Goal: Communication & Community: Ask a question

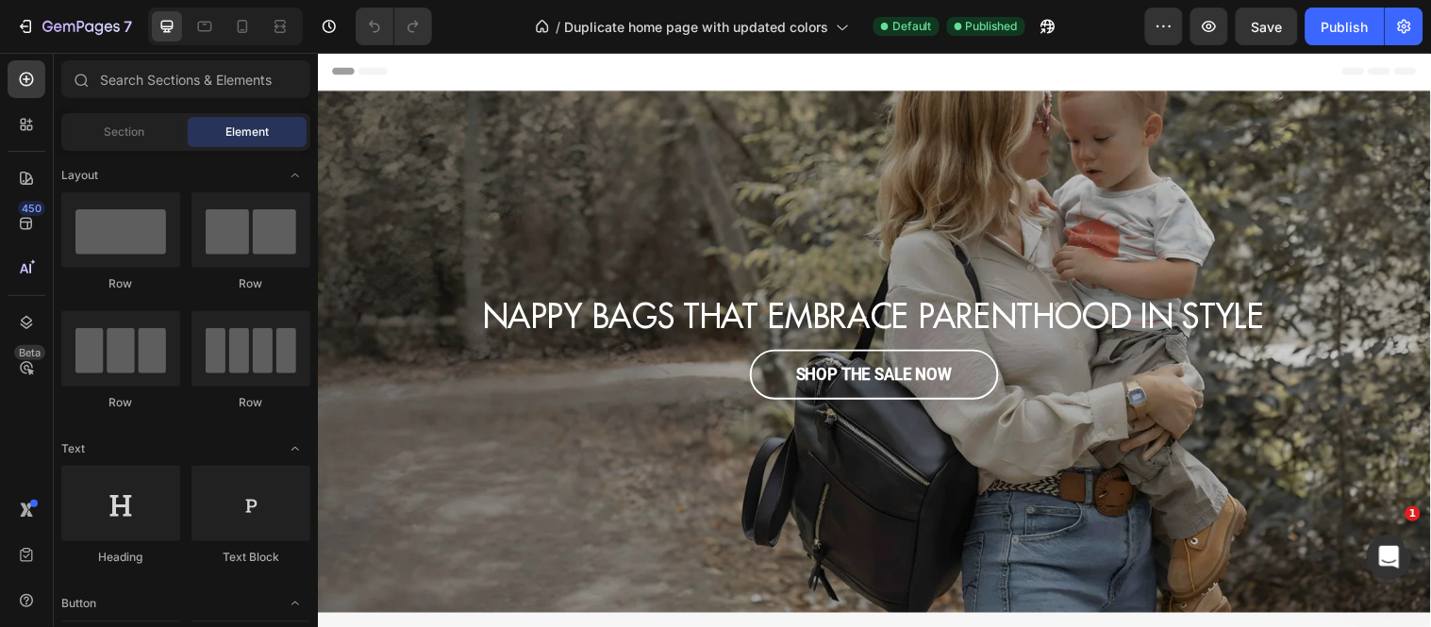
scroll to position [0, 25]
click at [440, 137] on div "Overlay" at bounding box center [883, 356] width 1132 height 531
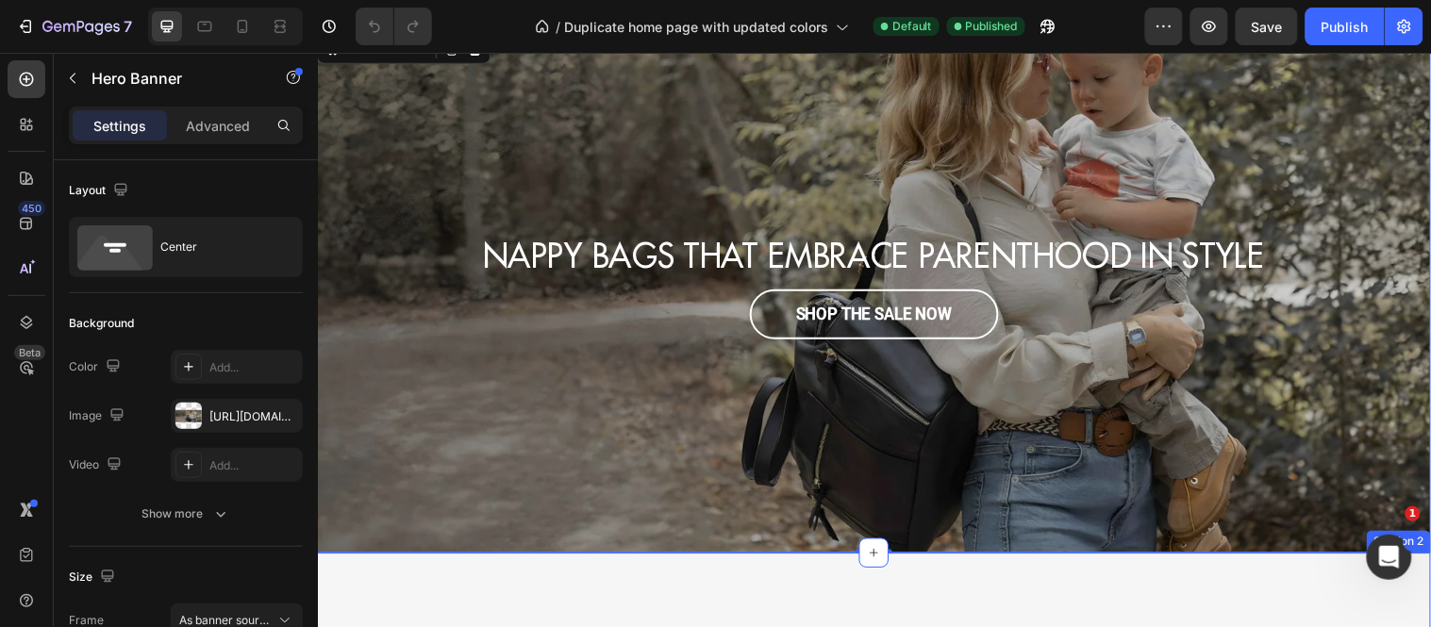
scroll to position [0, 0]
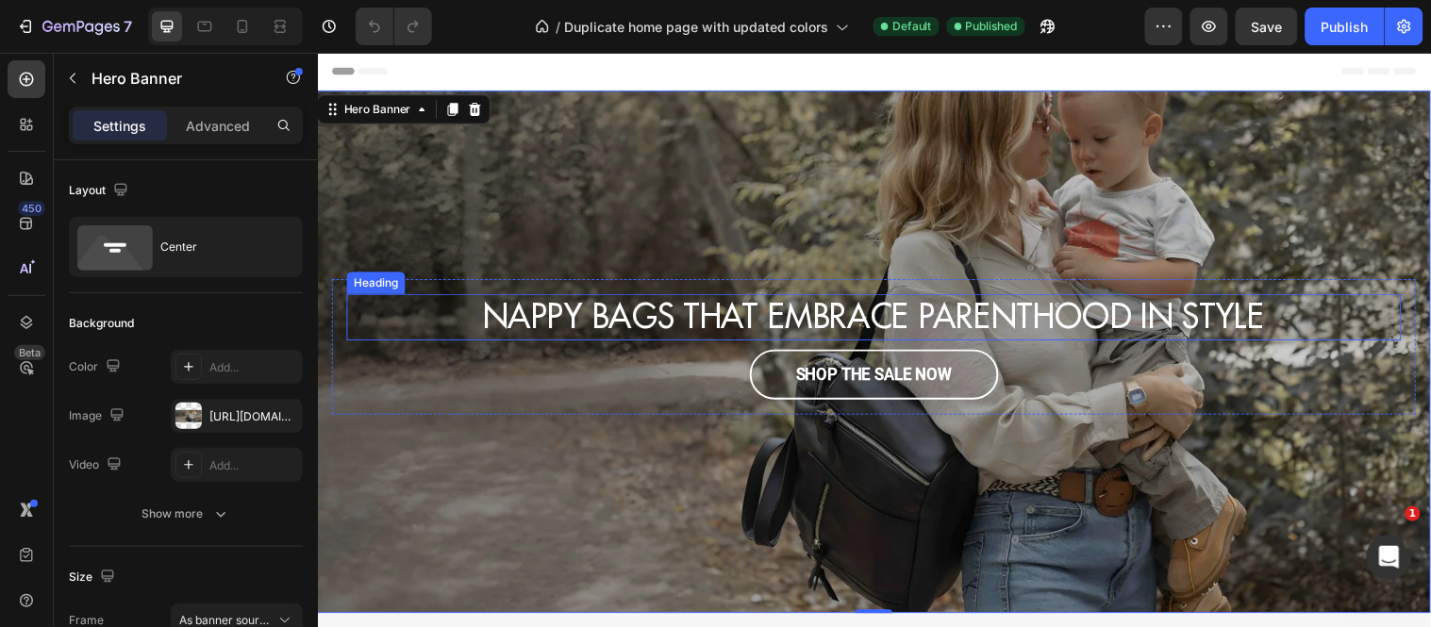
click at [847, 307] on h1 "NAPPY BAGS THAT EMBRACE PARENTHOOD IN STYLE" at bounding box center [882, 320] width 1071 height 47
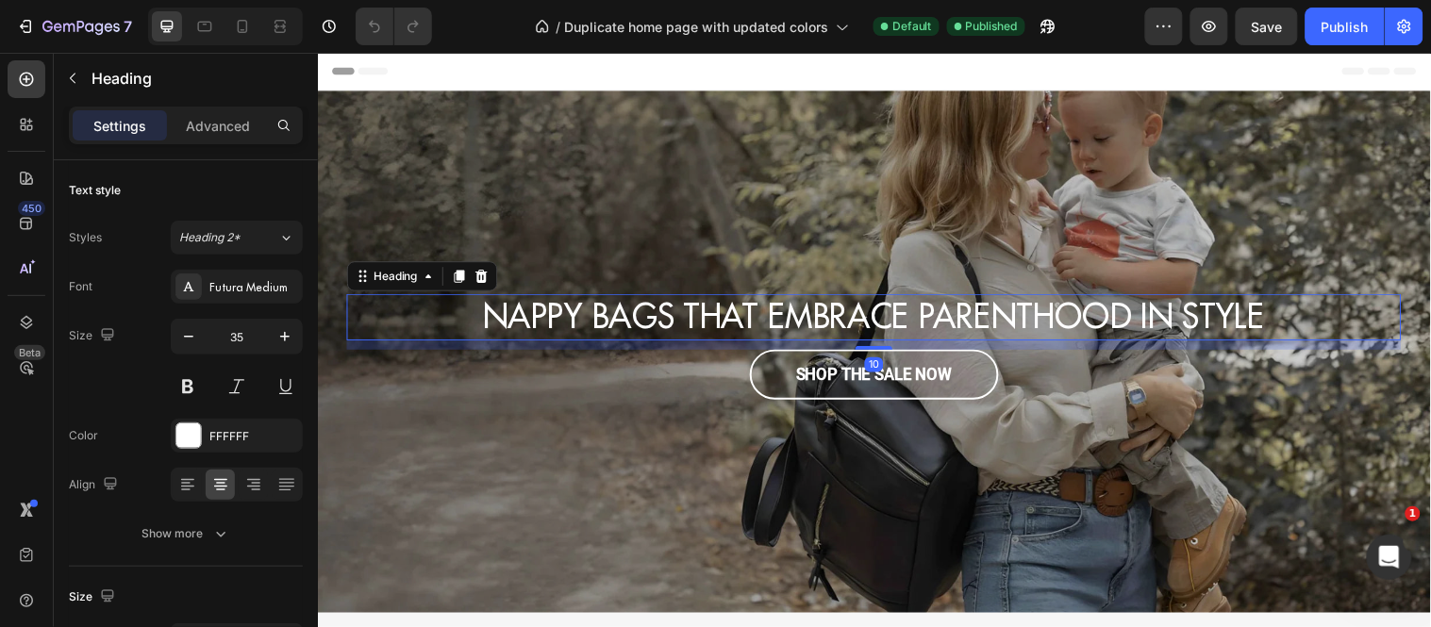
click at [847, 307] on h1 "NAPPY BAGS THAT EMBRACE PARENTHOOD IN STYLE" at bounding box center [882, 320] width 1071 height 47
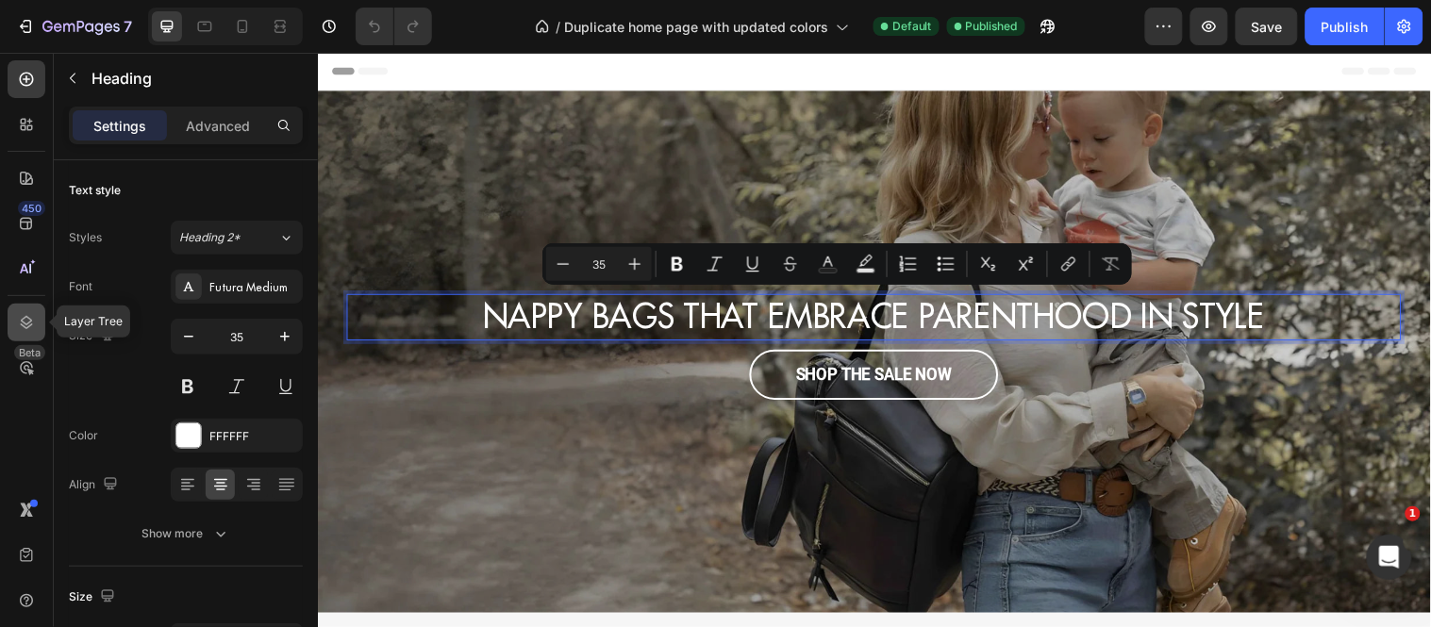
click at [10, 331] on div at bounding box center [27, 323] width 38 height 38
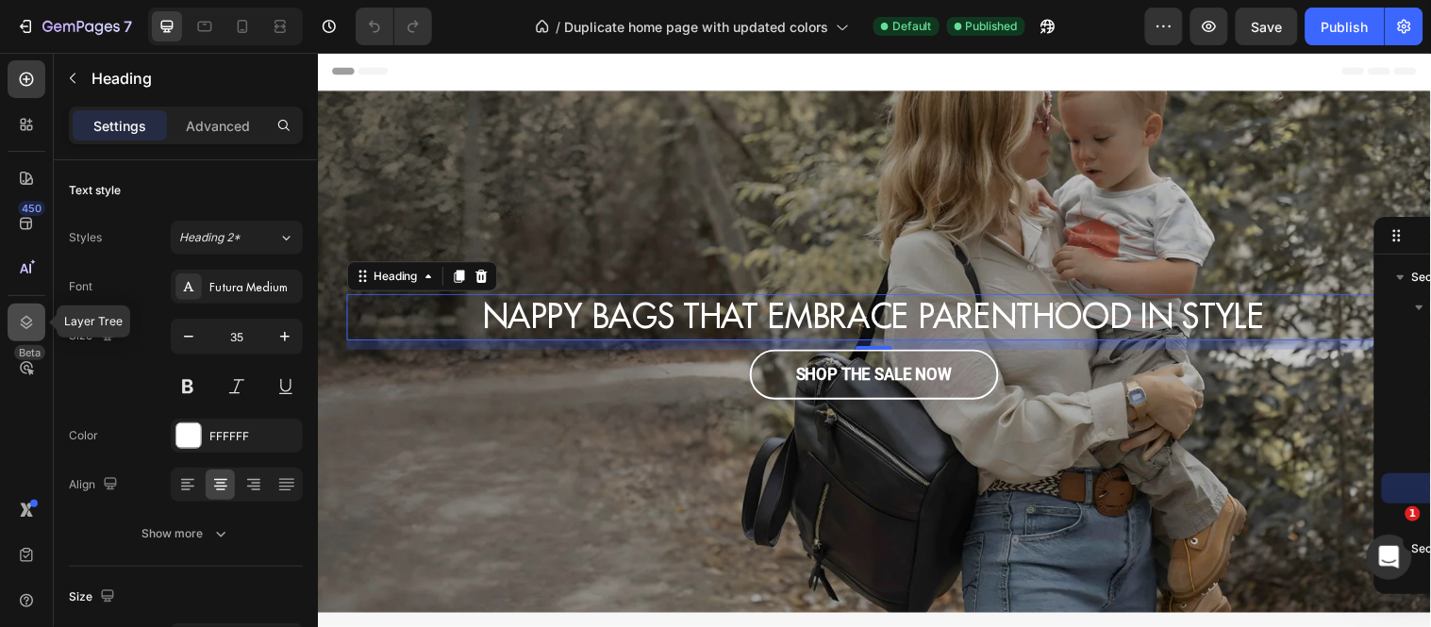
click at [12, 331] on div at bounding box center [27, 323] width 38 height 38
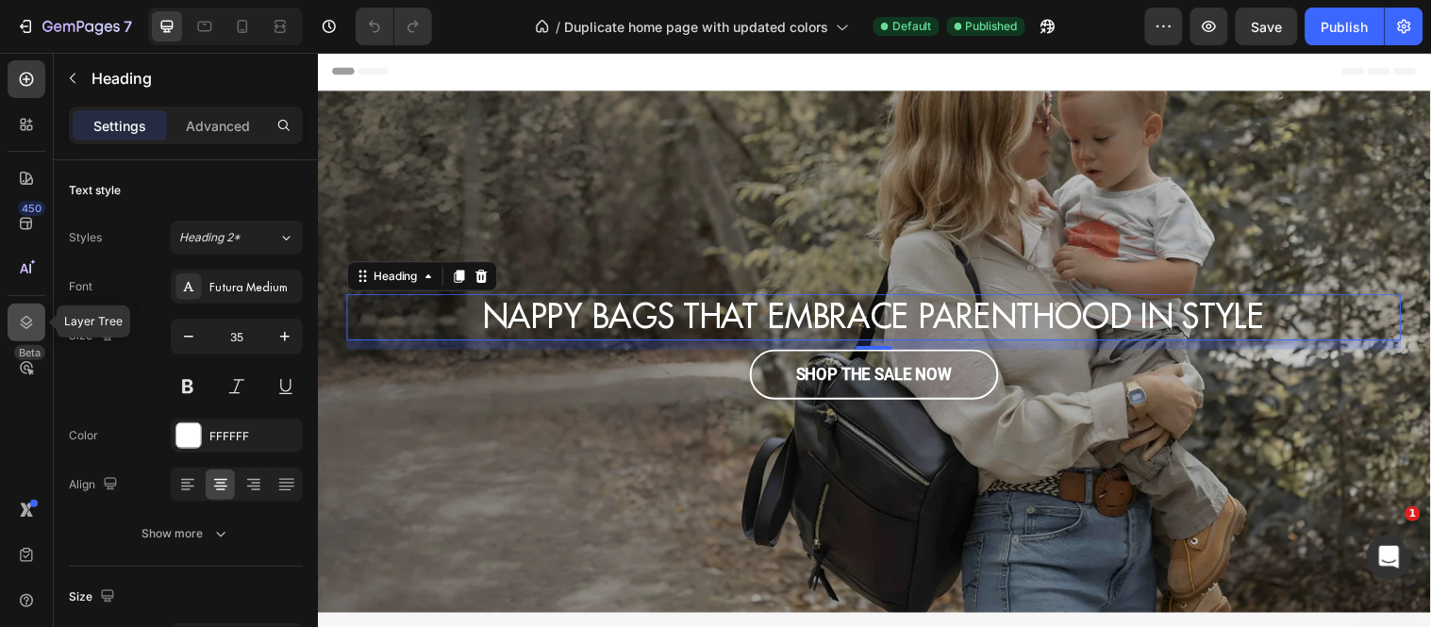
click at [15, 330] on div at bounding box center [27, 323] width 38 height 38
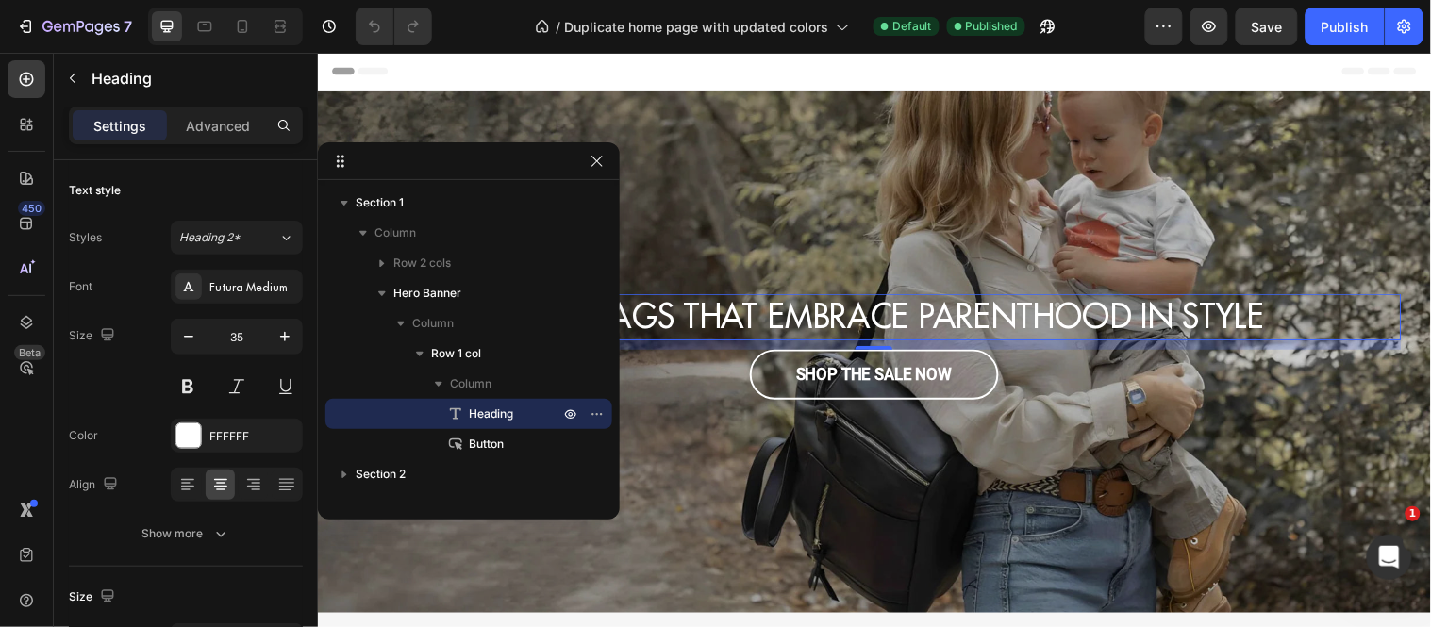
drag, startPoint x: 1424, startPoint y: 234, endPoint x: 568, endPoint y: 158, distance: 859.6
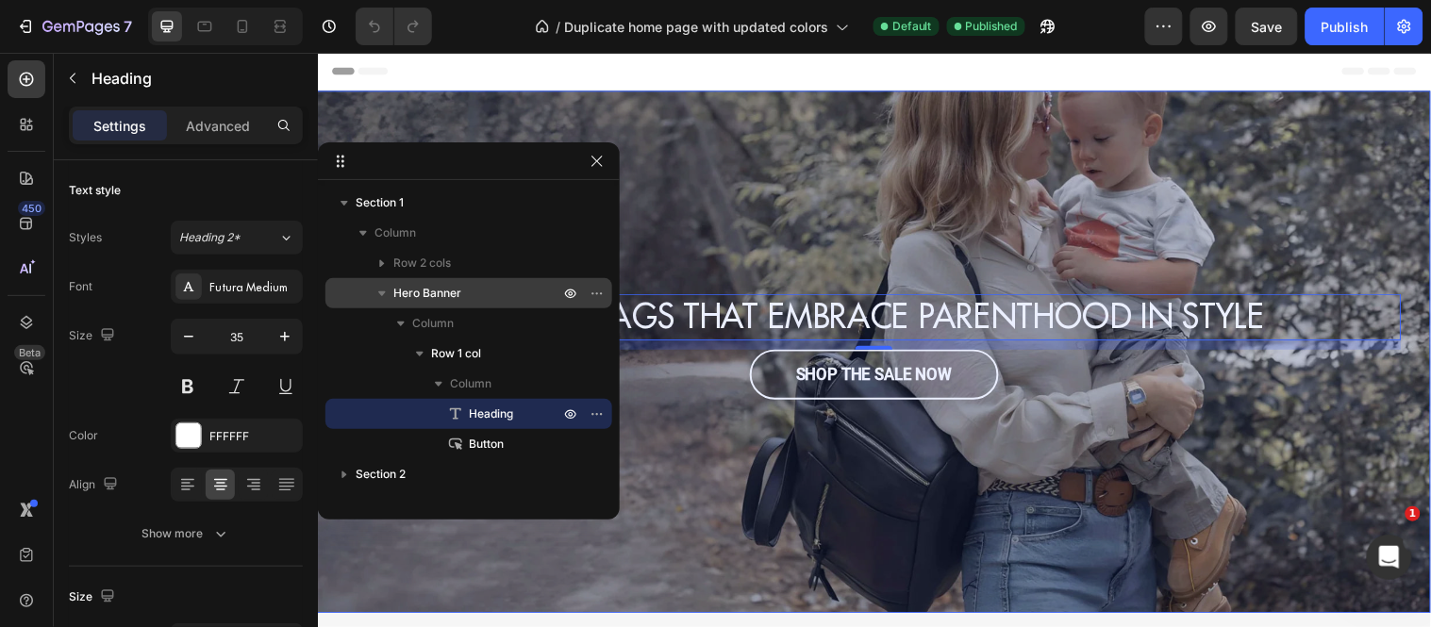
click at [375, 296] on icon "button" at bounding box center [382, 293] width 19 height 19
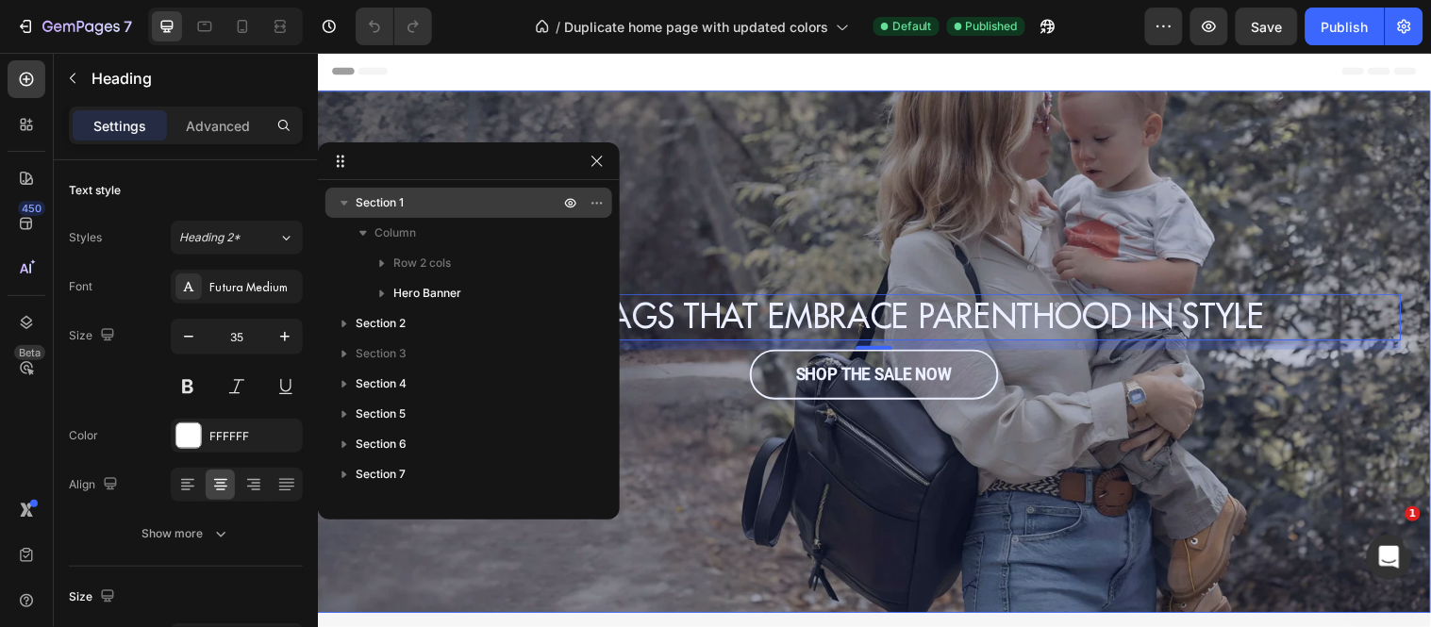
click at [343, 206] on icon "button" at bounding box center [344, 202] width 19 height 19
click at [371, 206] on span "Section 1" at bounding box center [380, 202] width 48 height 19
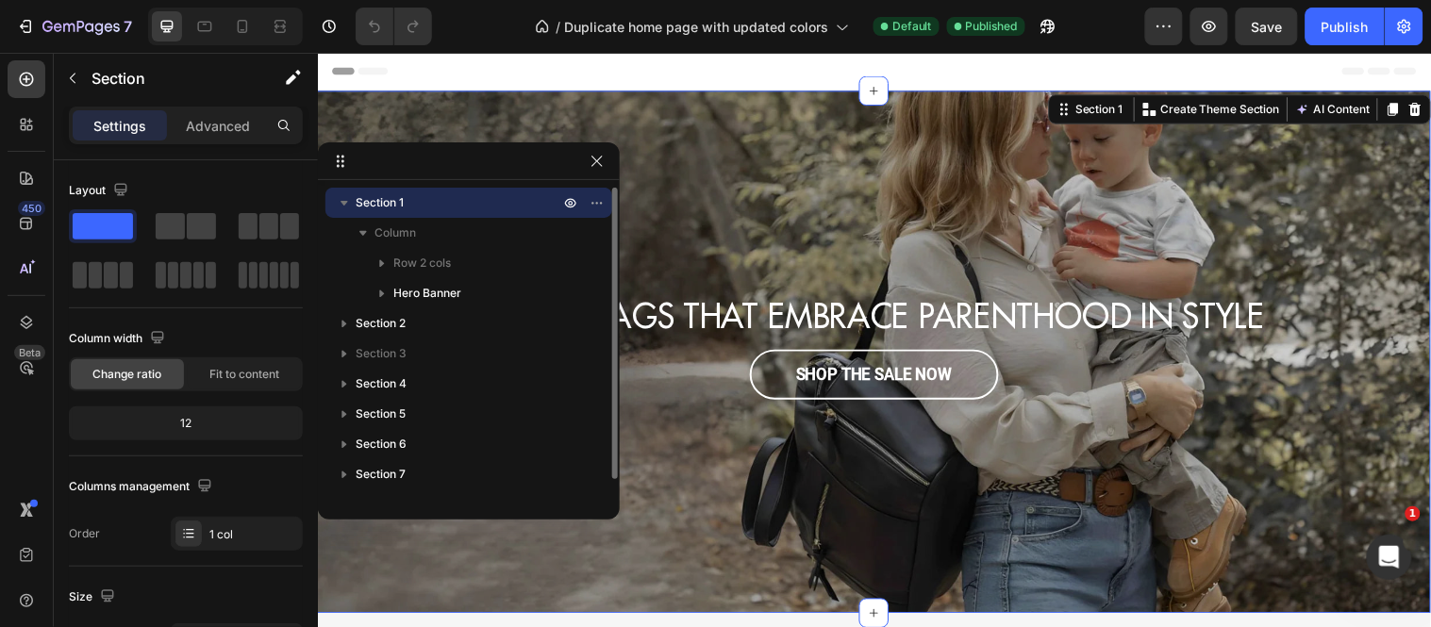
click at [347, 210] on icon "button" at bounding box center [344, 202] width 19 height 19
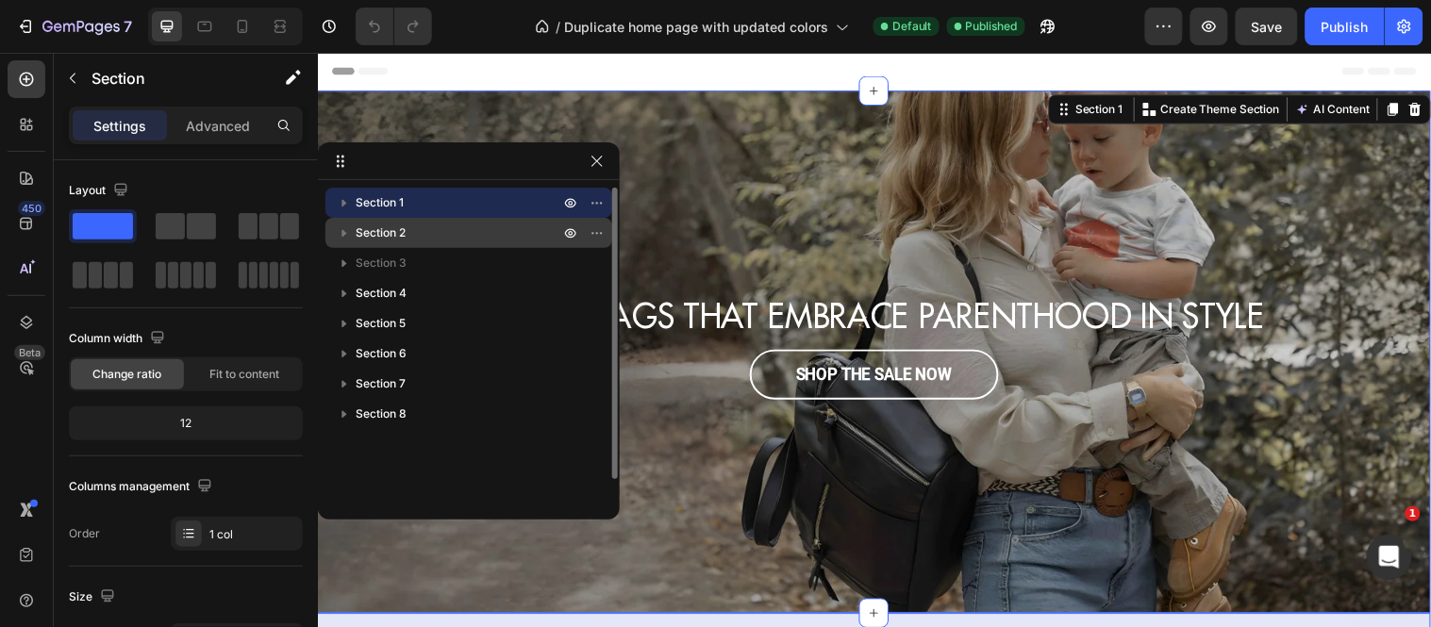
click at [363, 243] on div "Section 2" at bounding box center [469, 233] width 272 height 30
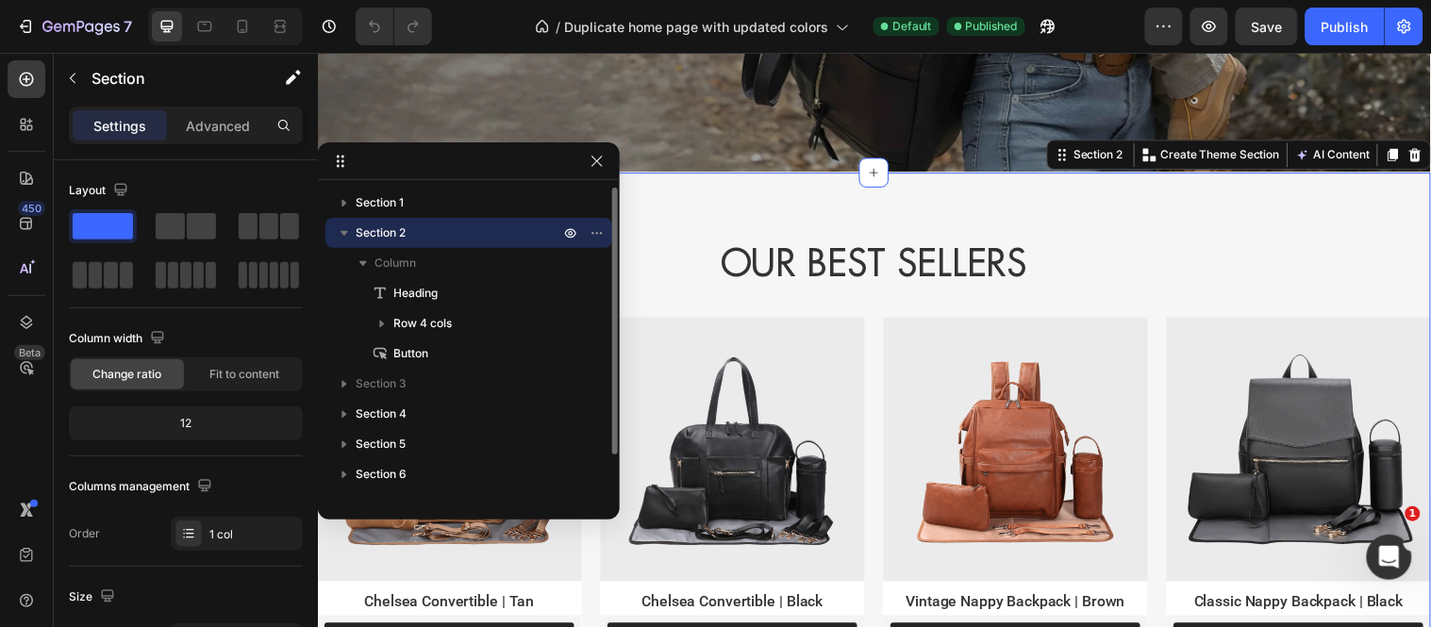
scroll to position [495, 0]
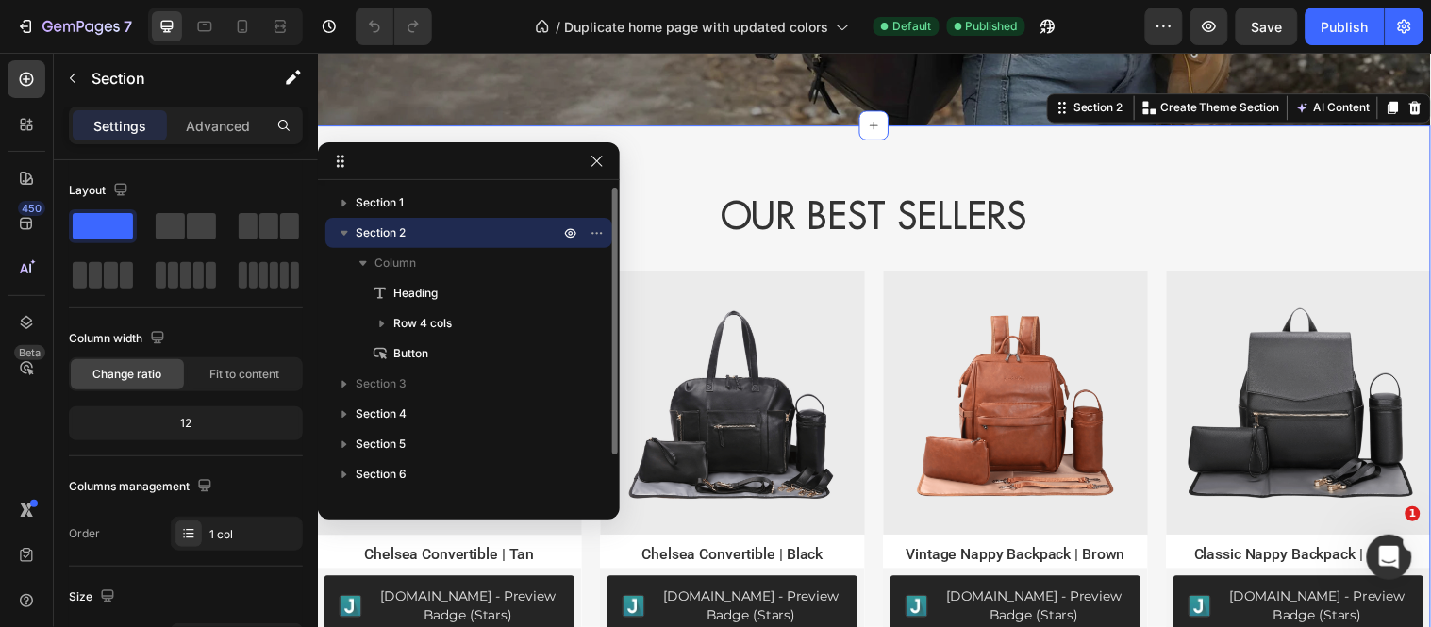
click at [345, 236] on icon "button" at bounding box center [344, 233] width 19 height 19
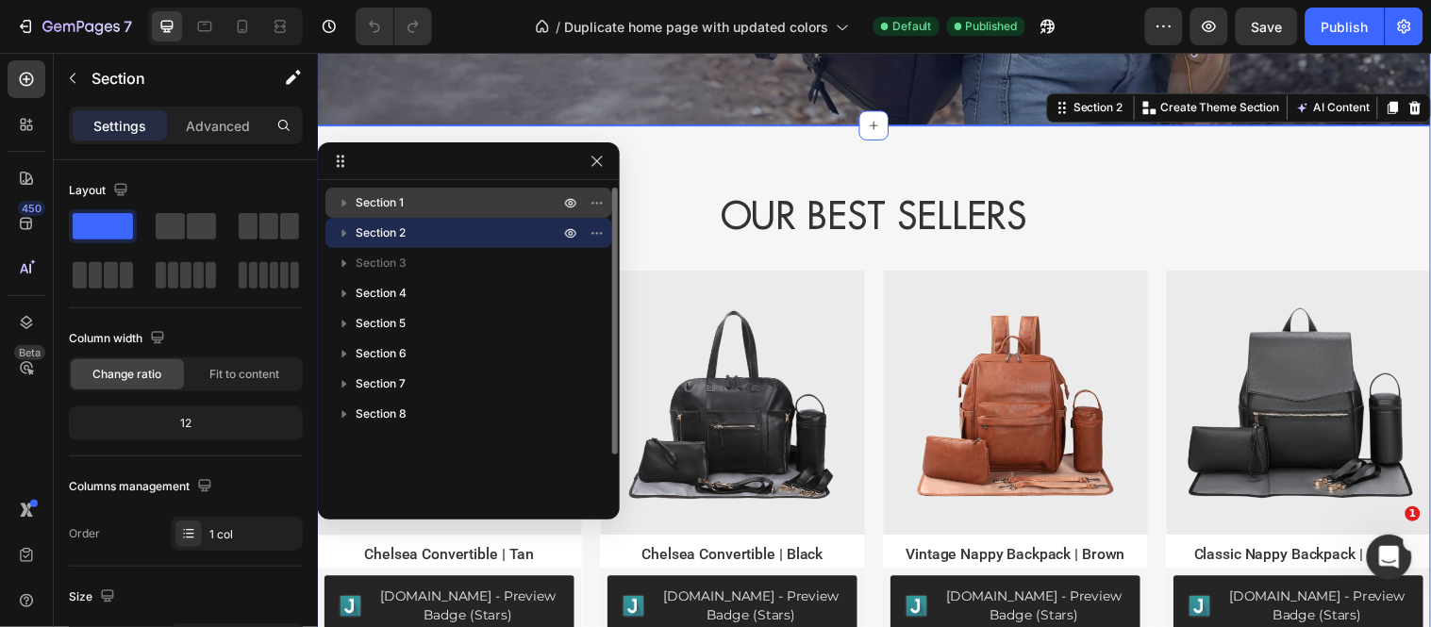
click at [374, 202] on span "Section 1" at bounding box center [380, 202] width 48 height 19
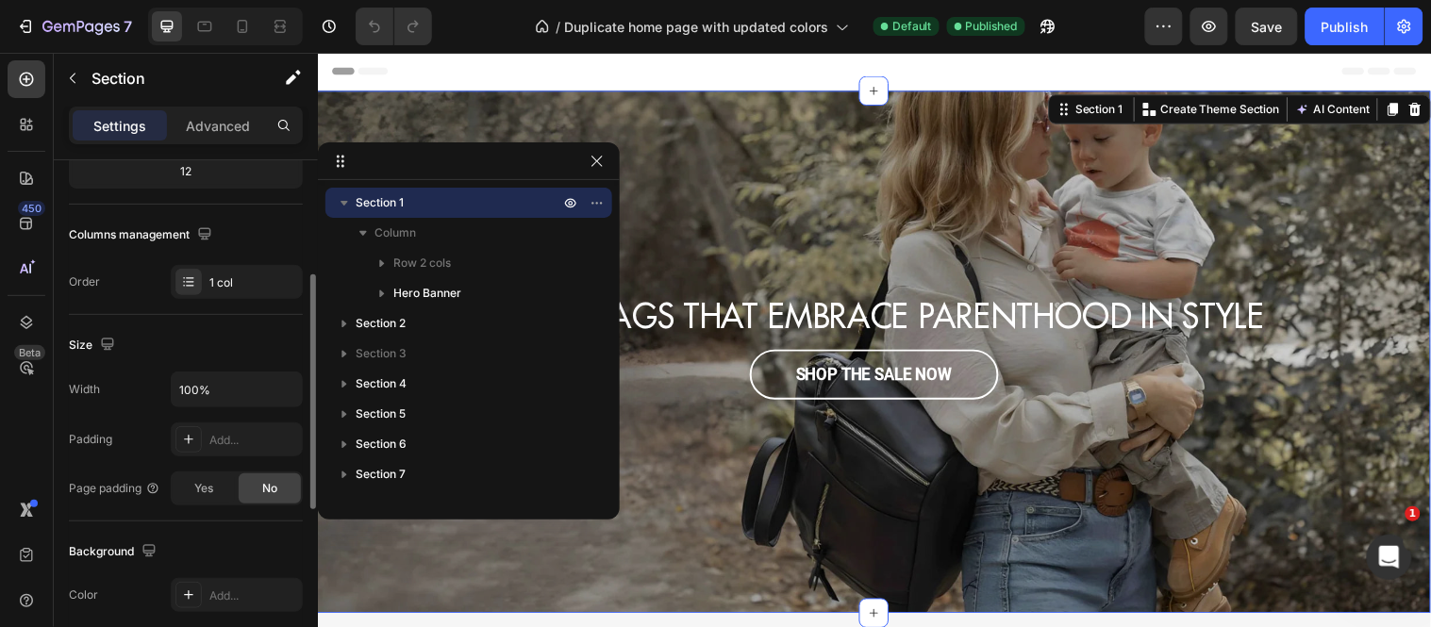
scroll to position [1, 0]
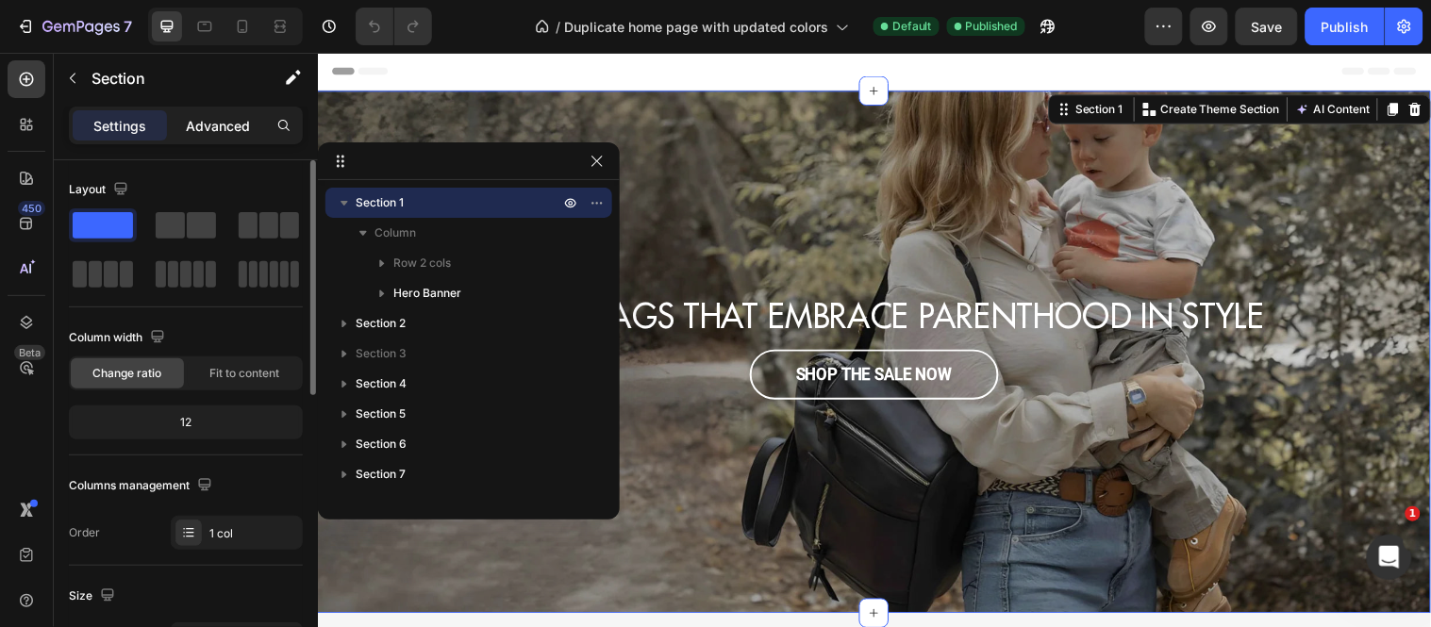
click at [174, 125] on div "Advanced" at bounding box center [218, 125] width 94 height 30
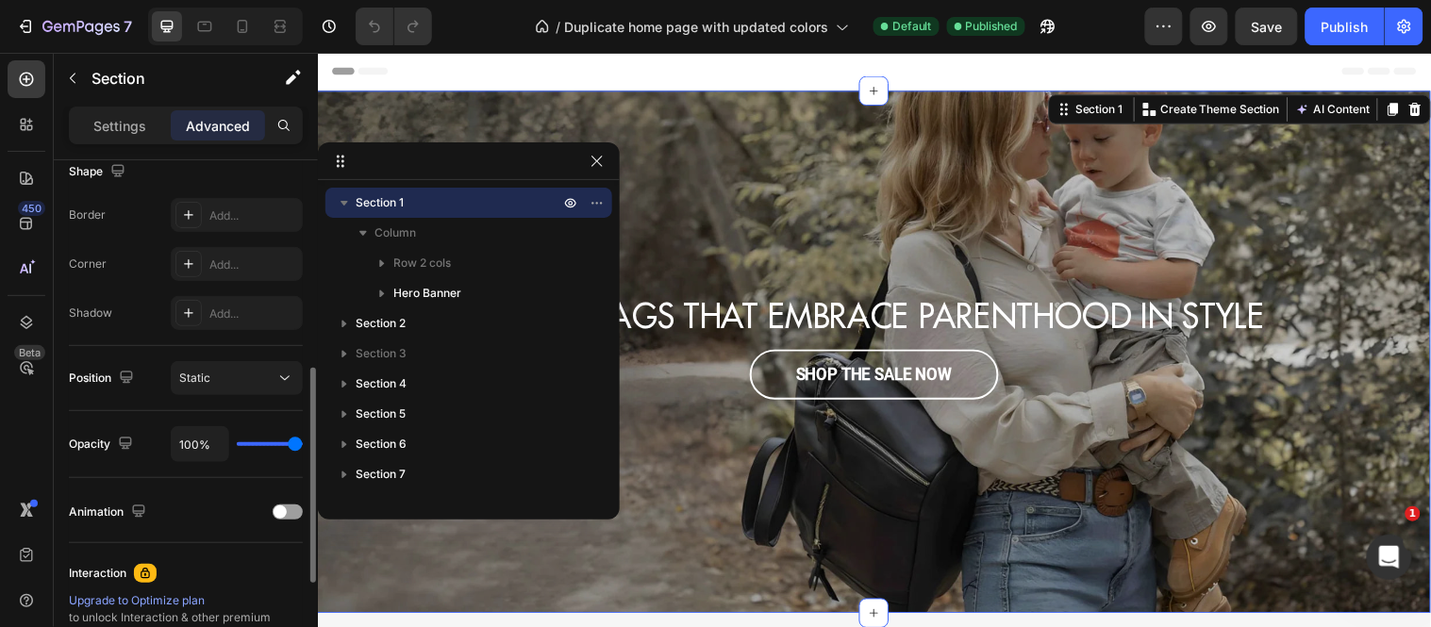
scroll to position [737, 0]
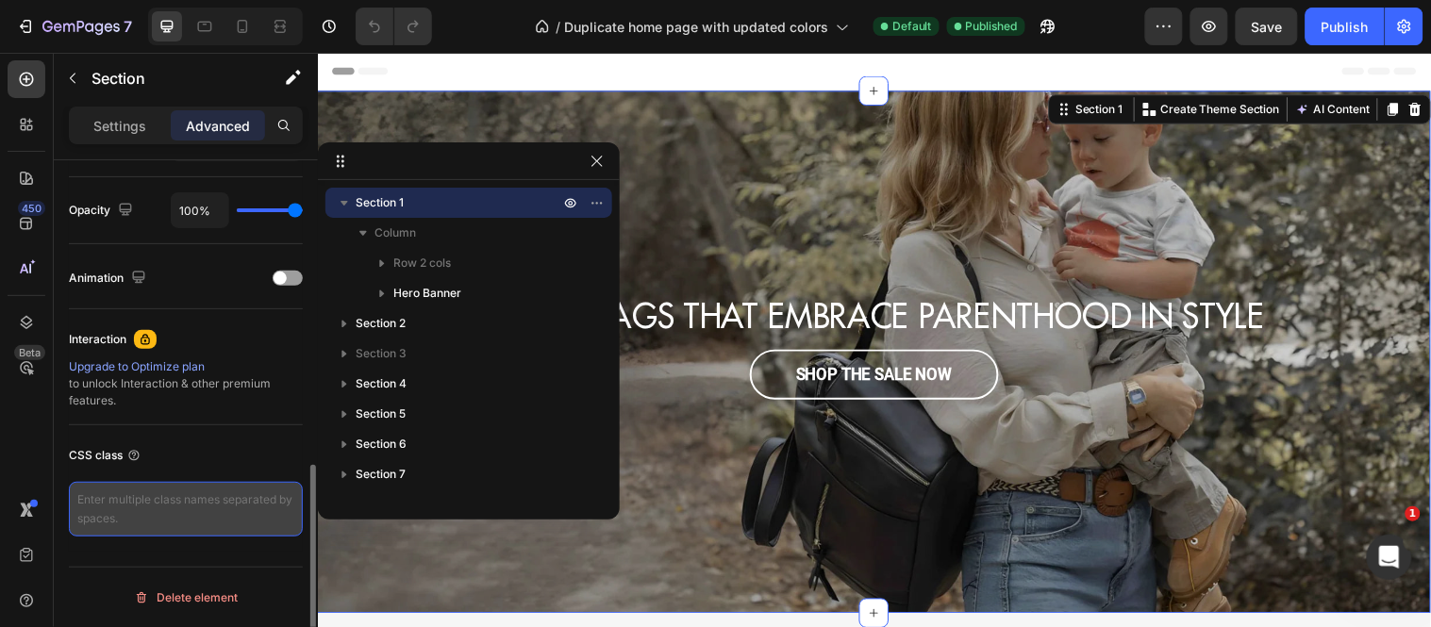
click at [156, 507] on textarea at bounding box center [186, 509] width 234 height 55
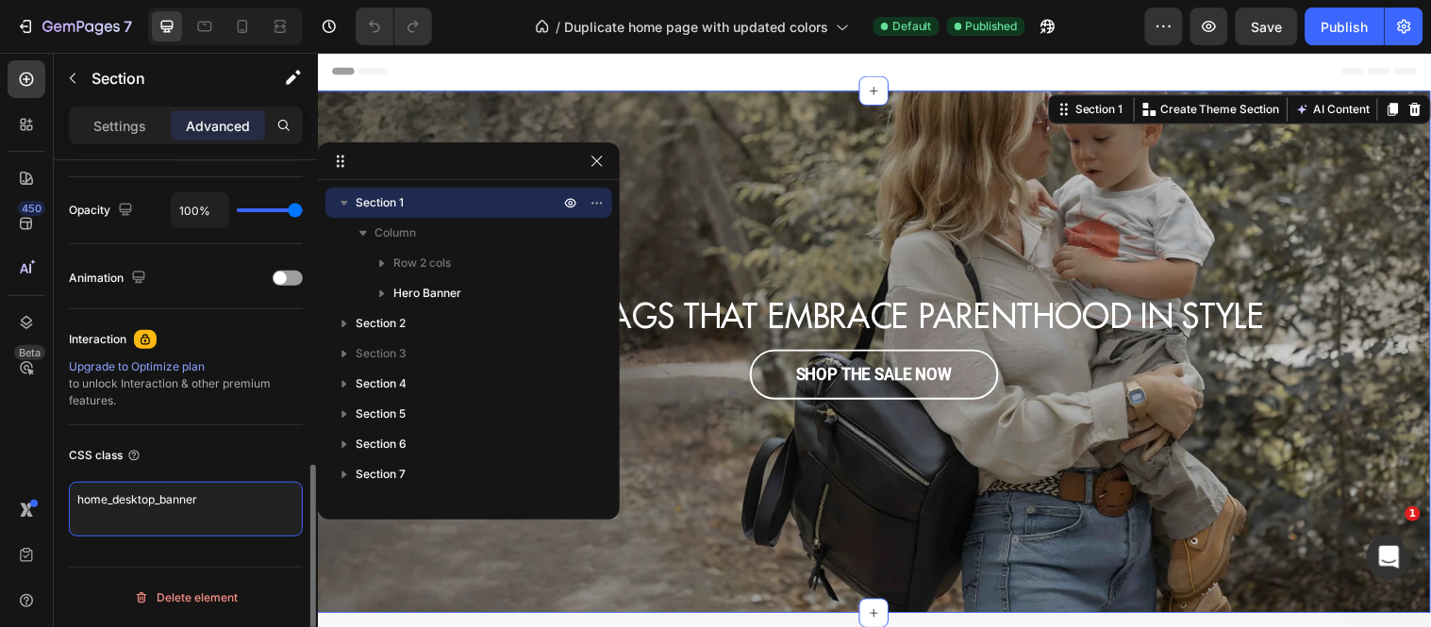
drag, startPoint x: 233, startPoint y: 498, endPoint x: 91, endPoint y: 479, distance: 143.7
click at [91, 479] on div "CSS class home_desktop_banner" at bounding box center [186, 488] width 234 height 126
type textarea "home_desktop_banner"
click at [249, 456] on div "CSS class" at bounding box center [186, 455] width 234 height 30
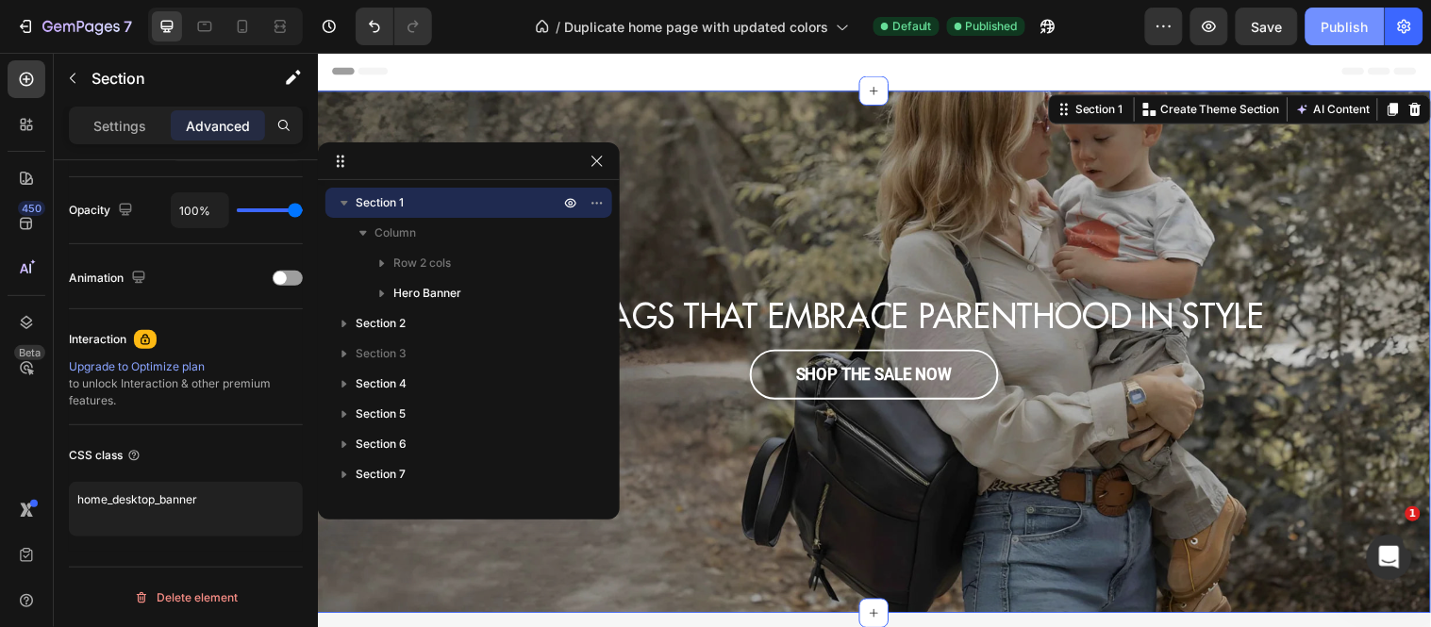
click at [1334, 26] on div "Publish" at bounding box center [1344, 27] width 47 height 20
click at [598, 160] on icon "button" at bounding box center [596, 161] width 10 height 10
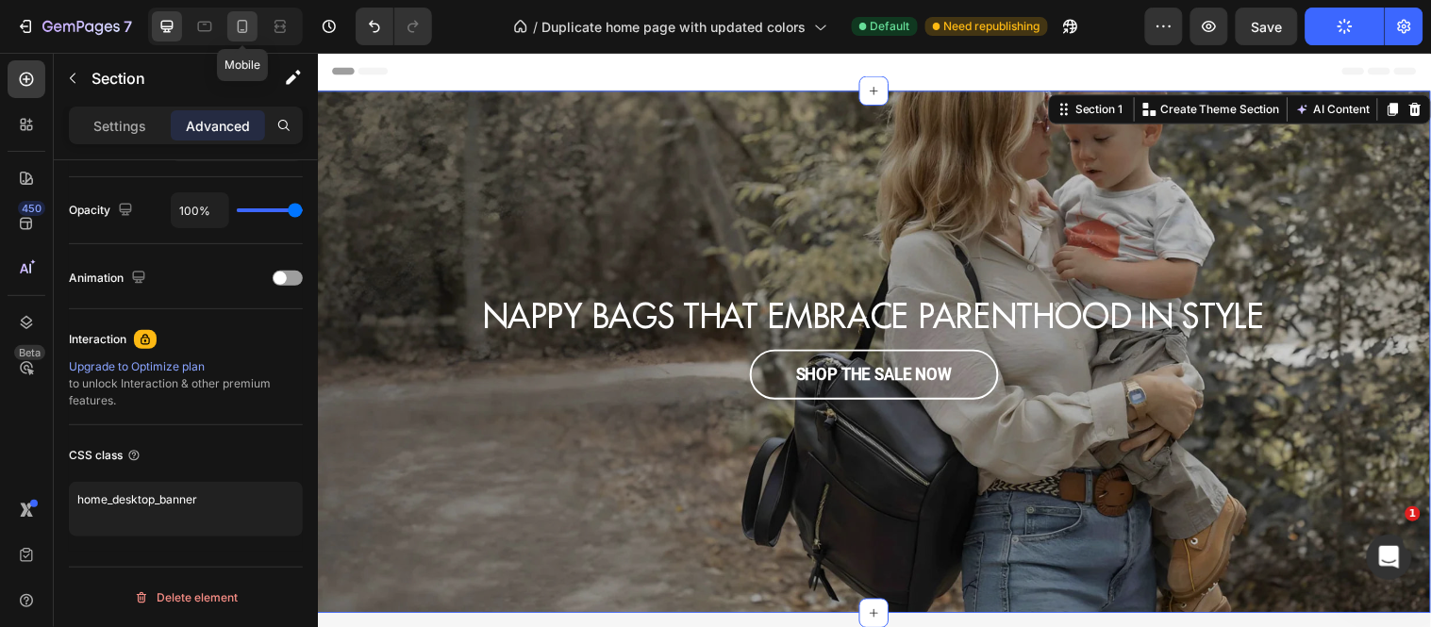
click at [245, 34] on icon at bounding box center [242, 26] width 19 height 19
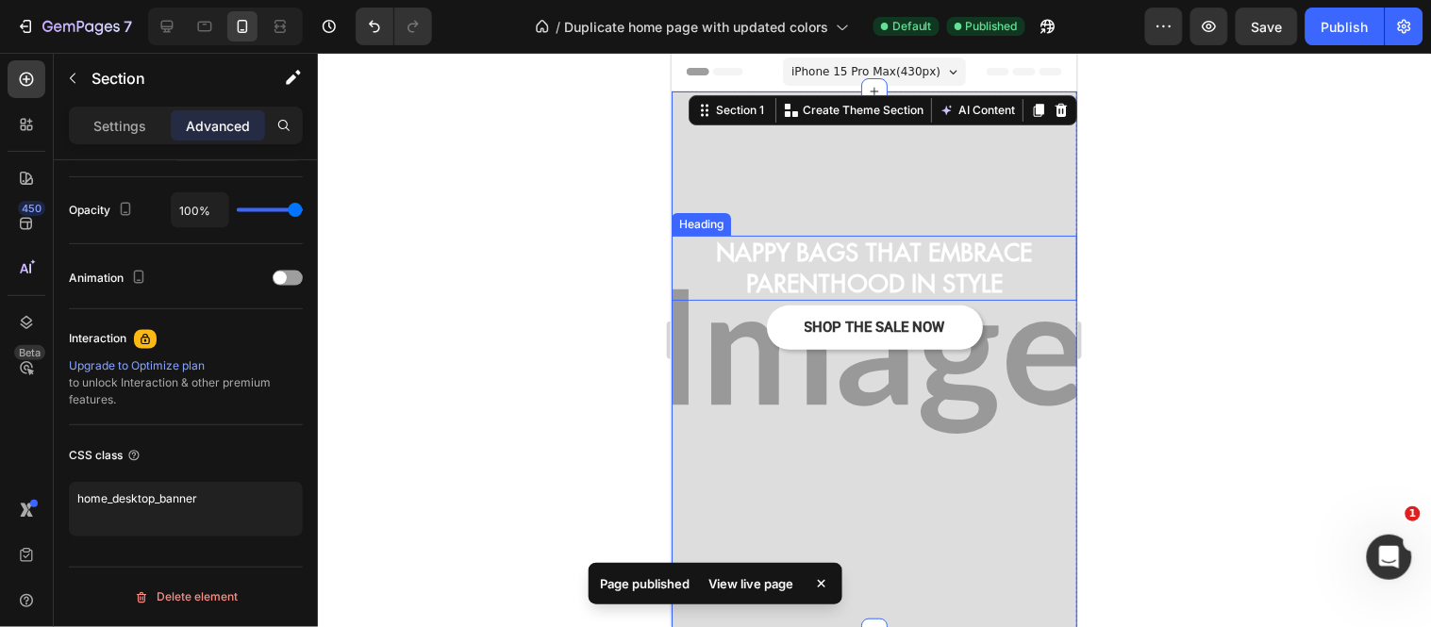
click at [814, 254] on h2 "NAPPY BAGS THAT EMBRACE PARENTHOOD IN STYLE" at bounding box center [874, 267] width 406 height 65
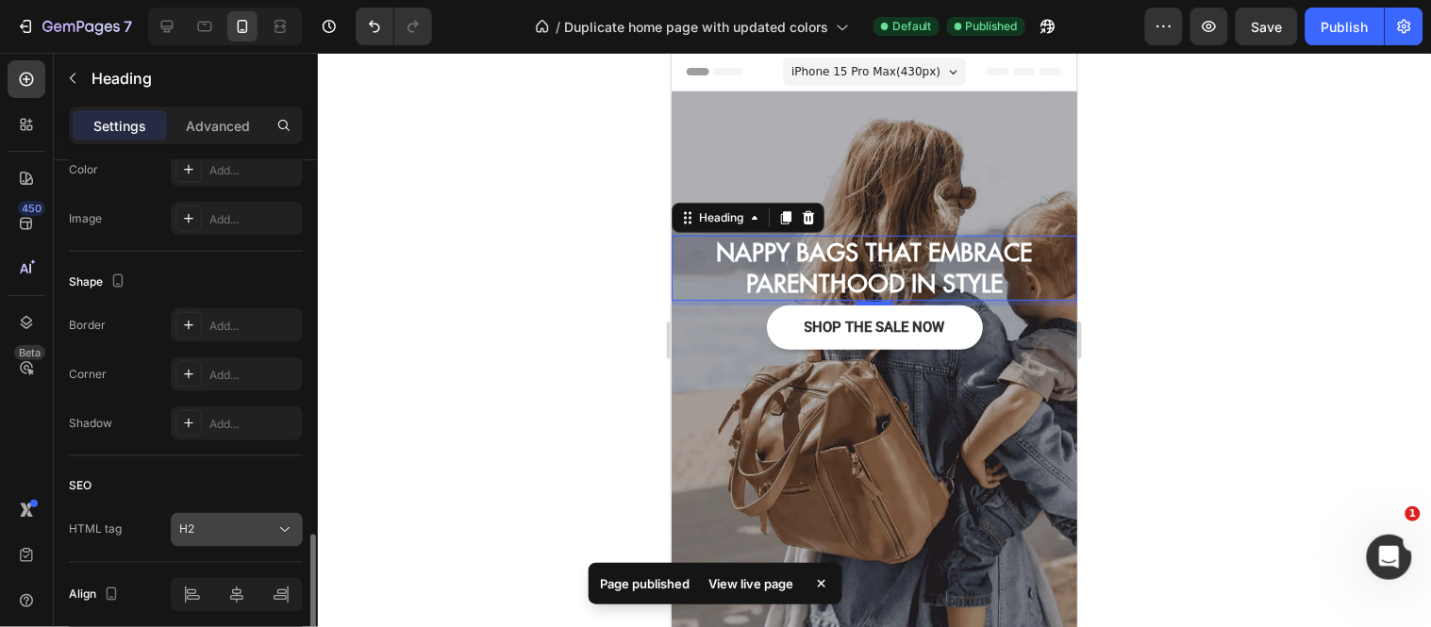
scroll to position [704, 0]
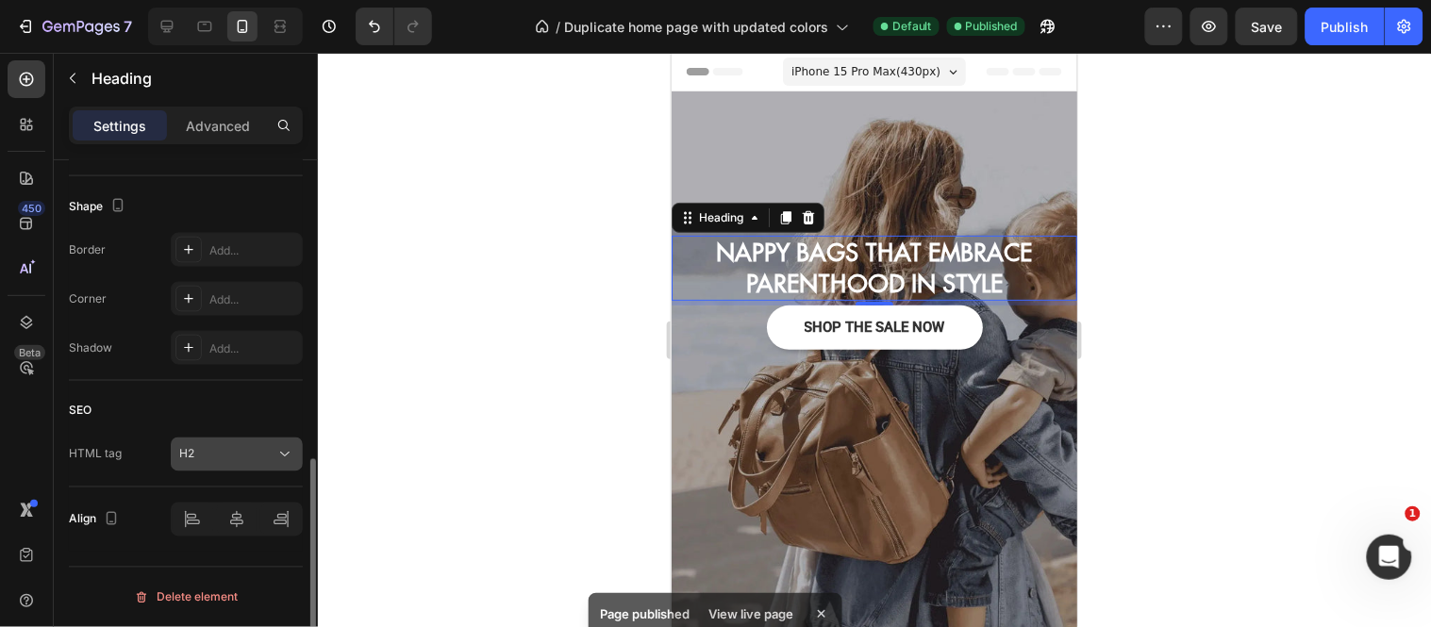
click at [185, 445] on div "H2" at bounding box center [236, 454] width 115 height 19
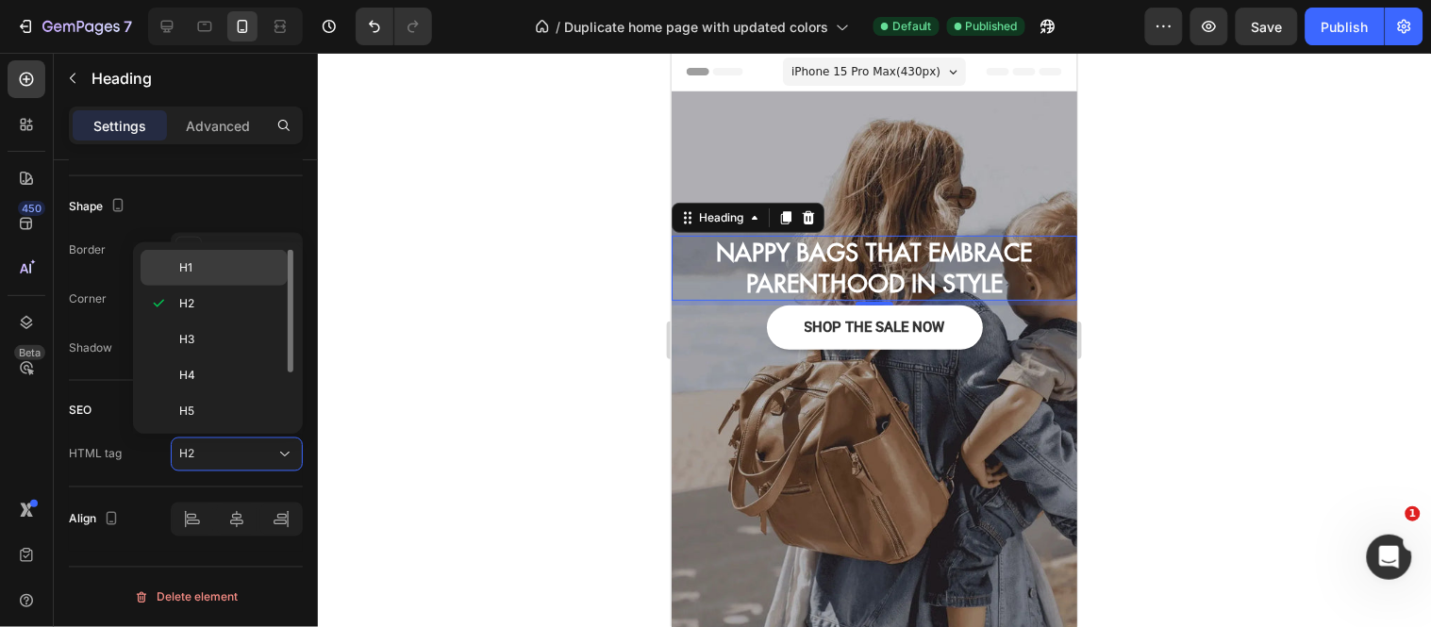
click at [193, 275] on p "H1" at bounding box center [229, 267] width 100 height 17
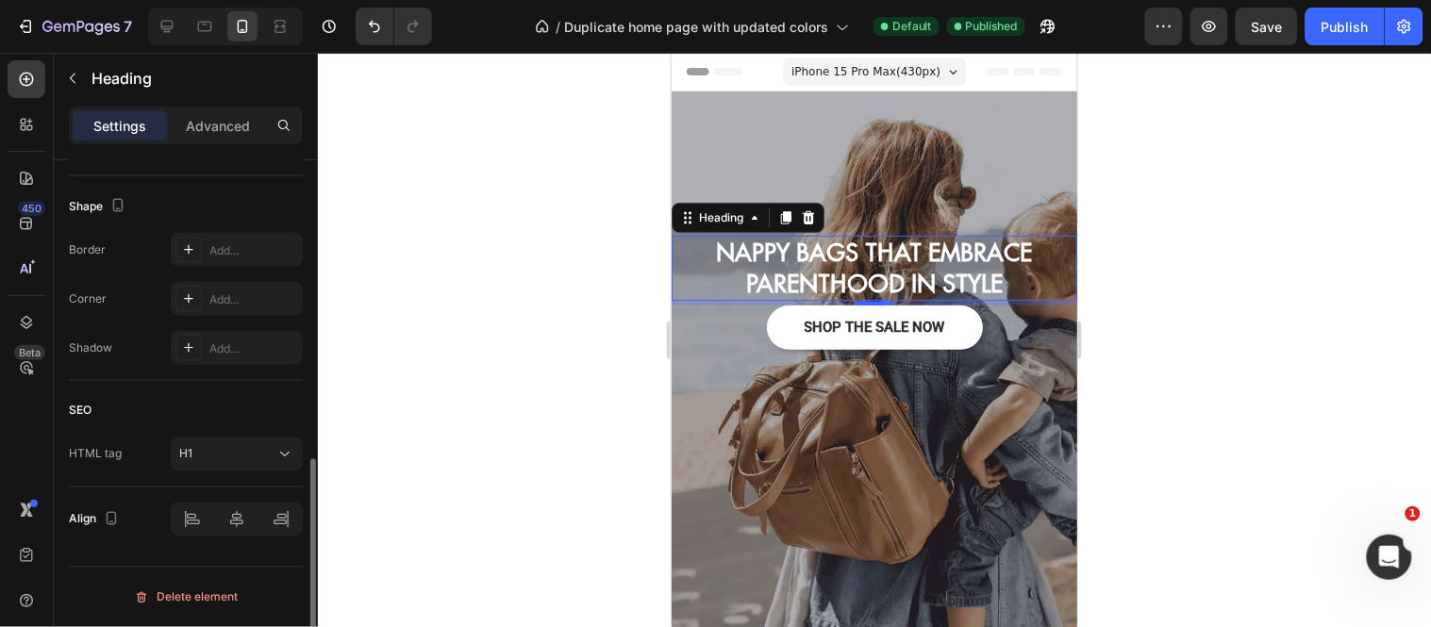
click at [157, 438] on div "HTML tag H1" at bounding box center [186, 455] width 234 height 34
click at [1356, 32] on div "Publish" at bounding box center [1344, 27] width 47 height 20
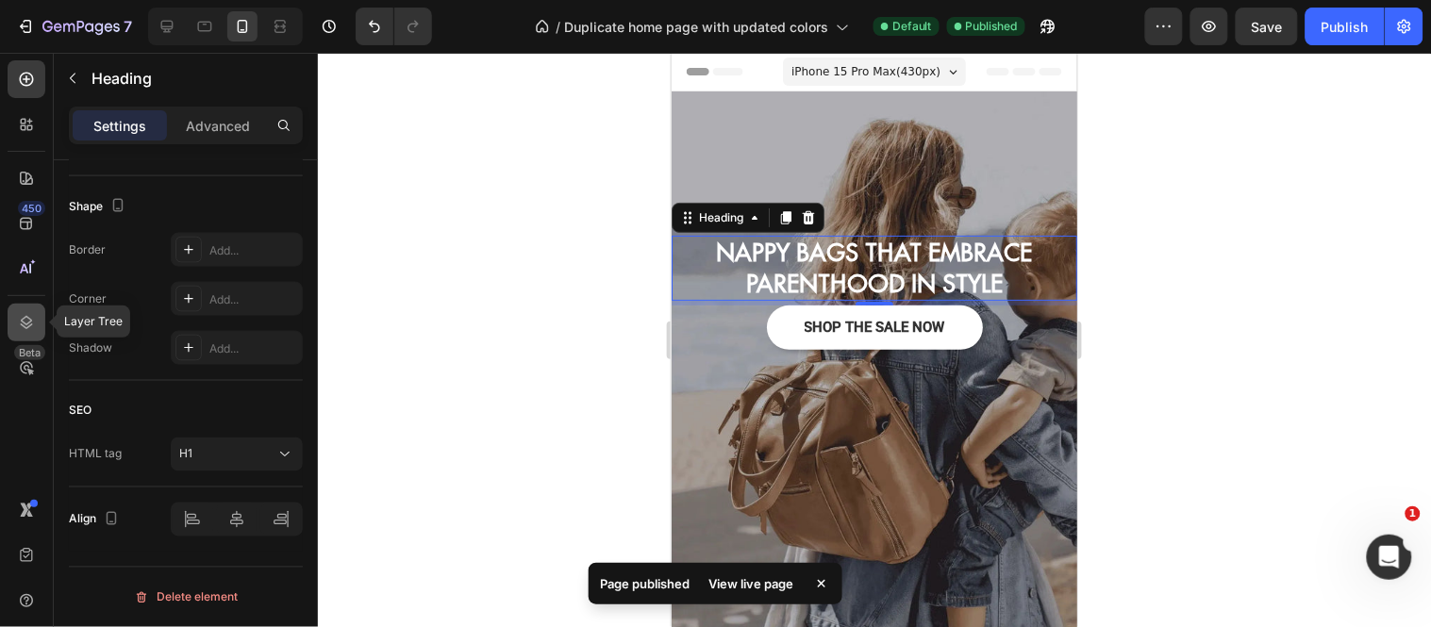
click at [30, 322] on icon at bounding box center [27, 322] width 12 height 13
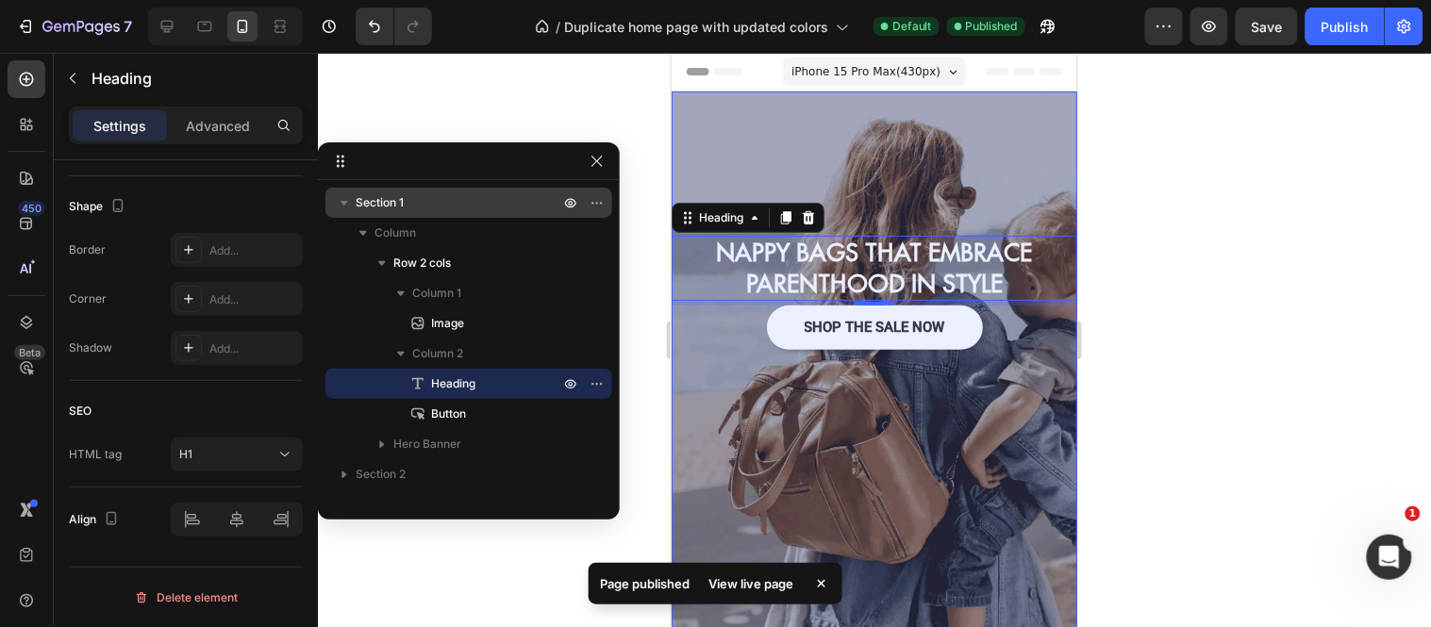
click at [345, 214] on div "Section 1" at bounding box center [469, 203] width 272 height 30
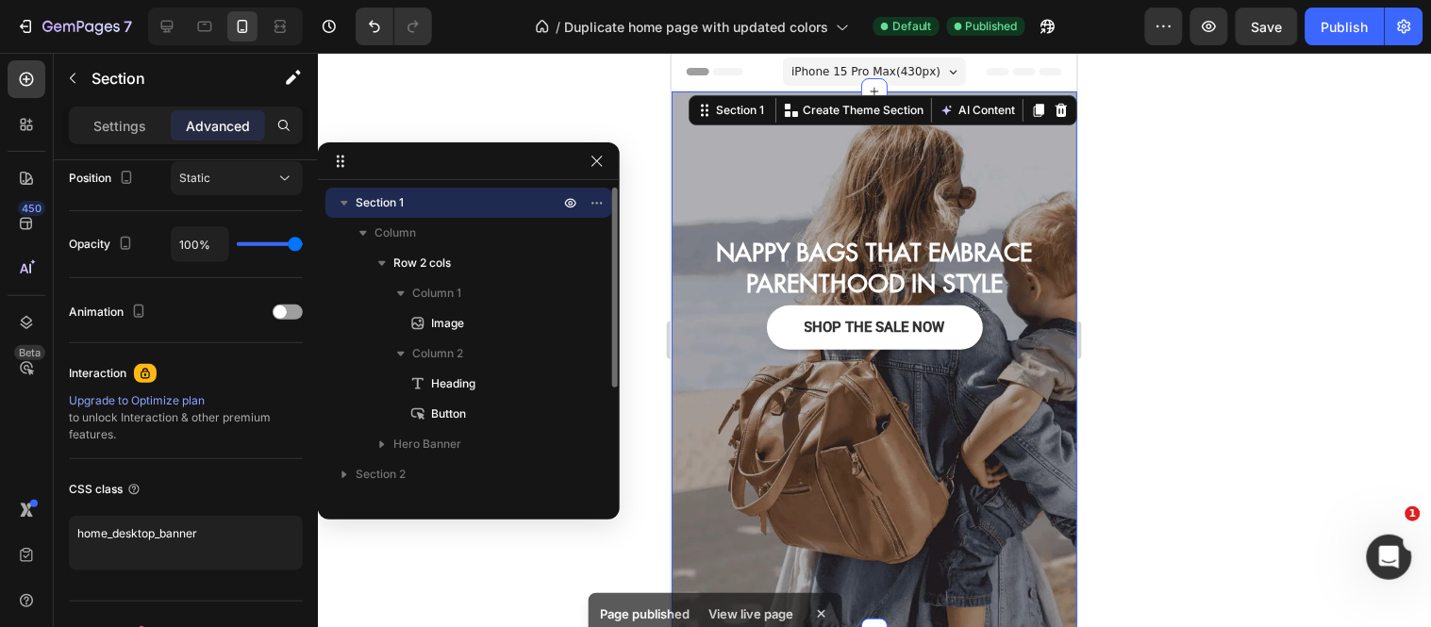
scroll to position [0, 0]
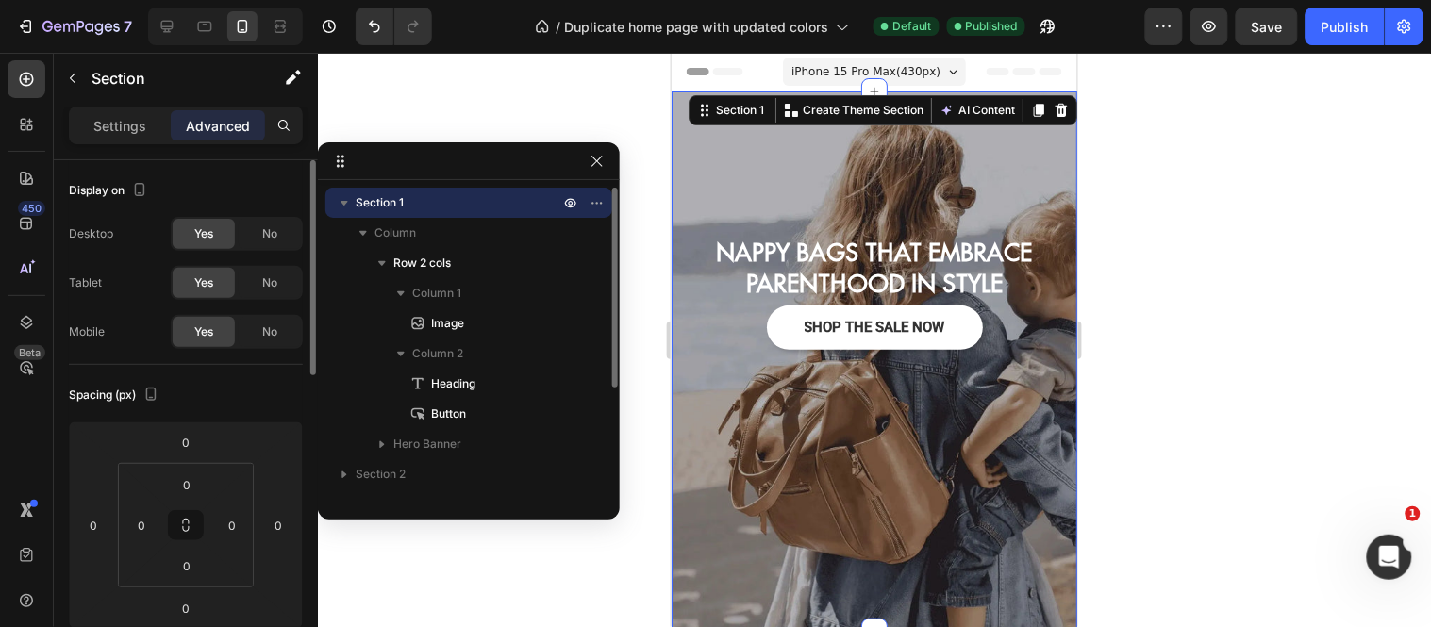
click at [344, 213] on button "button" at bounding box center [344, 202] width 23 height 23
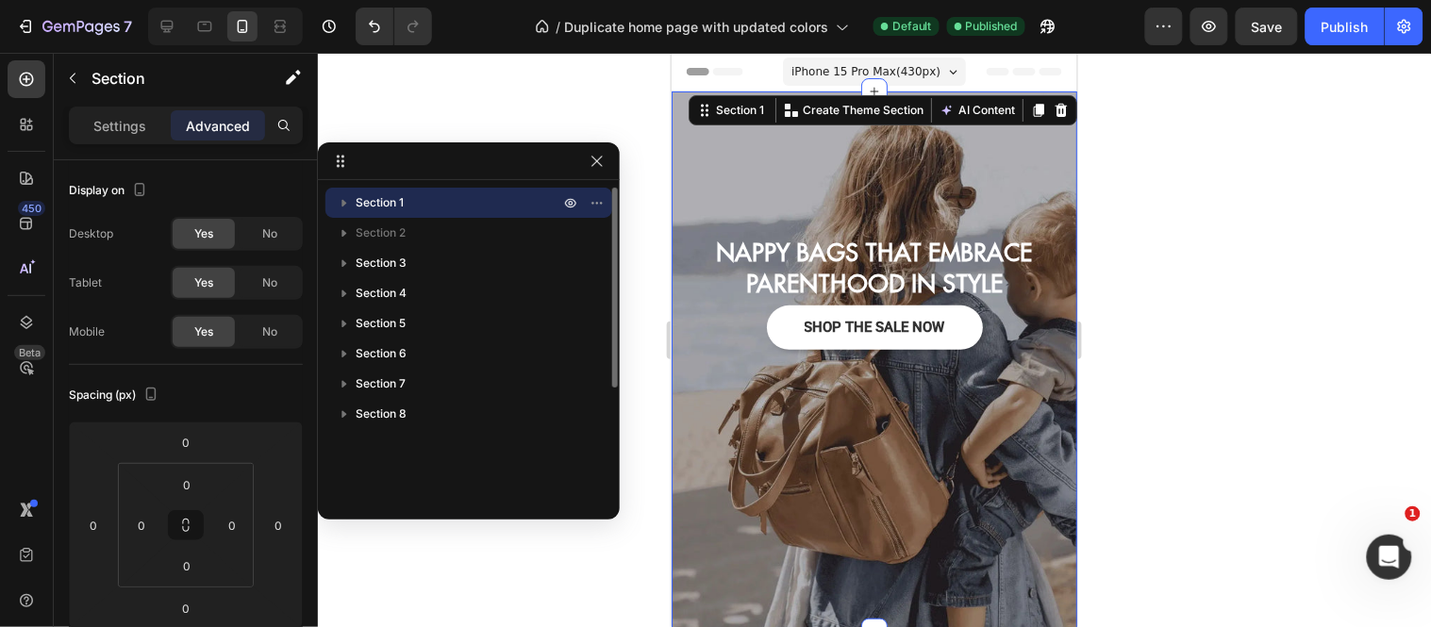
click at [375, 211] on span "Section 1" at bounding box center [380, 202] width 48 height 19
click at [384, 204] on span "Section 1" at bounding box center [380, 202] width 48 height 19
click at [207, 133] on p "Advanced" at bounding box center [218, 126] width 64 height 20
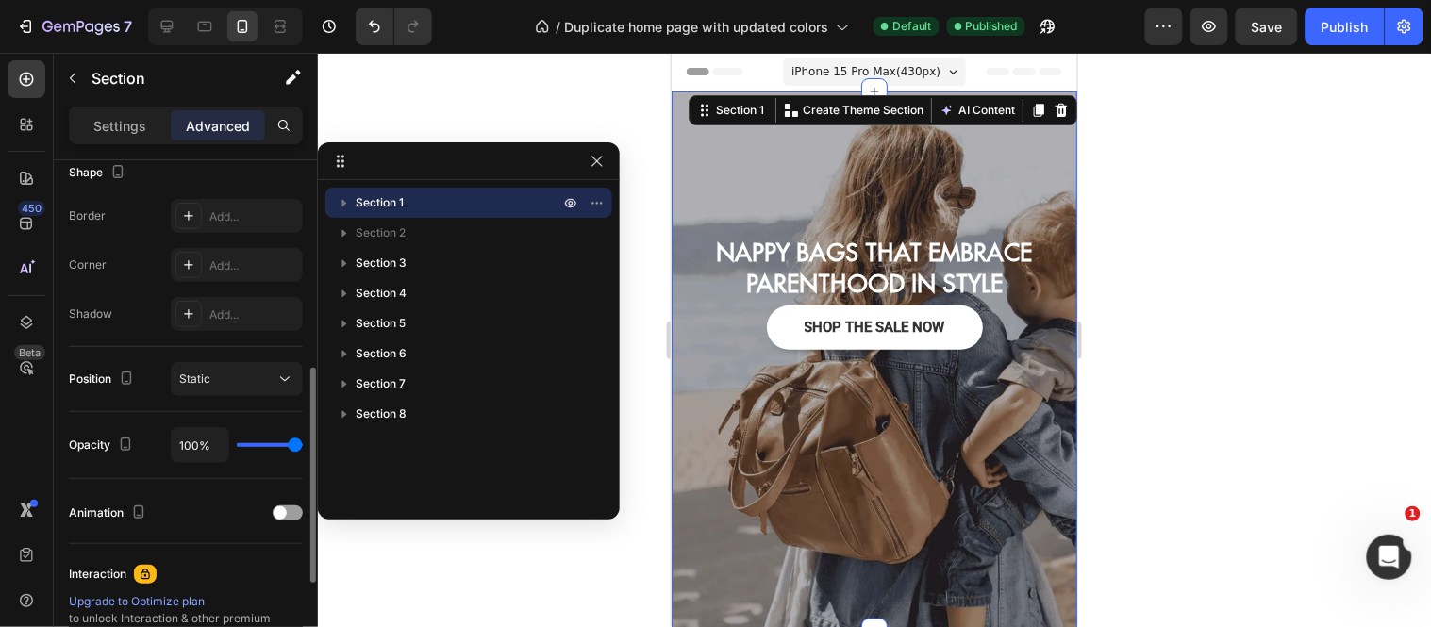
scroll to position [737, 0]
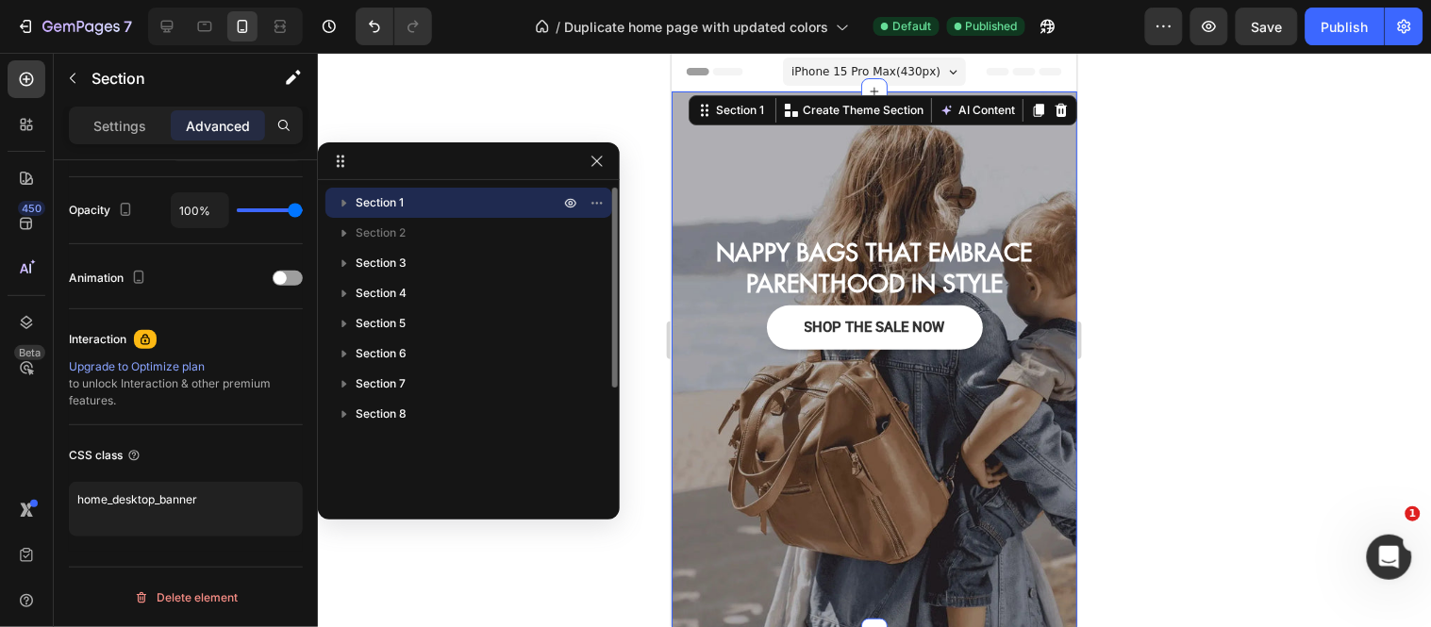
click at [387, 205] on span "Section 1" at bounding box center [380, 202] width 48 height 19
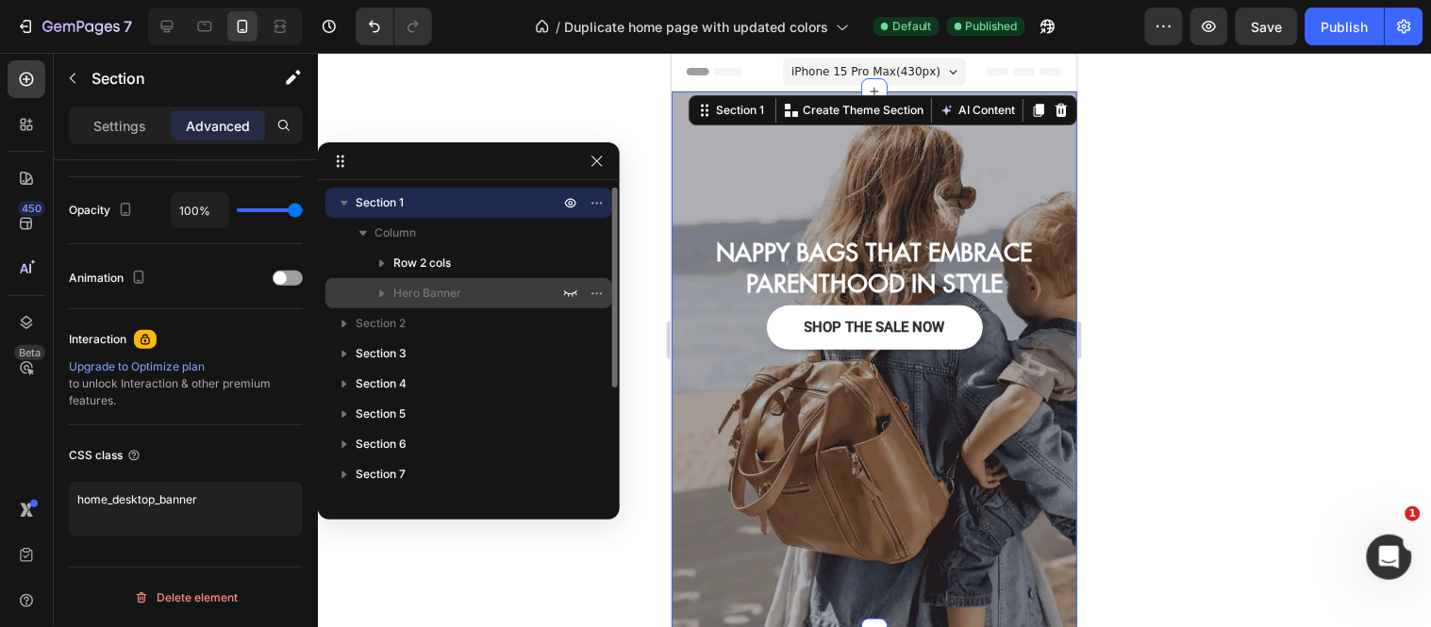
click at [412, 289] on span "Hero Banner" at bounding box center [427, 293] width 68 height 19
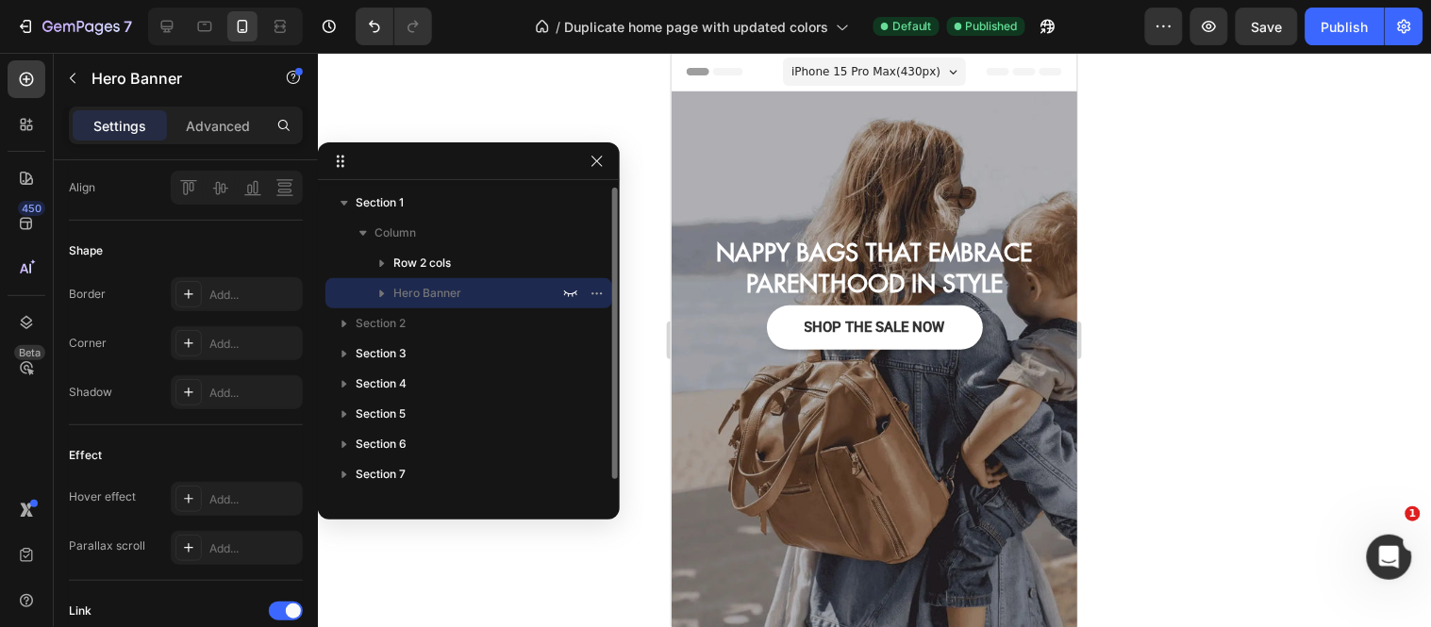
scroll to position [0, 0]
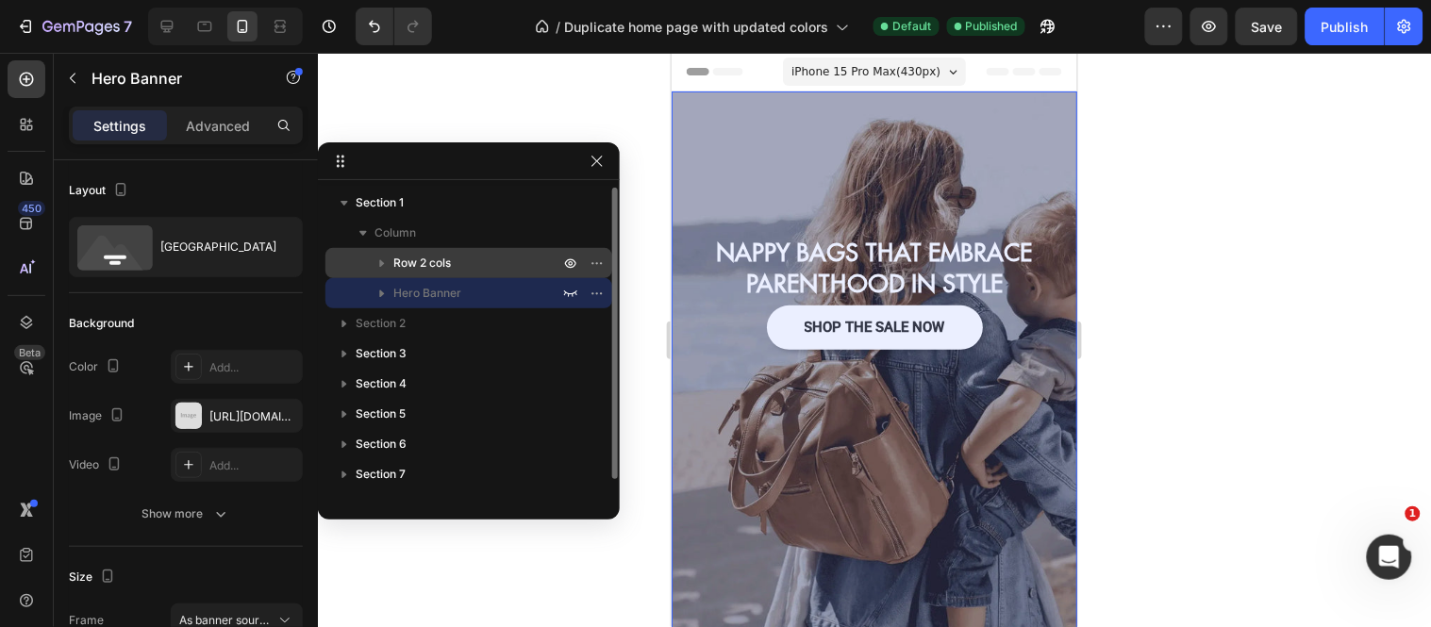
click at [417, 266] on span "Row 2 cols" at bounding box center [422, 263] width 58 height 19
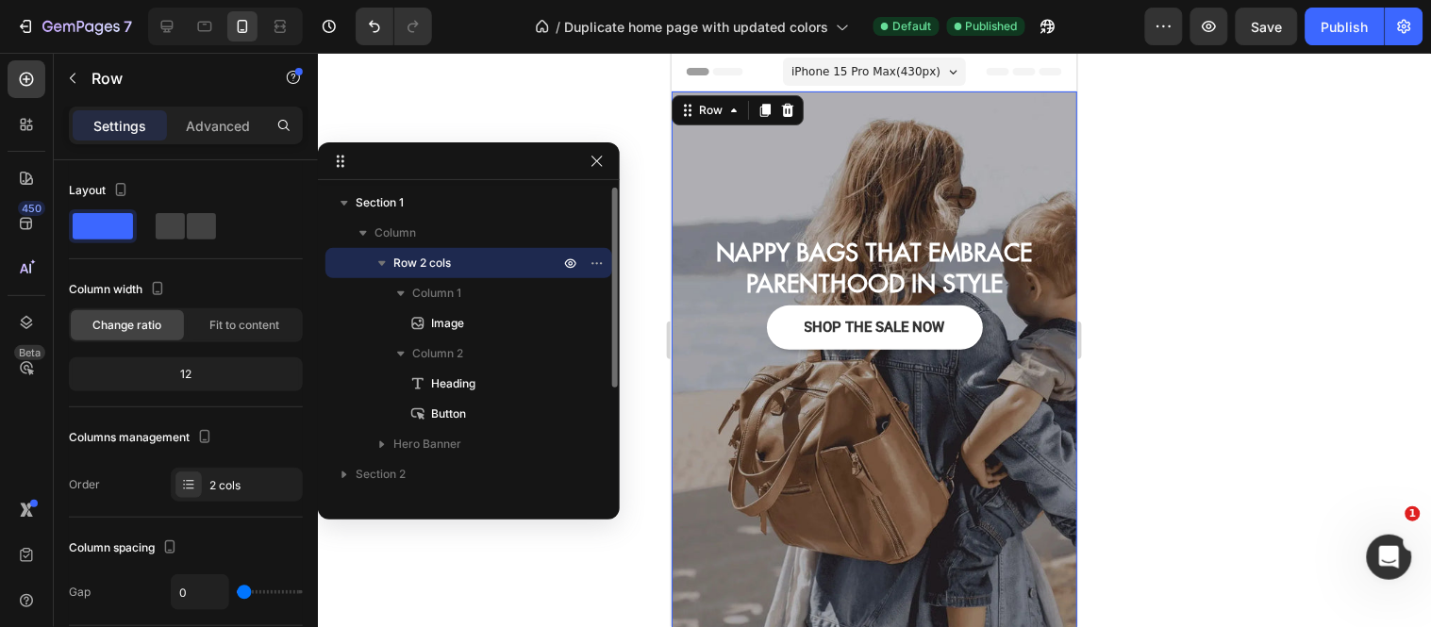
click at [379, 260] on icon "button" at bounding box center [382, 263] width 19 height 19
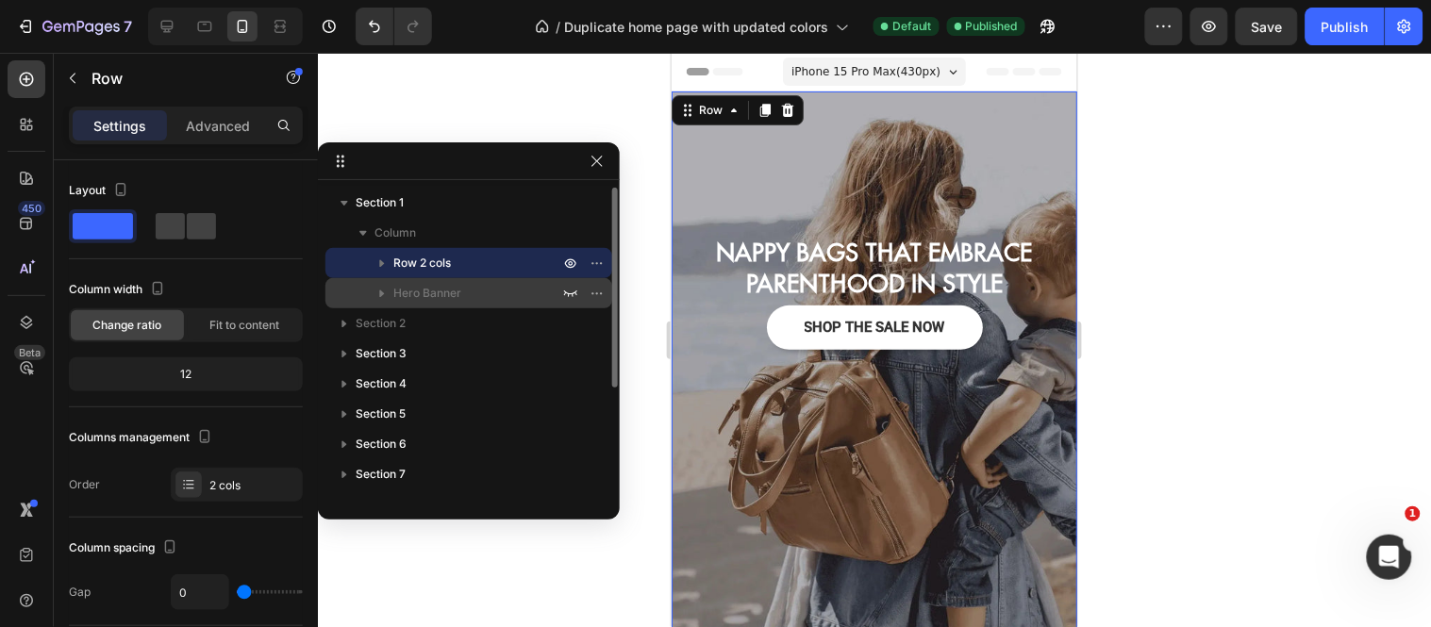
click at [431, 299] on span "Hero Banner" at bounding box center [427, 293] width 68 height 19
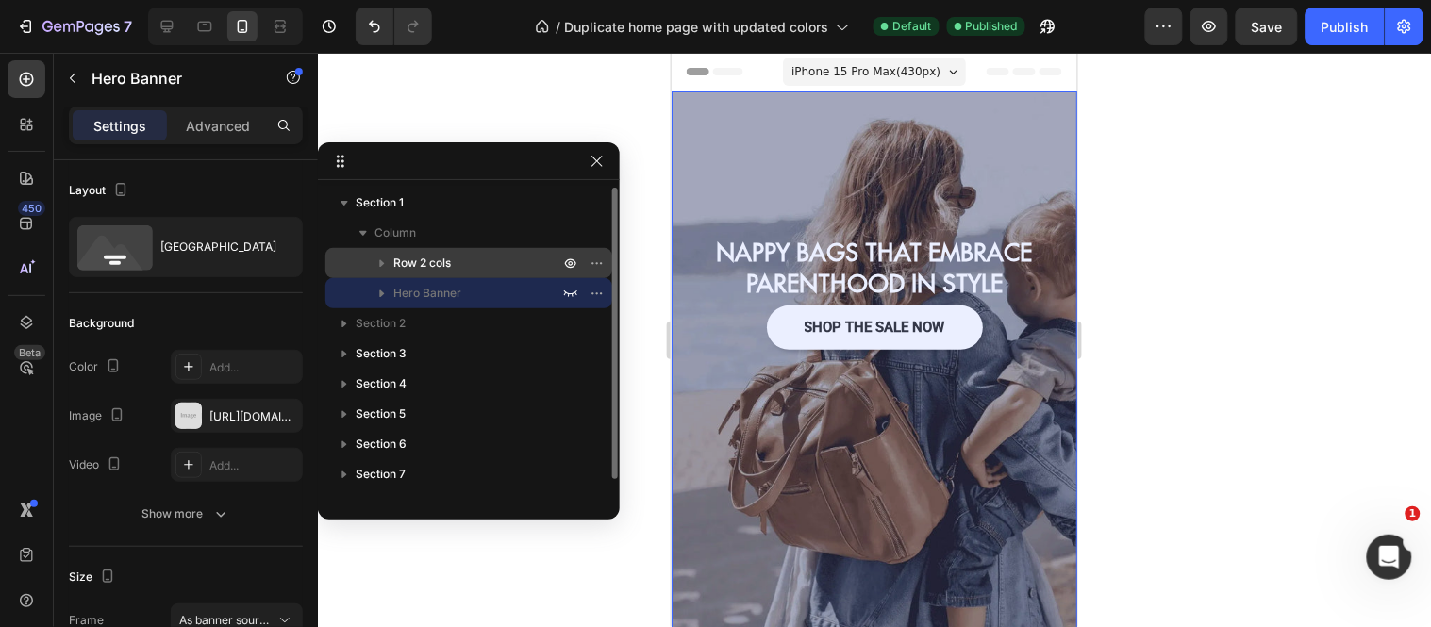
click at [432, 261] on span "Row 2 cols" at bounding box center [422, 263] width 58 height 19
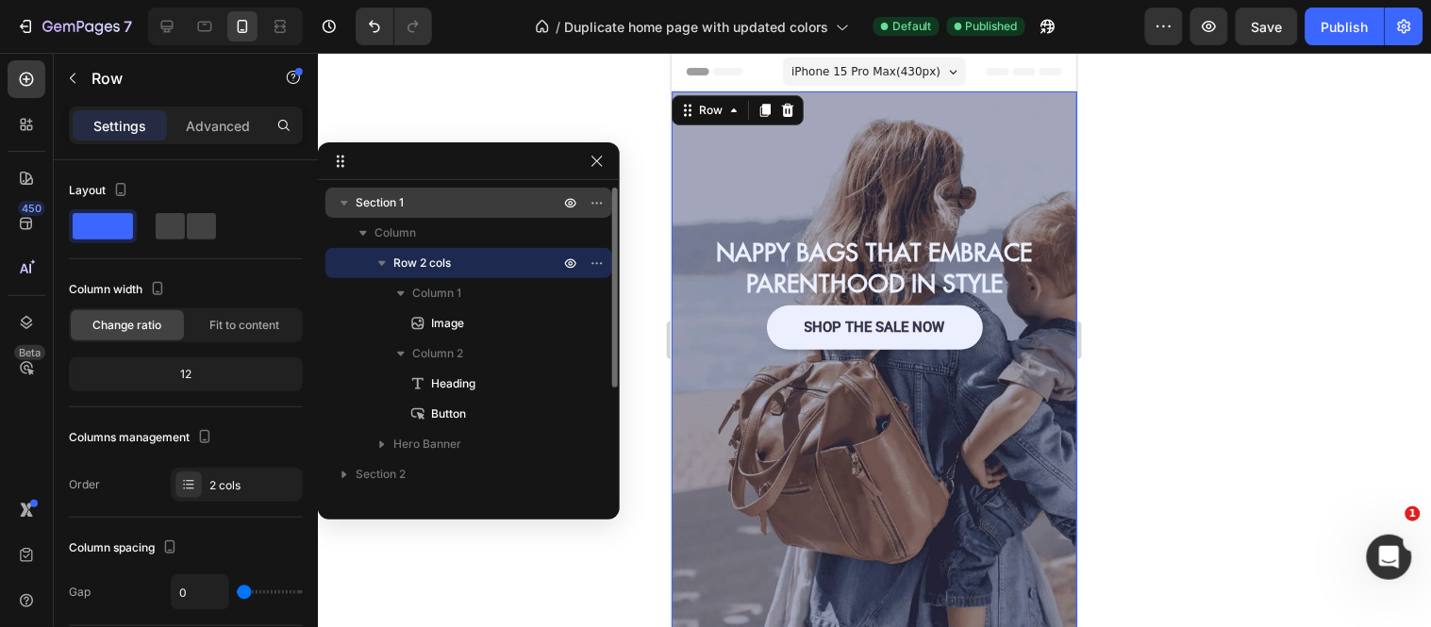
click at [394, 199] on span "Section 1" at bounding box center [380, 202] width 48 height 19
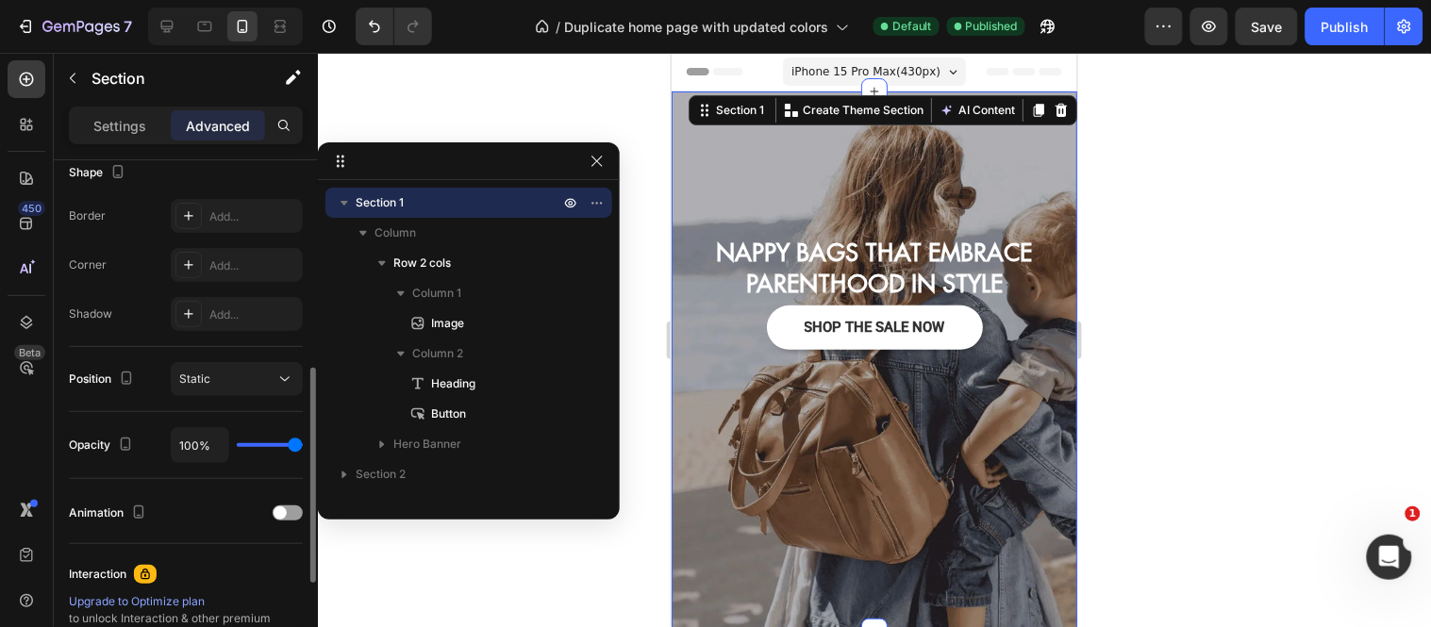
scroll to position [737, 0]
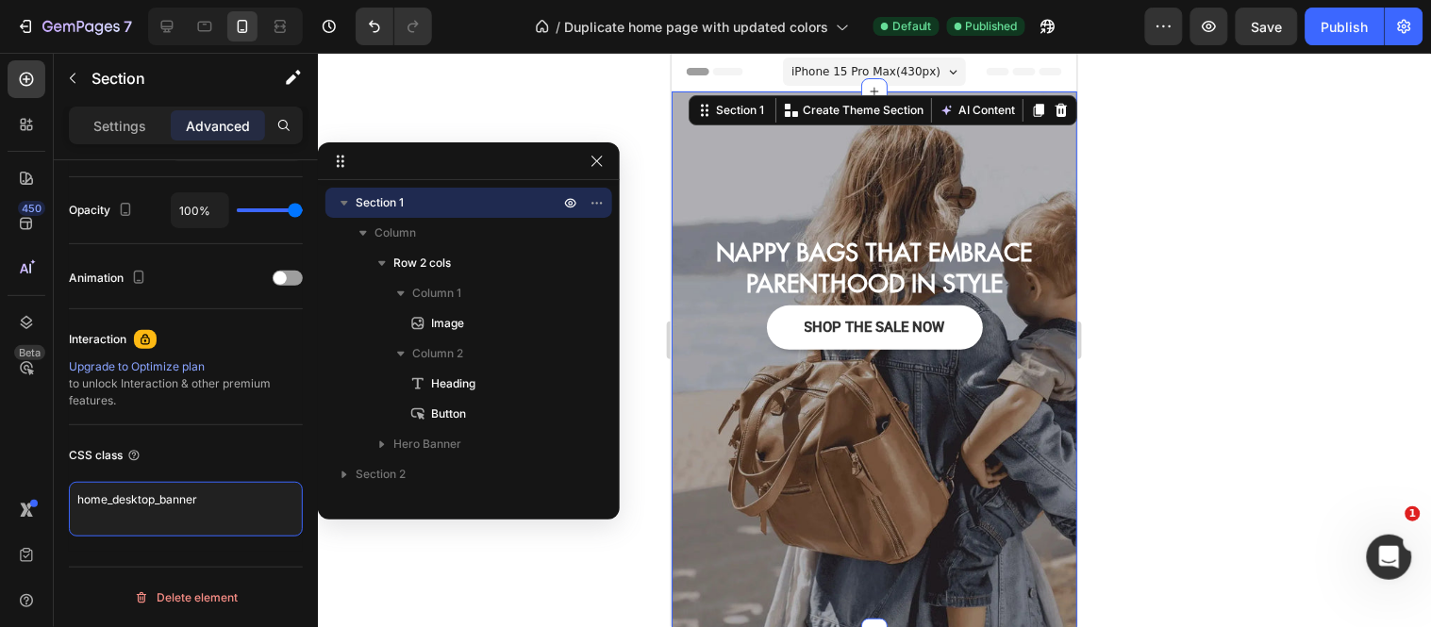
drag, startPoint x: 260, startPoint y: 500, endPoint x: 45, endPoint y: 486, distance: 215.5
click at [45, 486] on div "450 Beta Sections(18) Elements(83) Section Element Hero Section Product Detail …" at bounding box center [159, 340] width 318 height 574
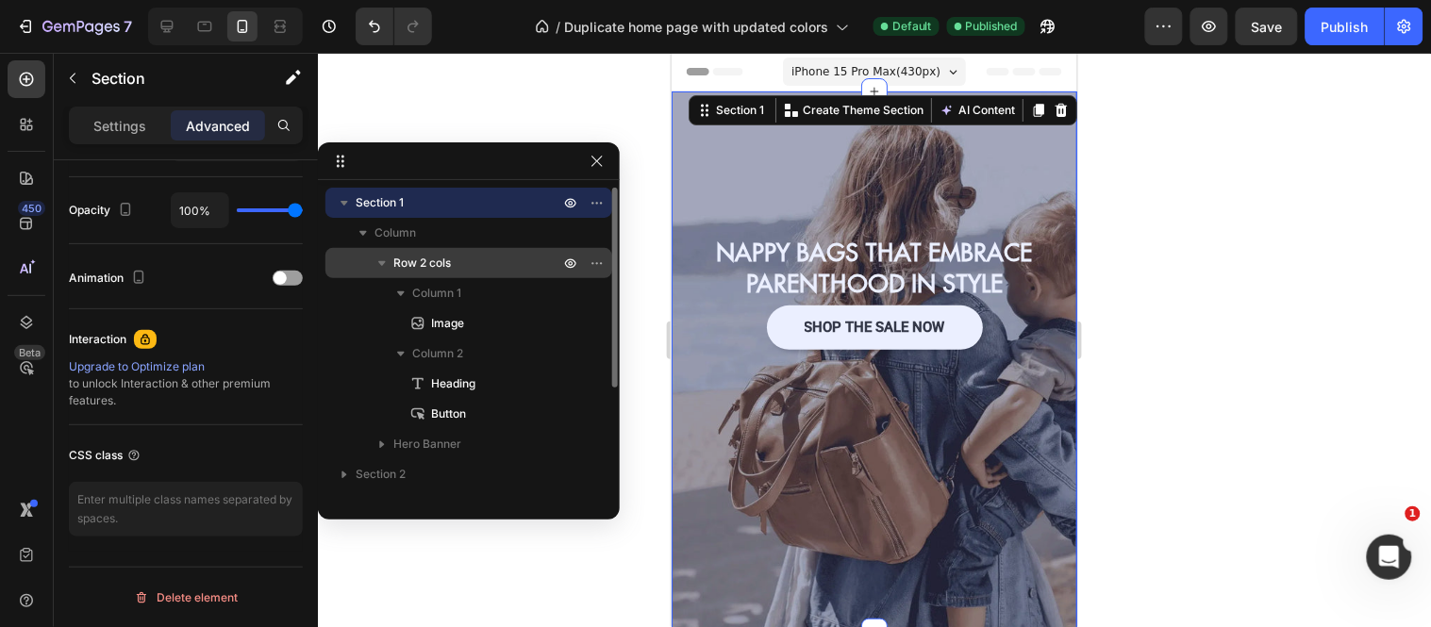
click at [382, 273] on button "button" at bounding box center [382, 263] width 23 height 23
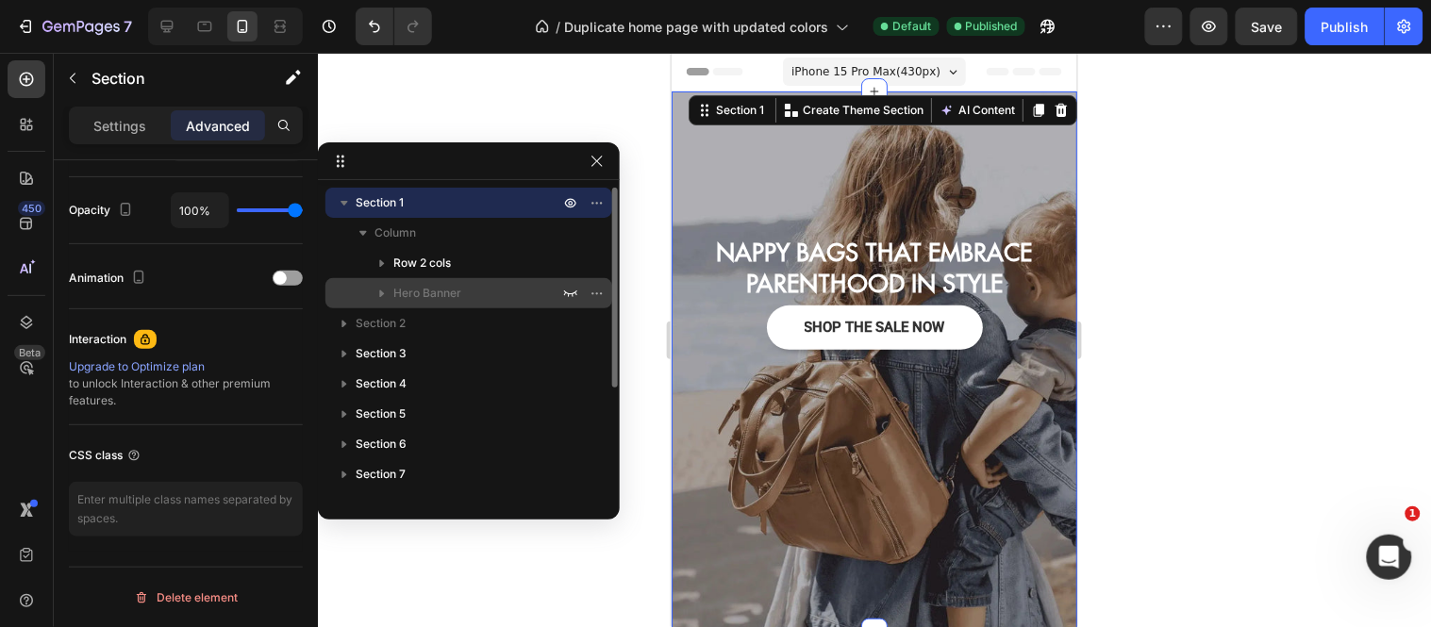
click at [431, 300] on span "Hero Banner" at bounding box center [427, 293] width 68 height 19
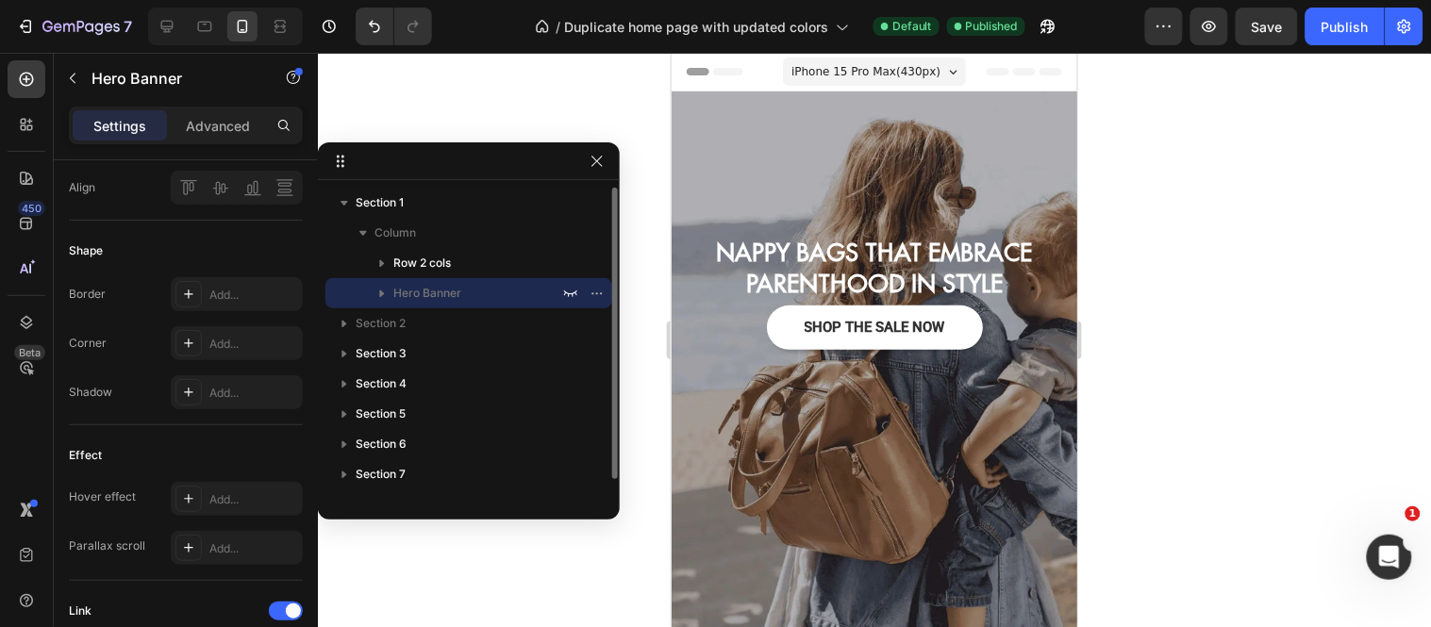
scroll to position [0, 0]
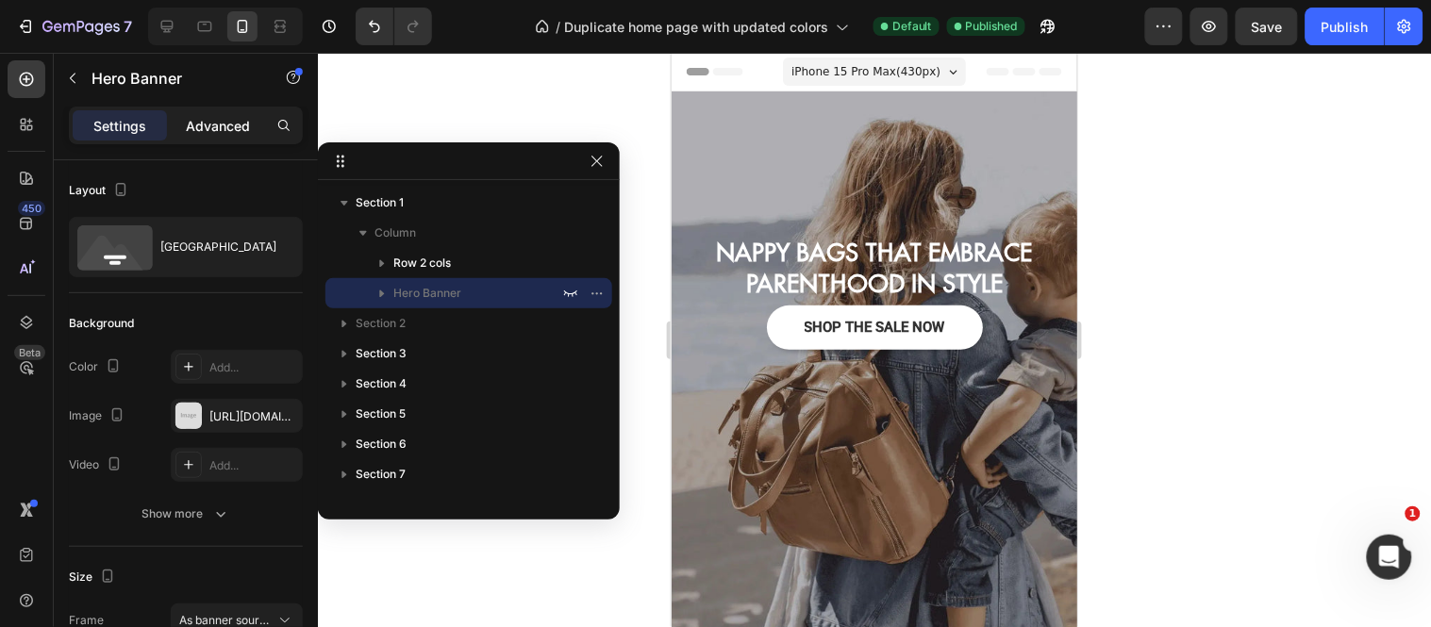
click at [194, 136] on div "Advanced" at bounding box center [218, 125] width 94 height 30
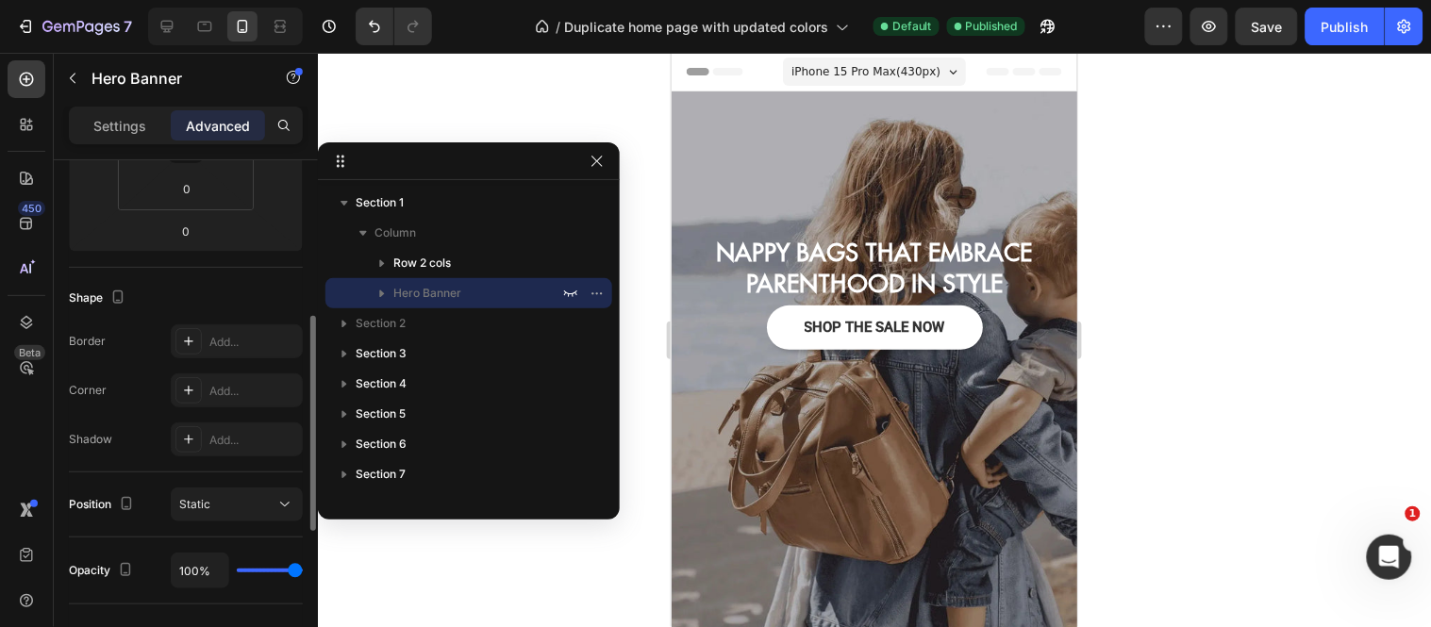
scroll to position [737, 0]
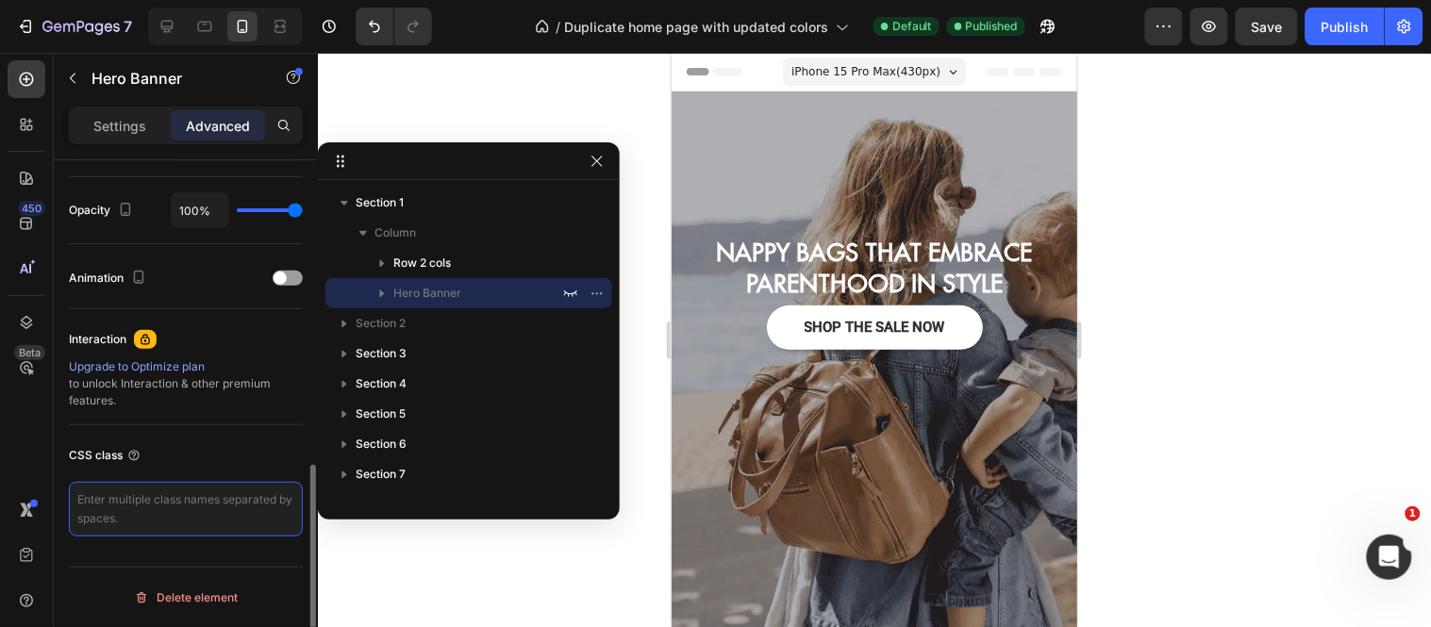
click at [135, 516] on textarea at bounding box center [186, 509] width 234 height 55
paste textarea "home_desktop_banner"
type textarea "home_desktop_banner"
click at [90, 556] on div "Display on Desktop Yes No Tablet Yes No Mobile Yes No Spacing (px) 0 0 0 0 5 0 …" at bounding box center [186, 52] width 264 height 1258
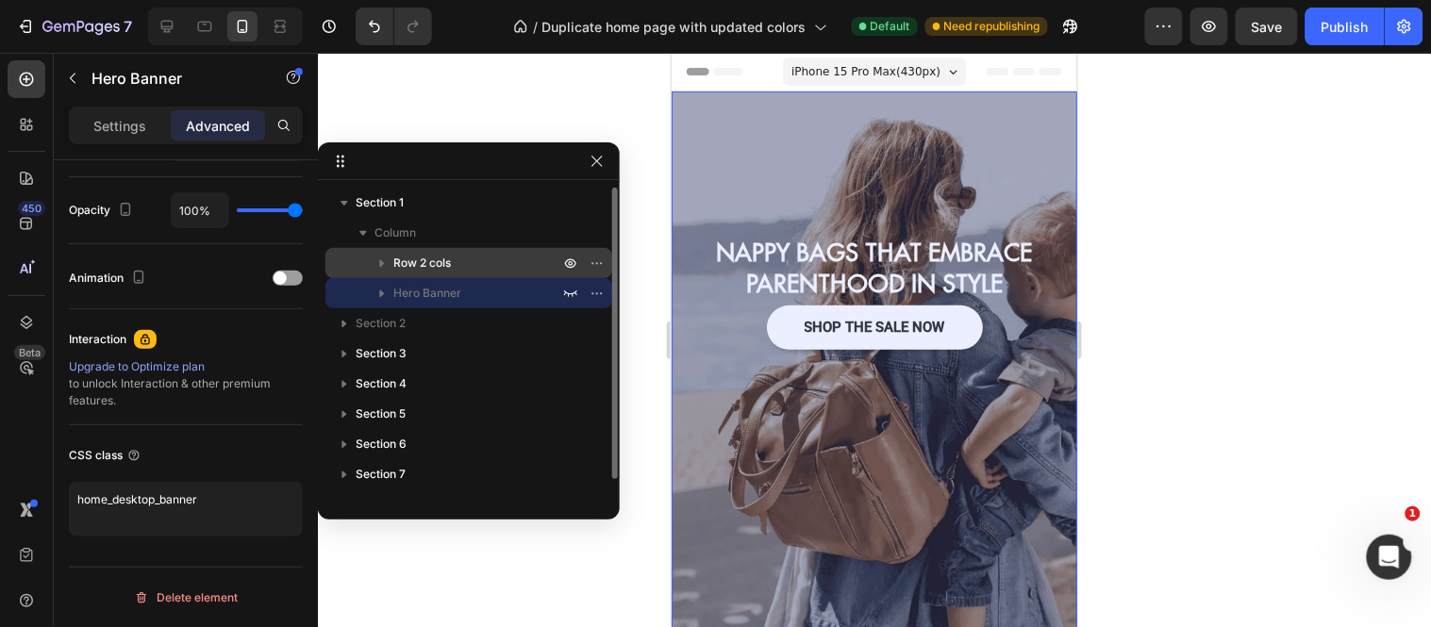
click at [457, 260] on p "Row 2 cols" at bounding box center [478, 263] width 170 height 19
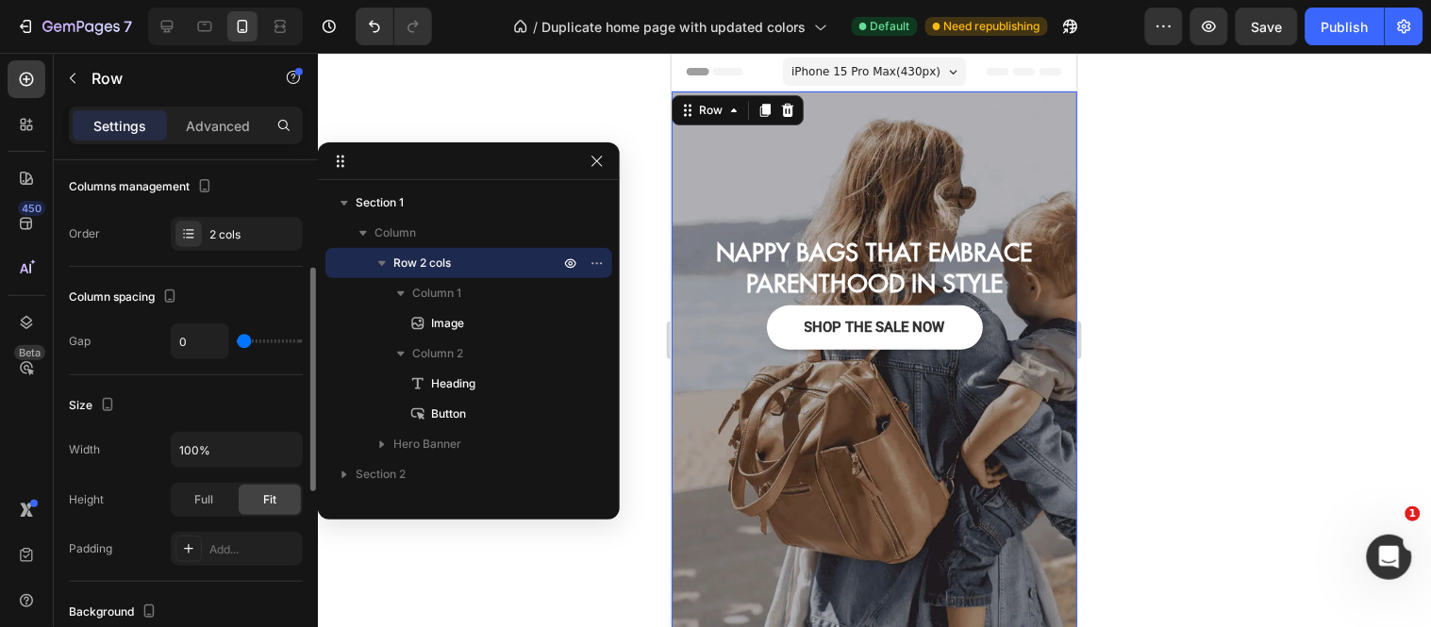
scroll to position [125, 0]
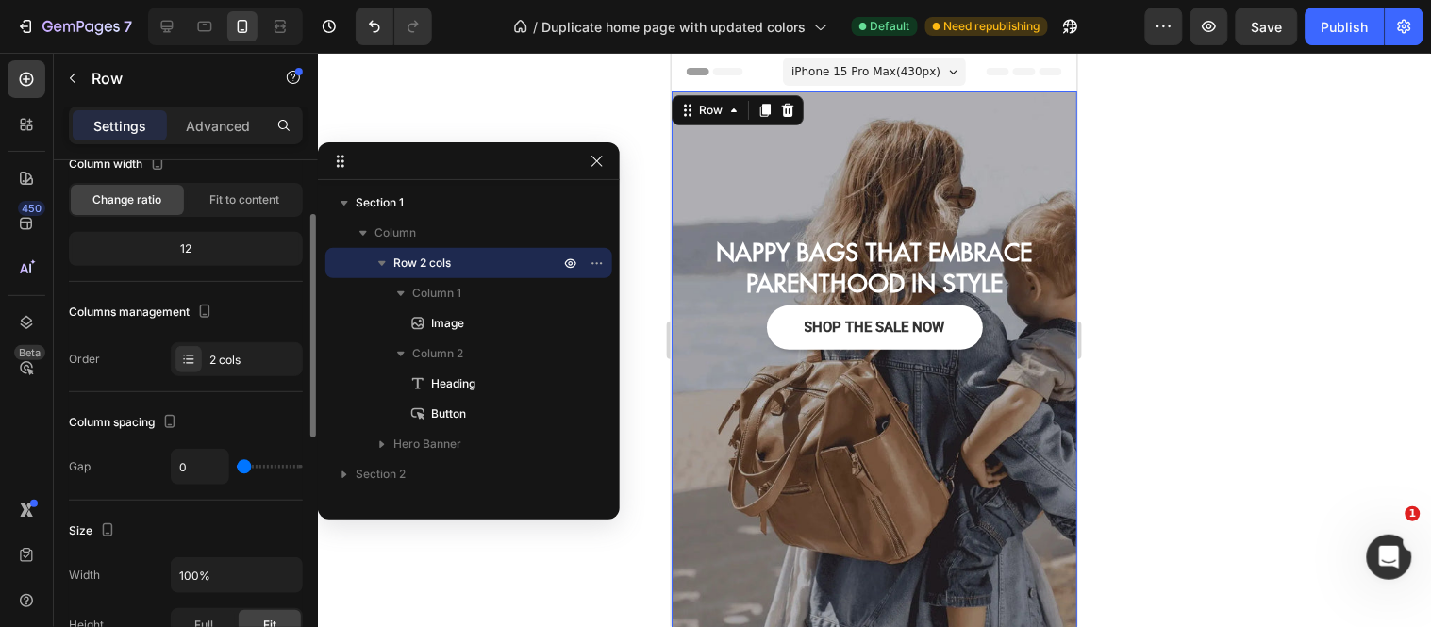
click at [249, 143] on div "Settings Advanced" at bounding box center [186, 126] width 234 height 38
click at [248, 141] on div "Settings Advanced" at bounding box center [186, 126] width 234 height 38
click at [231, 127] on p "Advanced" at bounding box center [218, 126] width 64 height 20
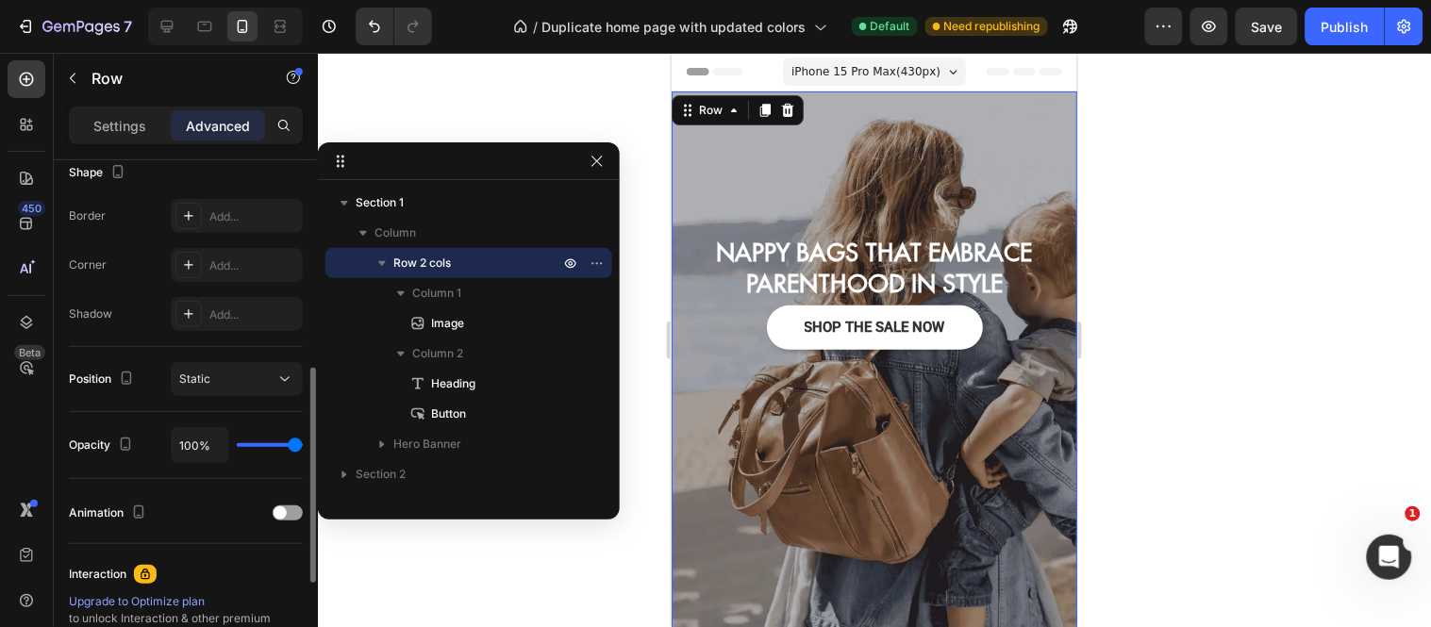
scroll to position [737, 0]
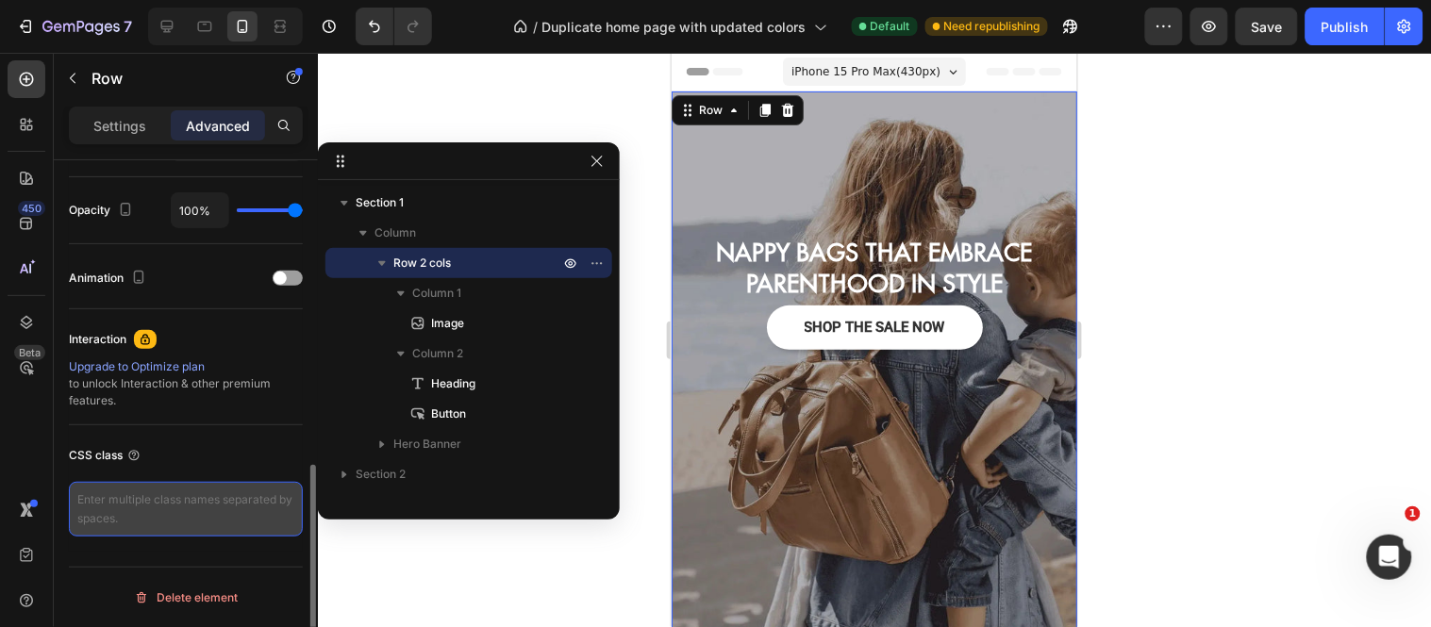
click at [98, 510] on textarea at bounding box center [186, 509] width 234 height 55
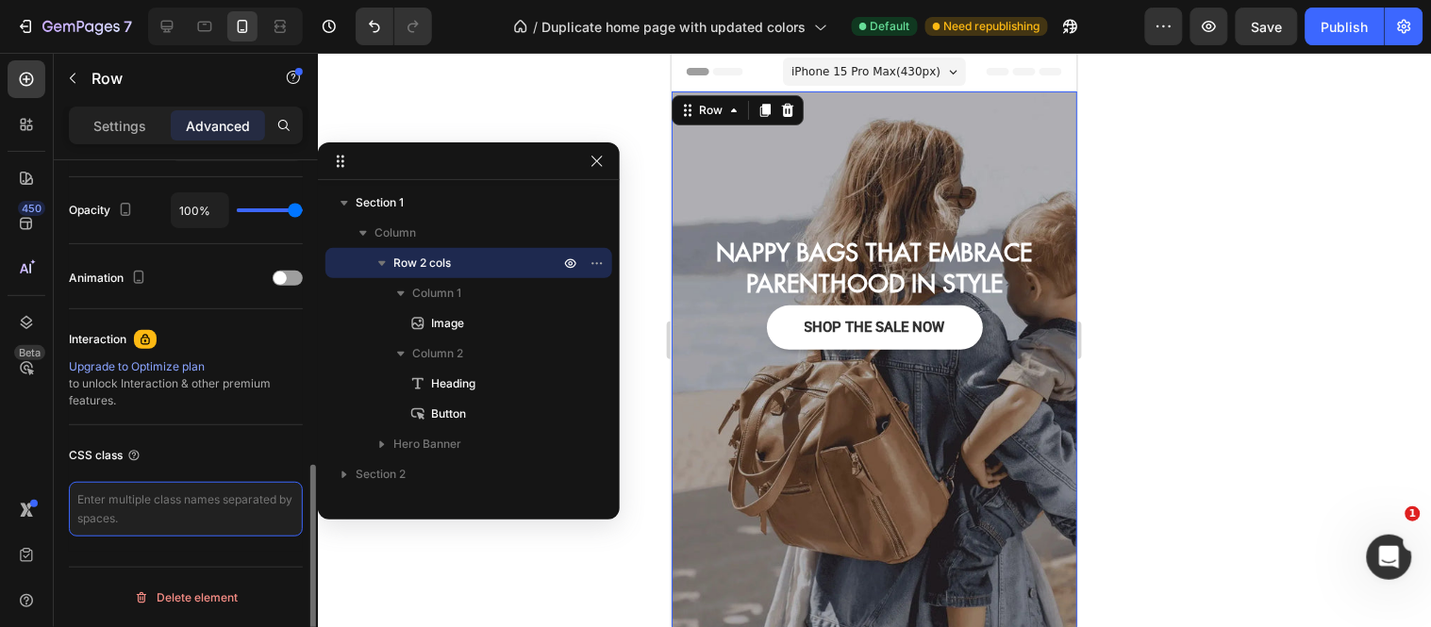
paste textarea "home_desktop_banner"
click at [123, 498] on textarea "home_desktop_banner" at bounding box center [186, 509] width 234 height 55
click at [151, 500] on textarea "home_desktop_banner" at bounding box center [186, 509] width 234 height 55
click at [157, 501] on textarea "home_desktop_banner" at bounding box center [186, 509] width 234 height 55
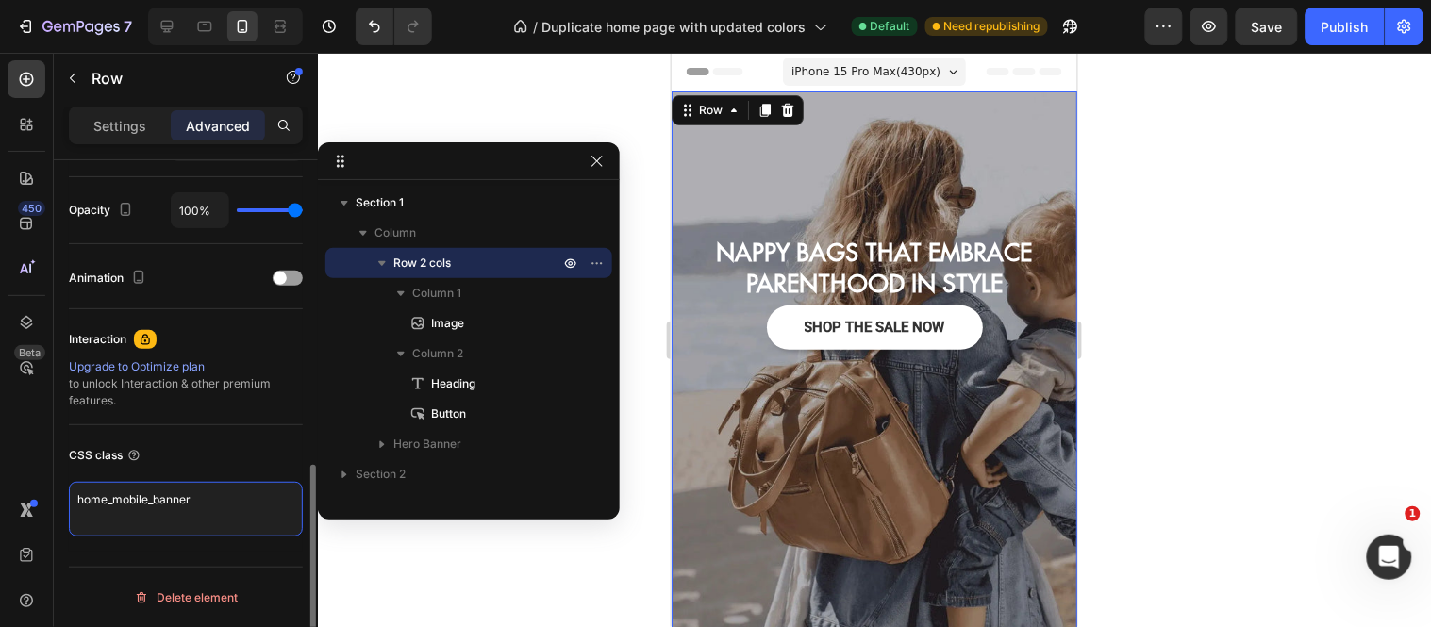
click at [142, 524] on textarea "home_mobile_banner" at bounding box center [186, 509] width 234 height 55
type textarea "home_mobile_banner"
click at [1337, 20] on div "Publish" at bounding box center [1344, 27] width 47 height 20
drag, startPoint x: 205, startPoint y: 507, endPoint x: 70, endPoint y: 495, distance: 135.4
click at [70, 495] on textarea "home_mobile_banner" at bounding box center [186, 509] width 234 height 55
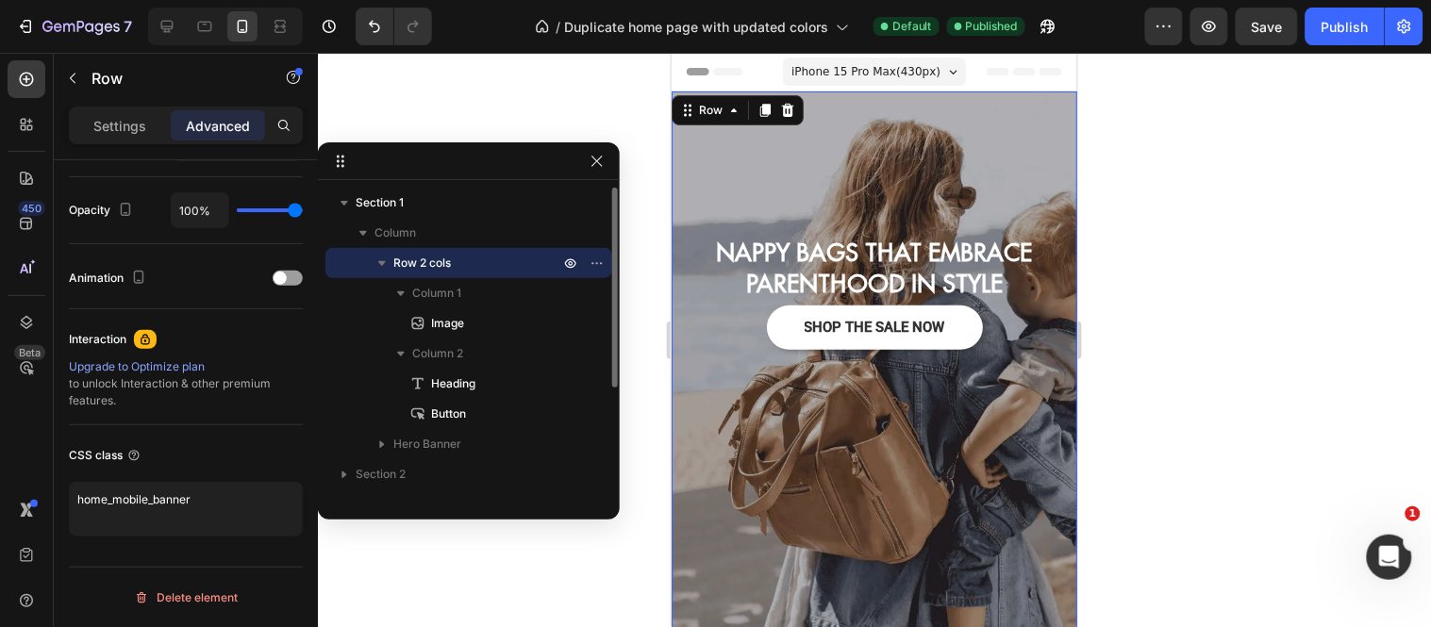
click at [375, 264] on icon "button" at bounding box center [382, 263] width 19 height 19
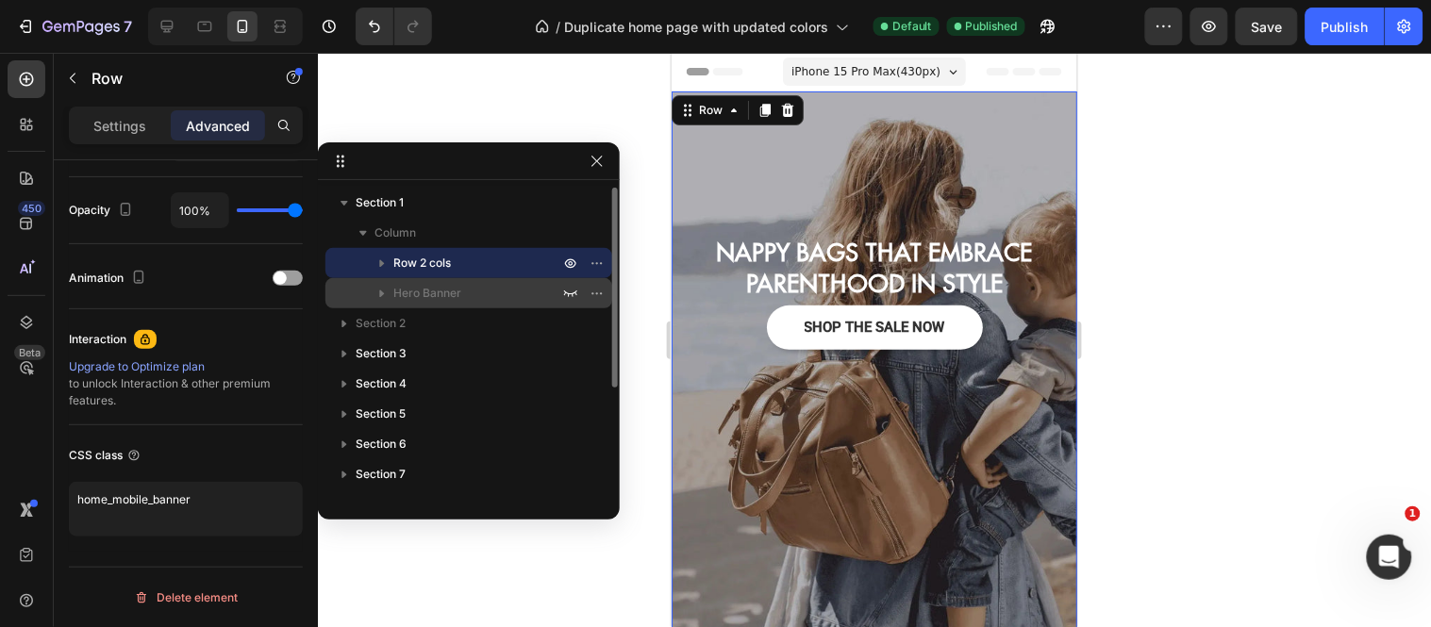
click at [439, 294] on span "Hero Banner" at bounding box center [427, 293] width 68 height 19
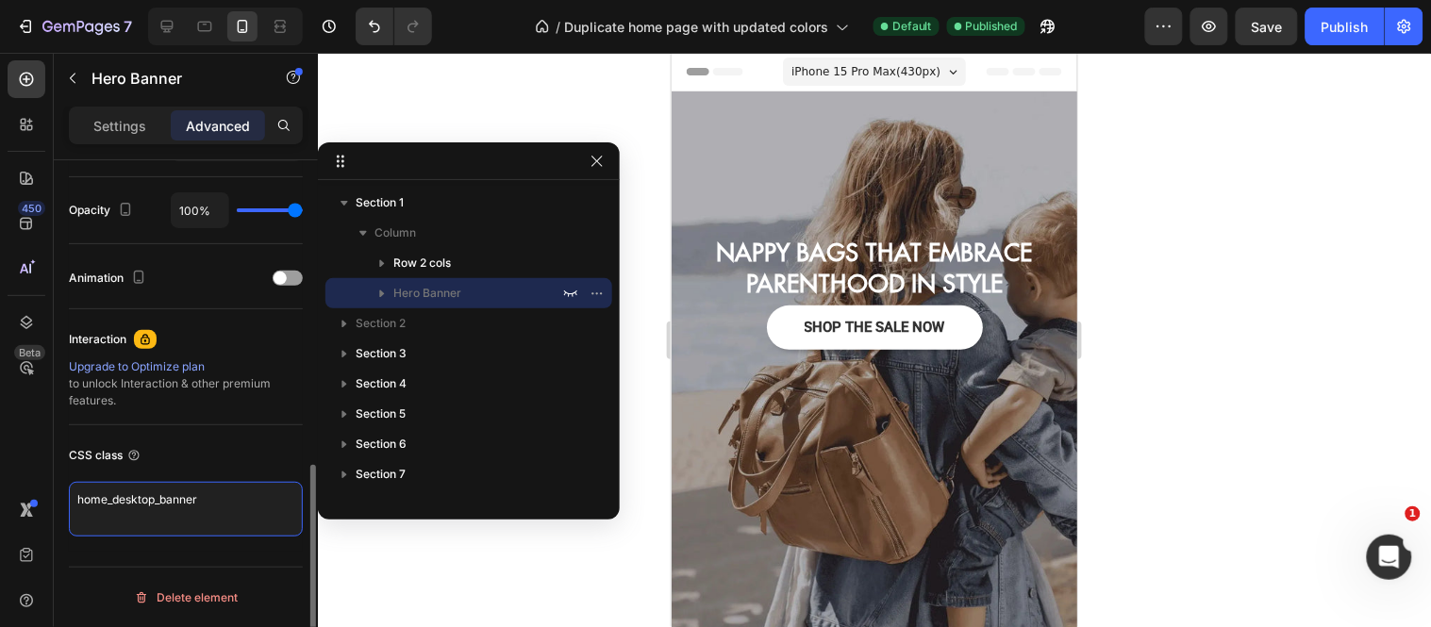
click at [217, 502] on textarea "home_desktop_banner" at bounding box center [186, 509] width 234 height 55
click at [1364, 42] on button "Publish" at bounding box center [1344, 27] width 79 height 38
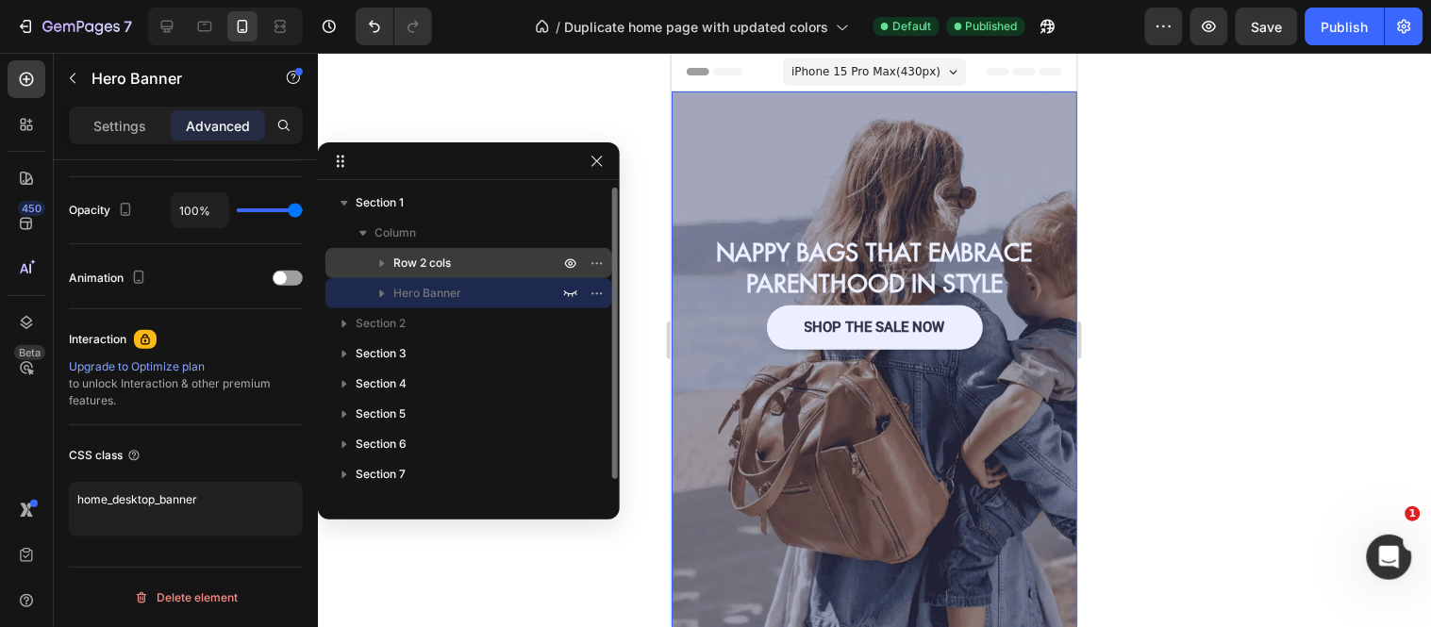
click at [380, 257] on icon "button" at bounding box center [382, 263] width 19 height 19
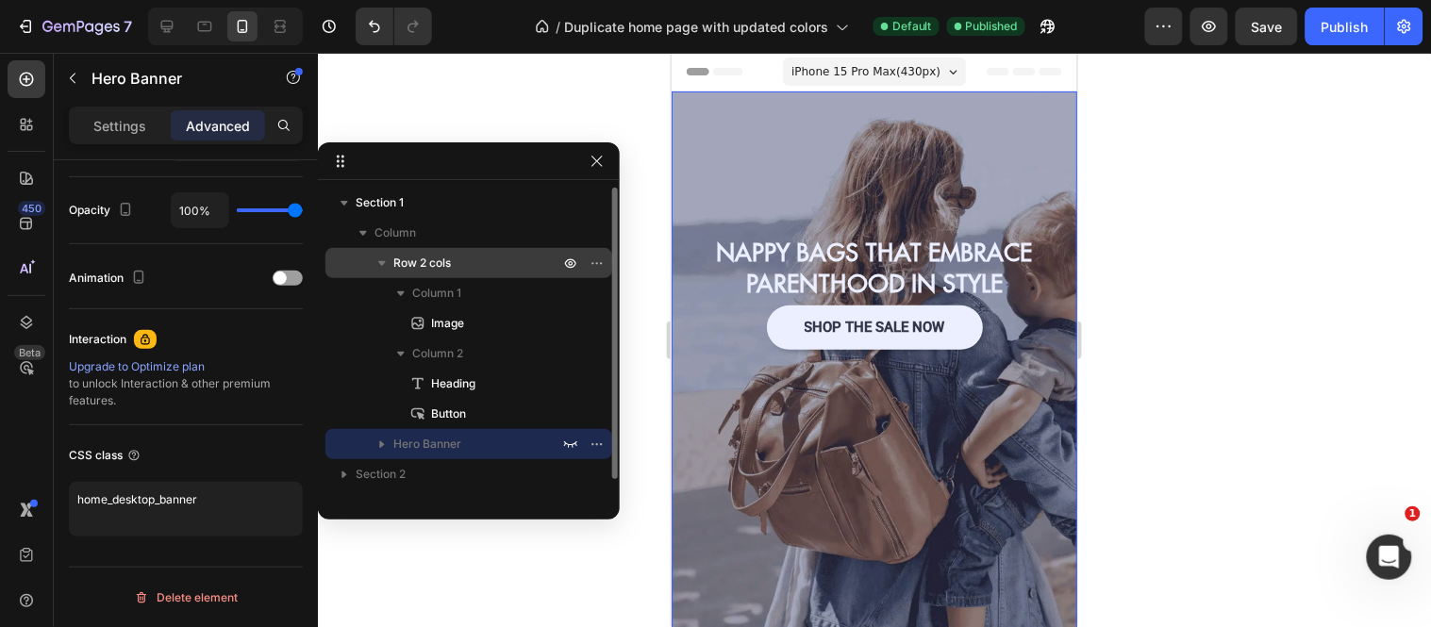
click at [425, 259] on span "Row 2 cols" at bounding box center [422, 263] width 58 height 19
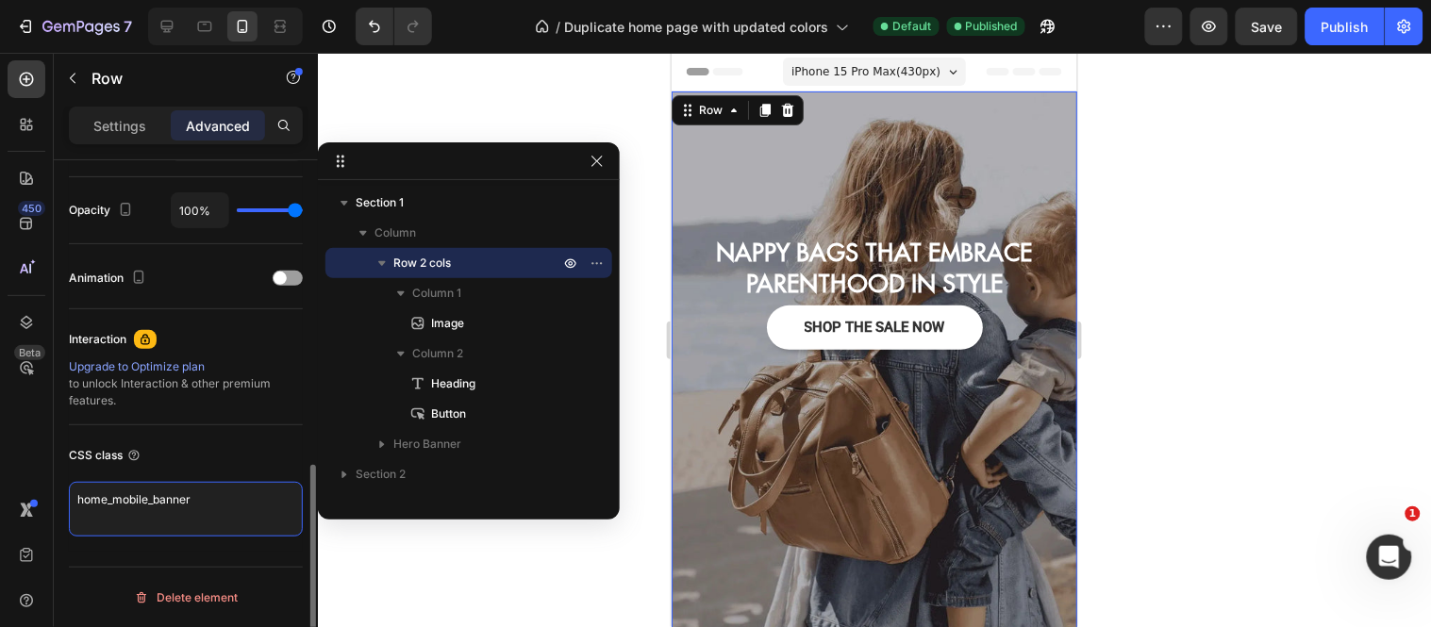
drag, startPoint x: 242, startPoint y: 505, endPoint x: 61, endPoint y: 489, distance: 181.9
click at [61, 489] on div "Display on Desktop Yes No Tablet Yes No Mobile Yes No Spacing (px) 0 0 0 0 0 0 …" at bounding box center [186, 52] width 264 height 1258
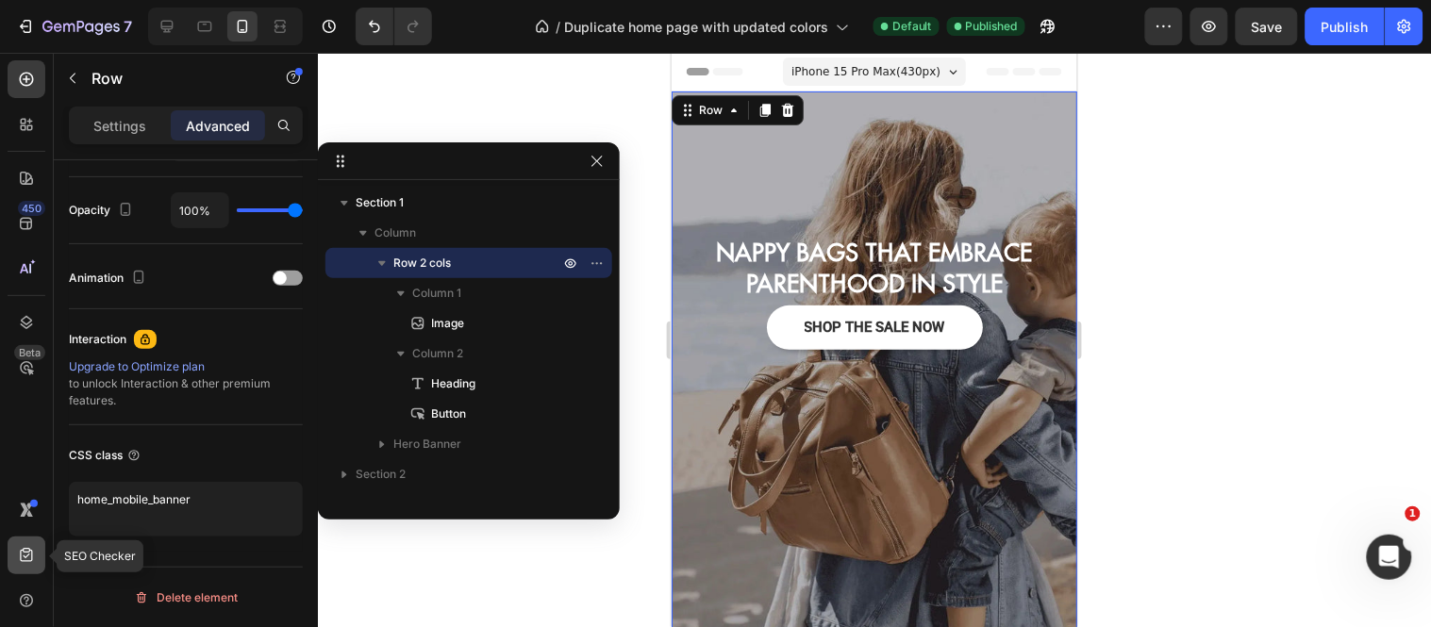
click at [22, 552] on icon at bounding box center [26, 555] width 19 height 19
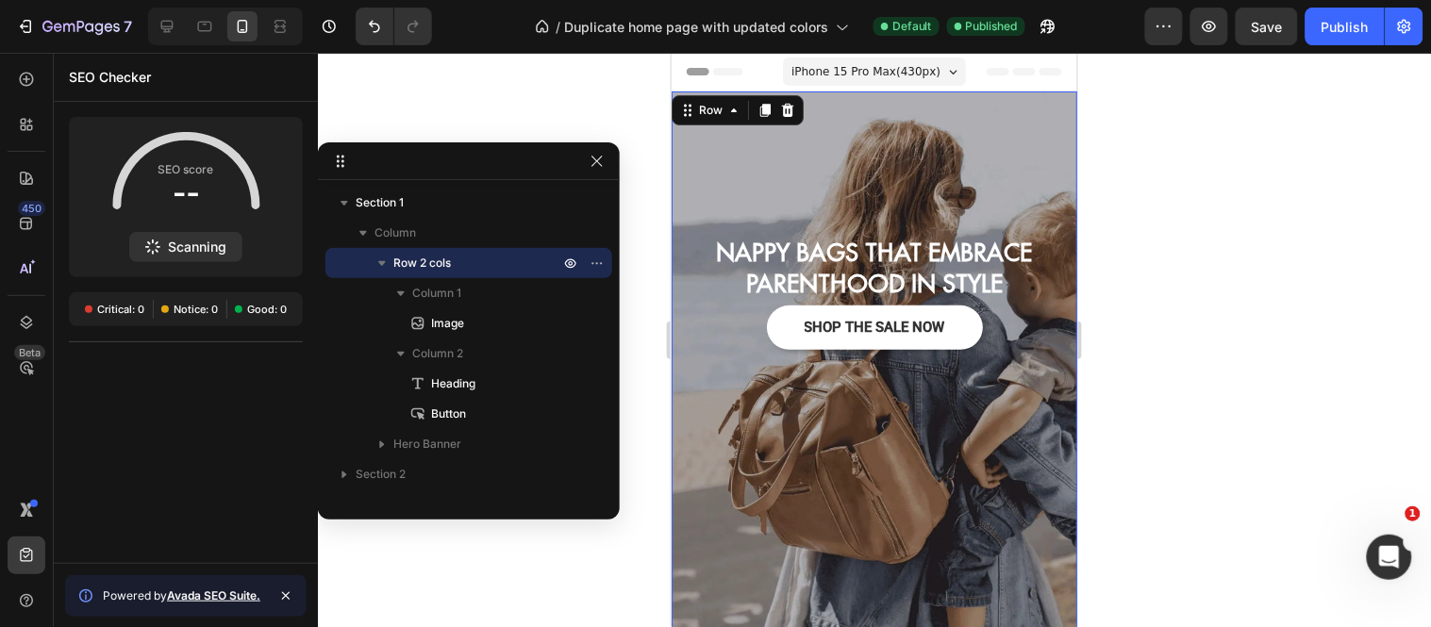
drag, startPoint x: 21, startPoint y: 514, endPoint x: 12, endPoint y: 453, distance: 61.9
click at [12, 453] on div "450 Beta" at bounding box center [27, 340] width 54 height 574
click at [29, 323] on icon at bounding box center [26, 322] width 19 height 19
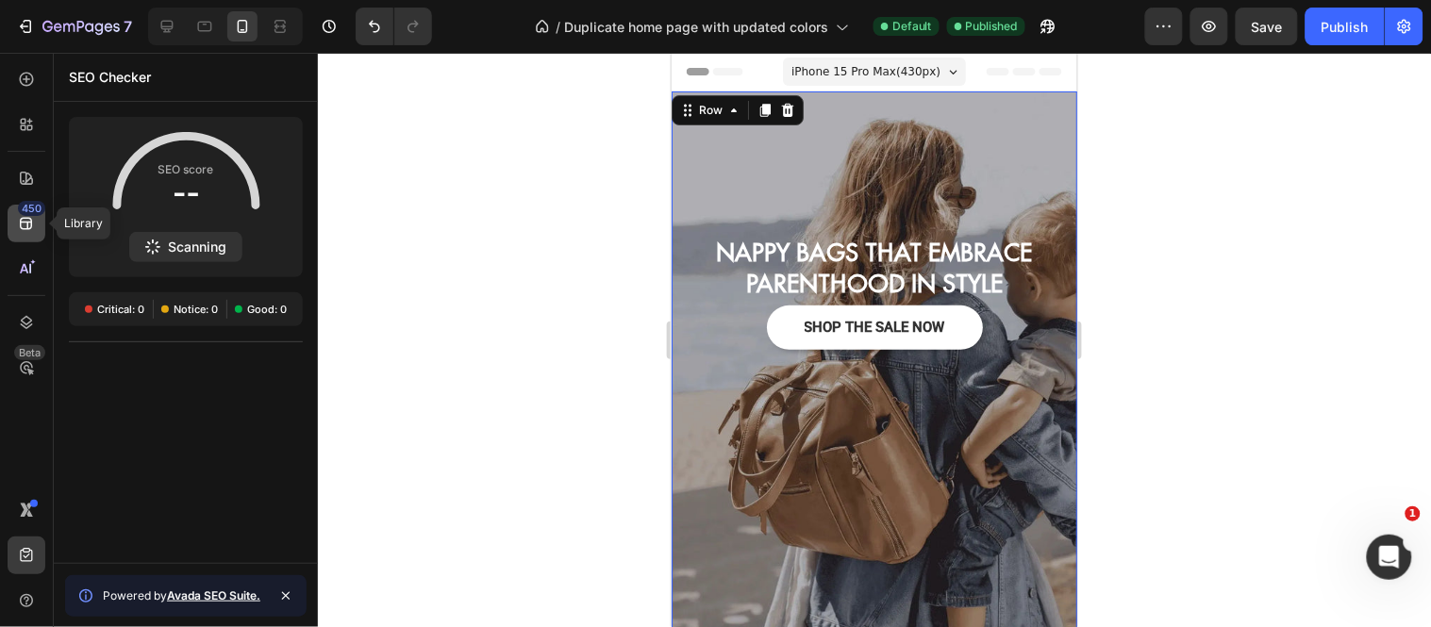
click at [14, 227] on div "450" at bounding box center [27, 224] width 38 height 38
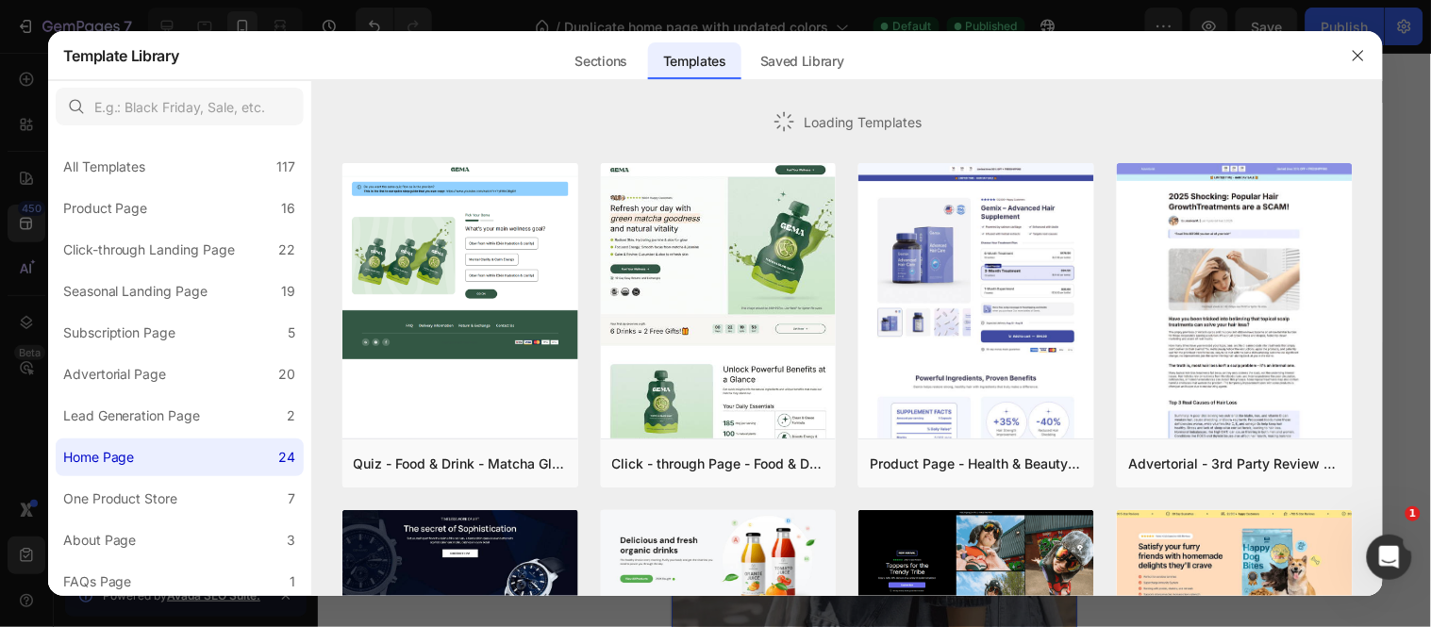
click at [23, 182] on div at bounding box center [715, 313] width 1431 height 627
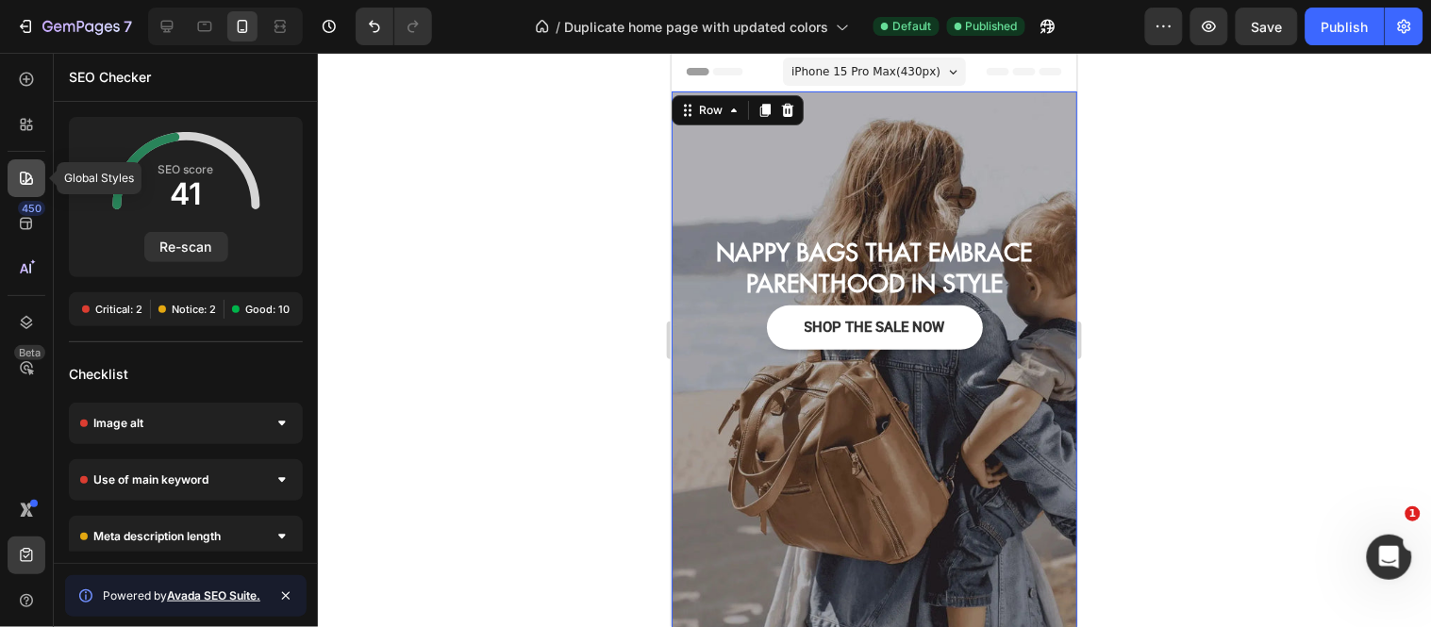
click at [24, 179] on icon at bounding box center [26, 178] width 19 height 19
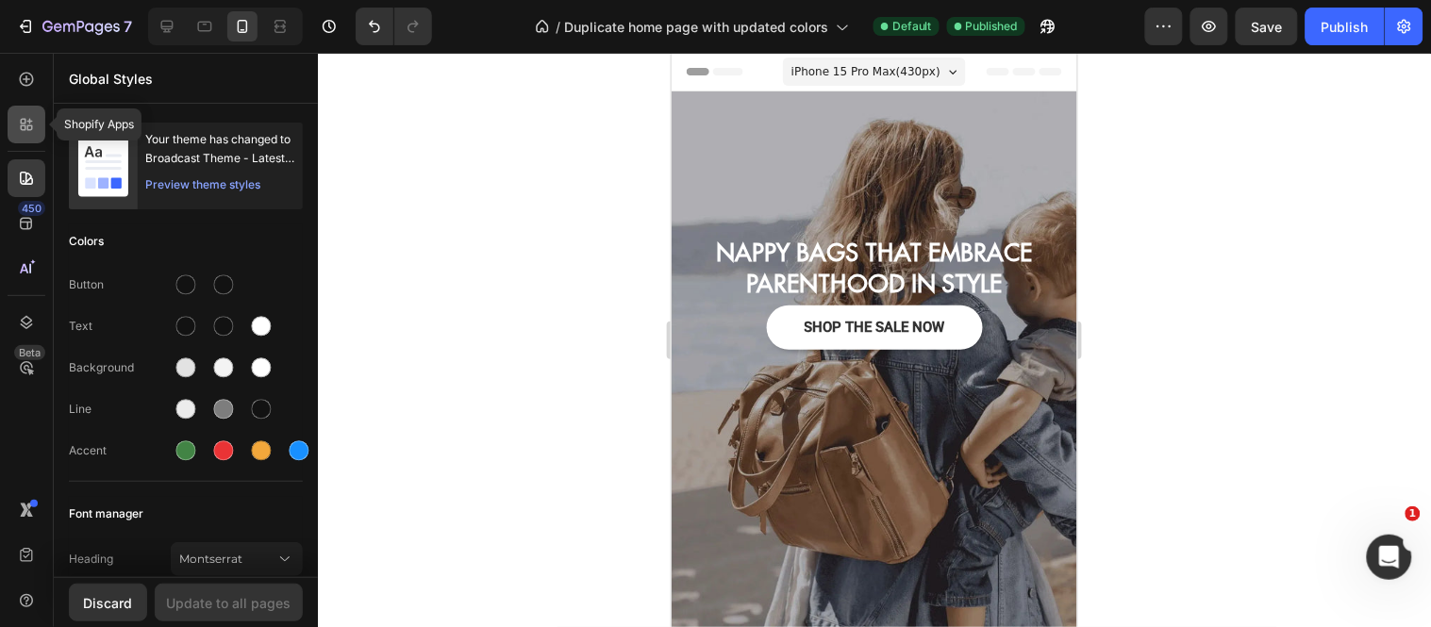
click at [17, 129] on icon at bounding box center [26, 124] width 19 height 19
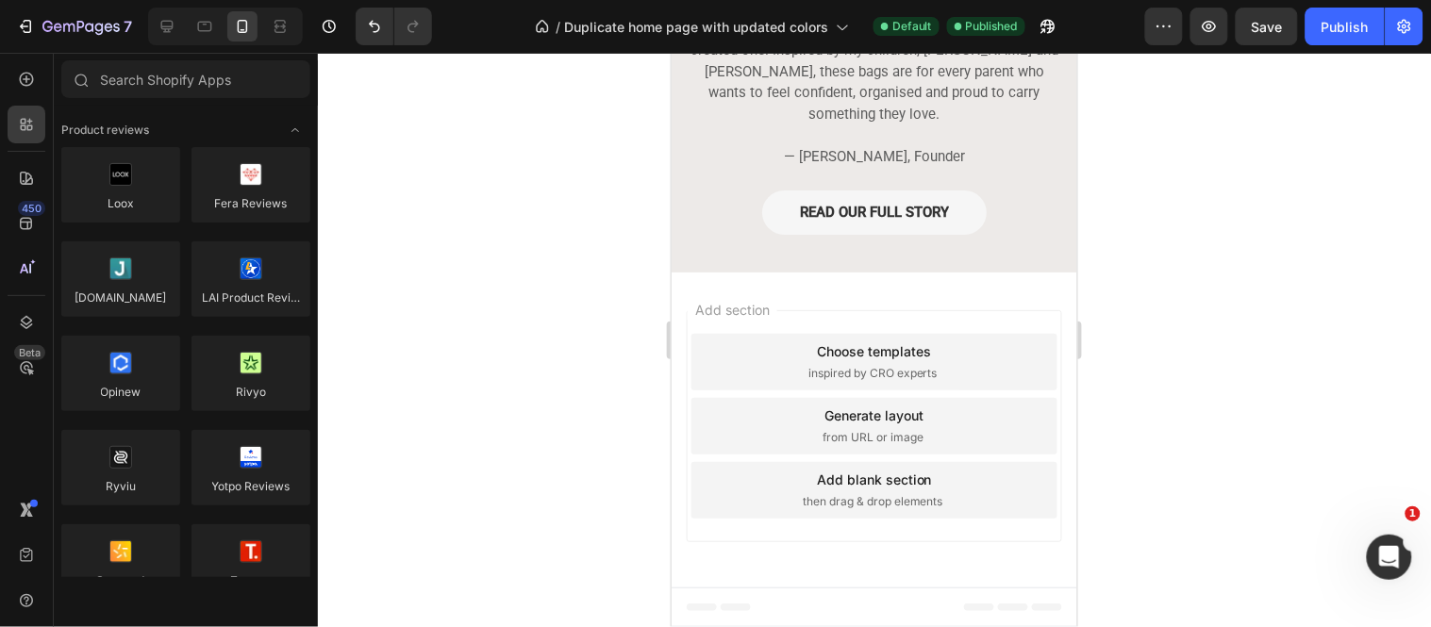
scroll to position [3654, 0]
click at [328, 32] on icon "button" at bounding box center [329, 26] width 13 height 13
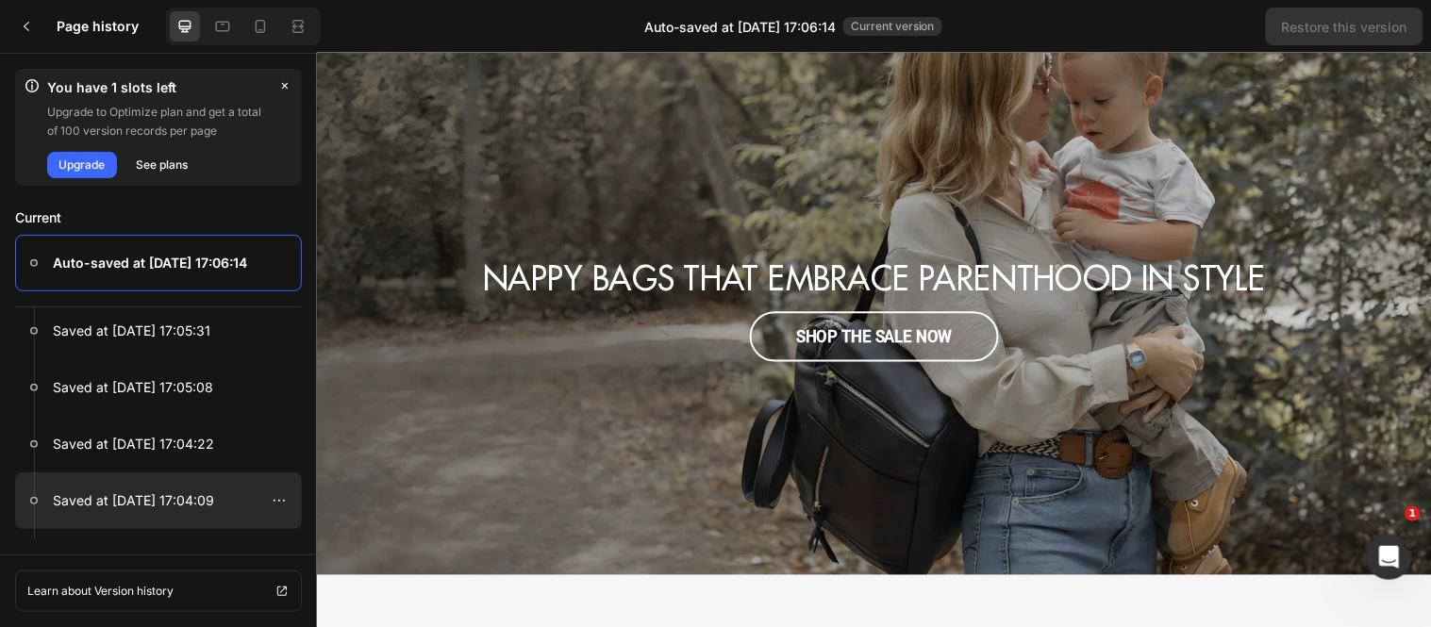
scroll to position [0, 0]
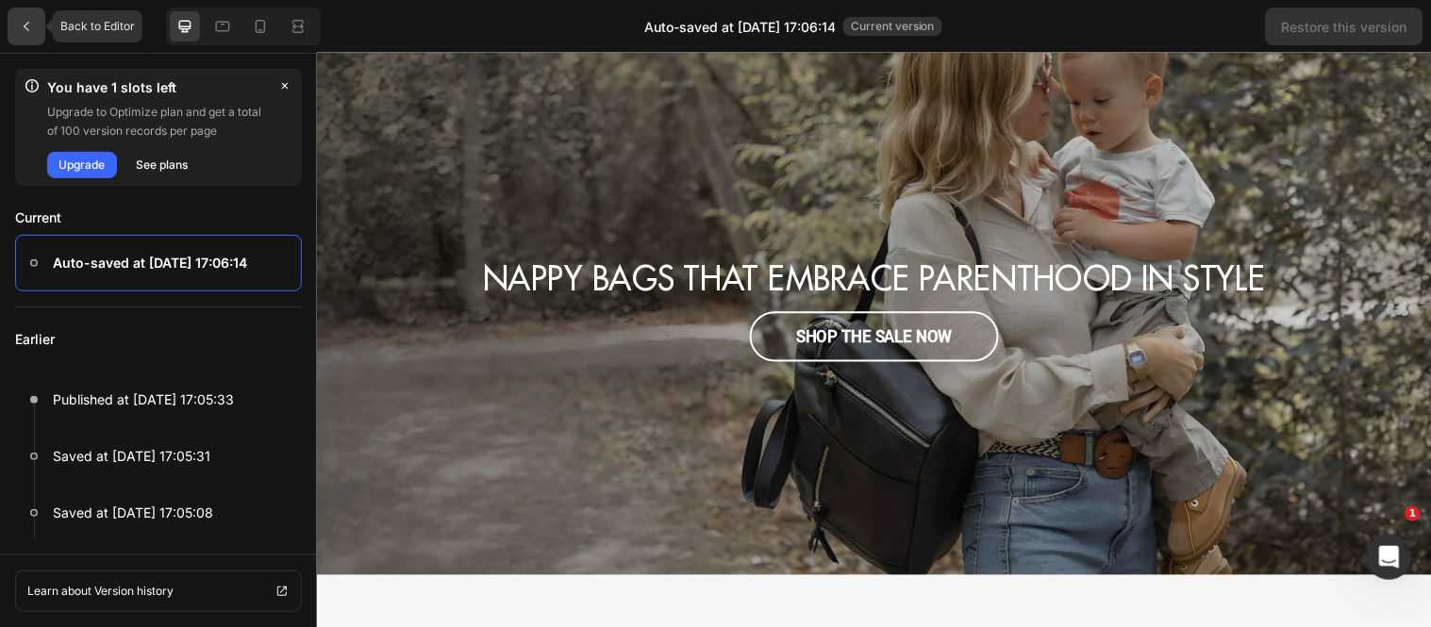
click at [15, 35] on div at bounding box center [27, 27] width 38 height 38
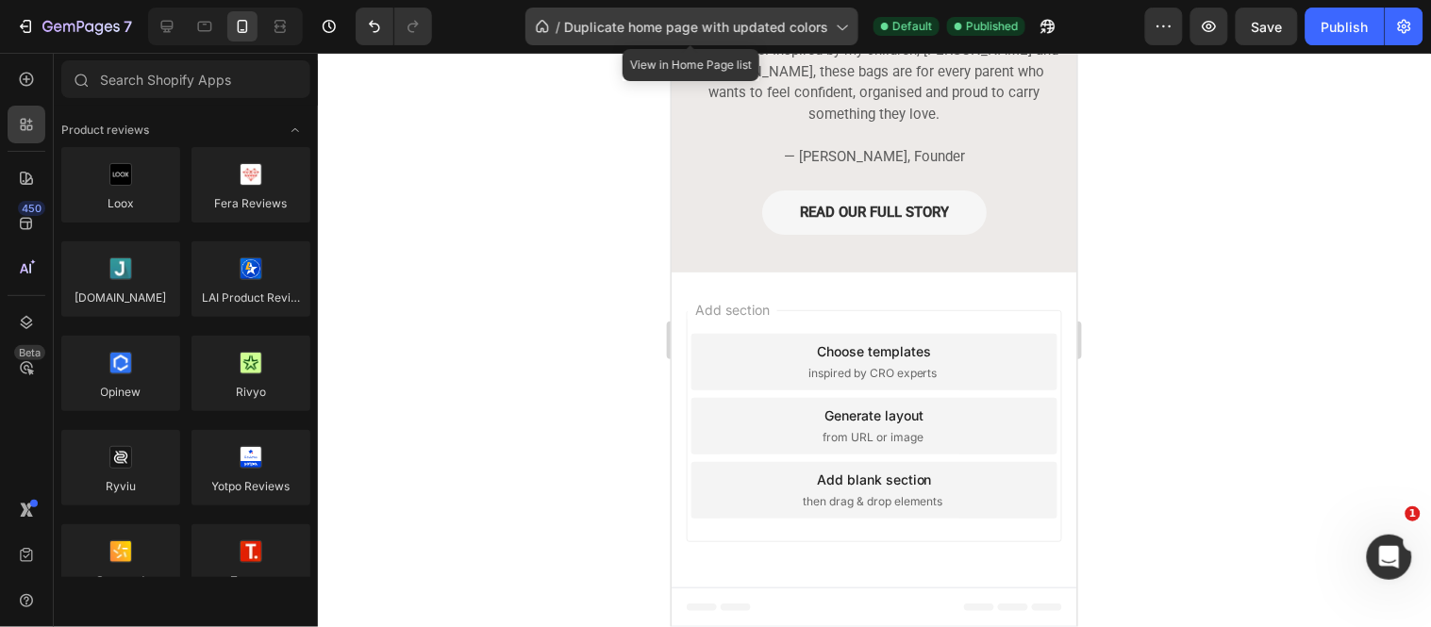
click at [839, 40] on div "/ Duplicate home page with updated colors" at bounding box center [691, 27] width 333 height 38
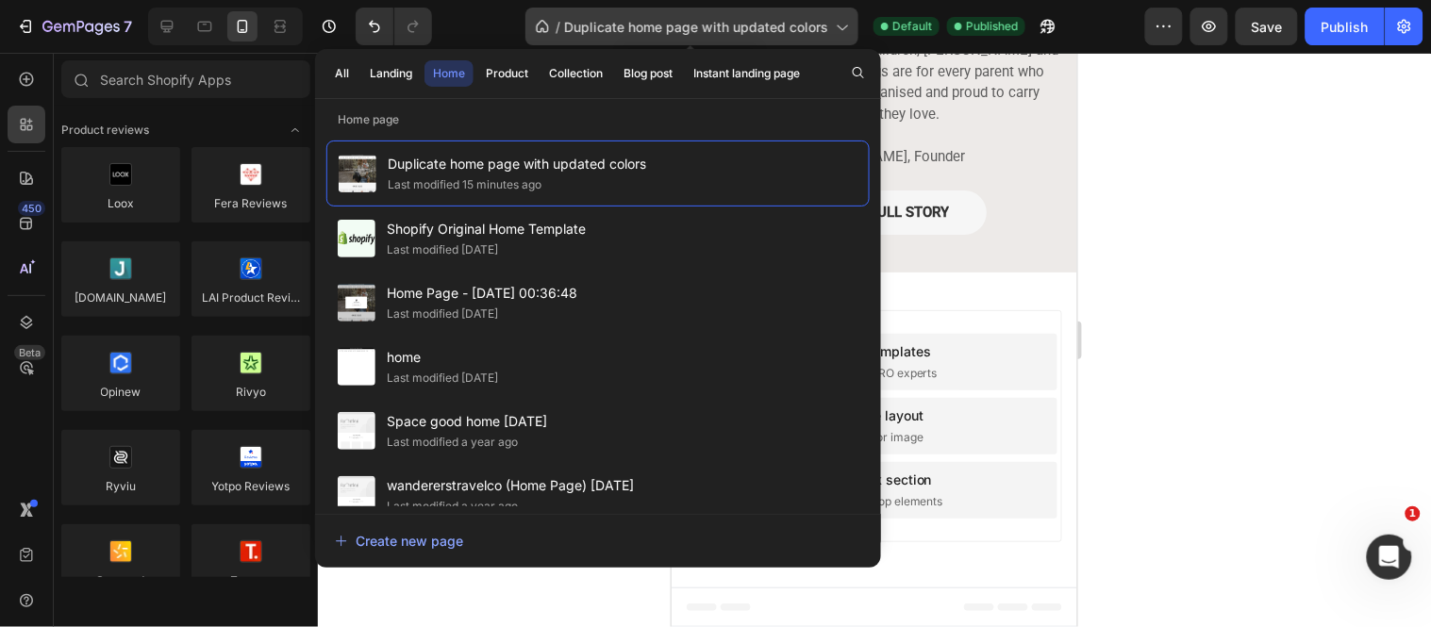
click at [839, 40] on div "/ Duplicate home page with updated colors" at bounding box center [691, 27] width 333 height 38
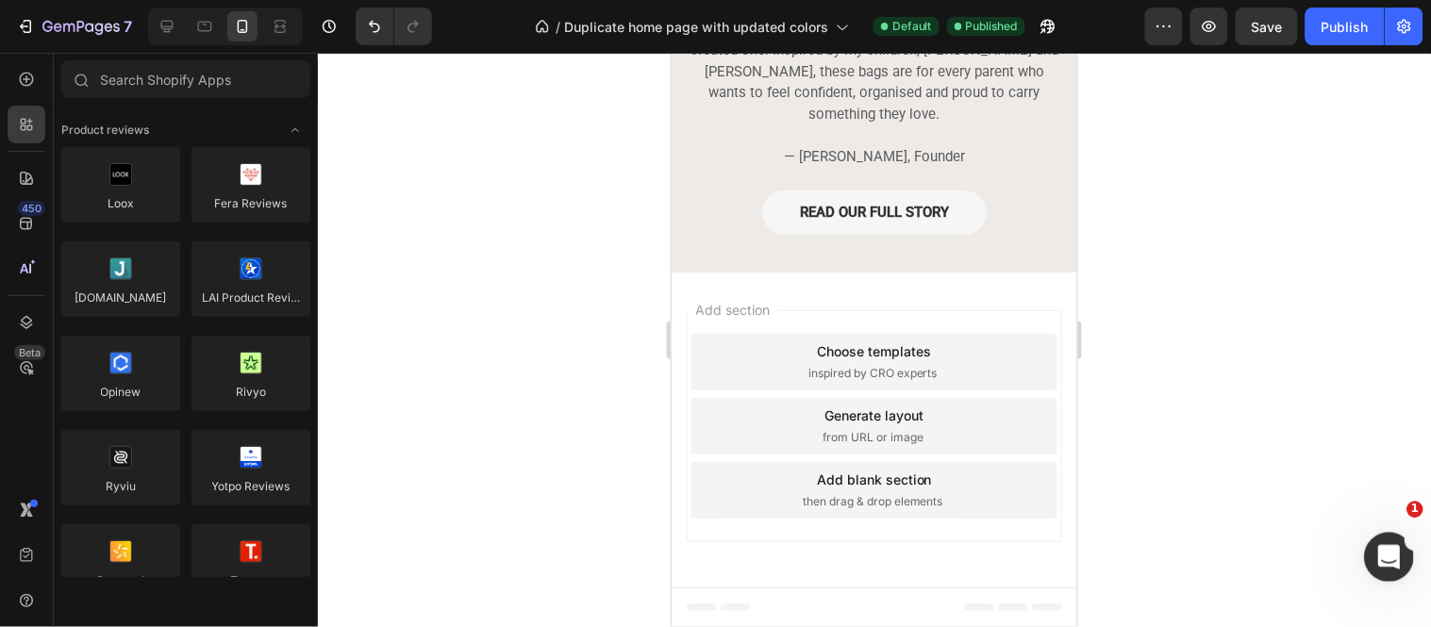
click at [1381, 549] on icon "Open Intercom Messenger" at bounding box center [1385, 554] width 31 height 31
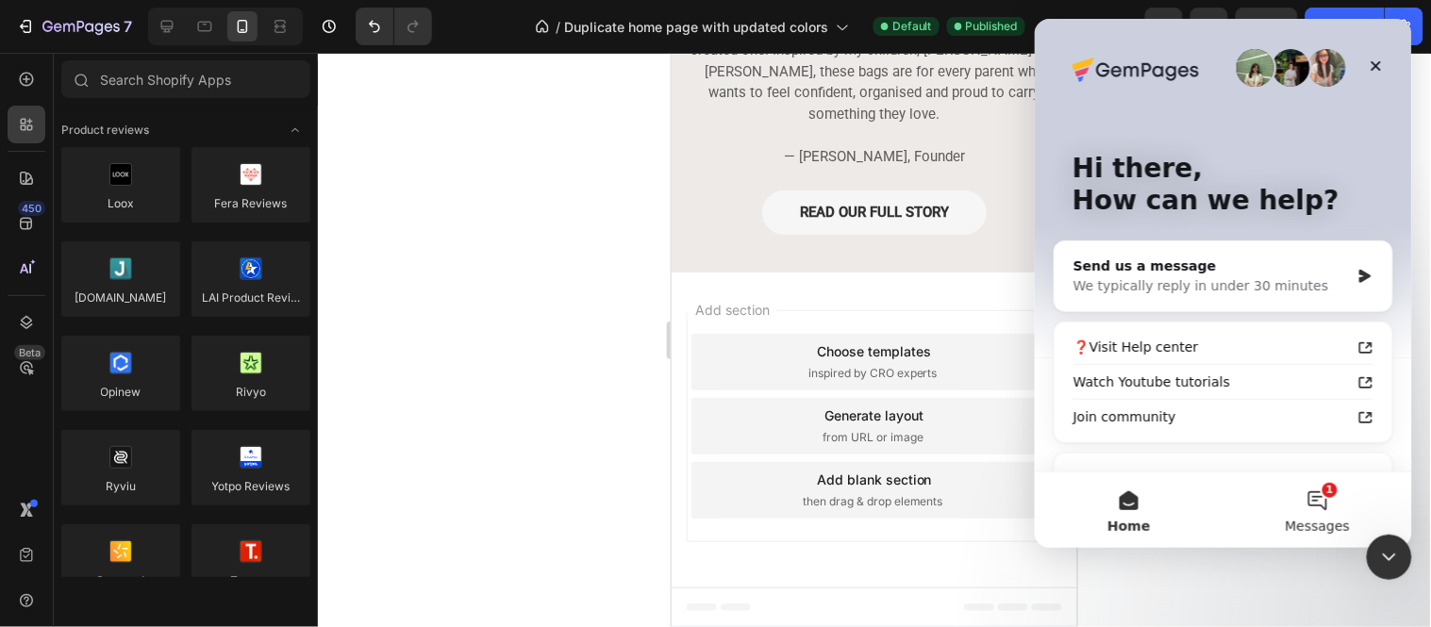
click at [1314, 491] on button "1 Messages" at bounding box center [1316, 509] width 189 height 75
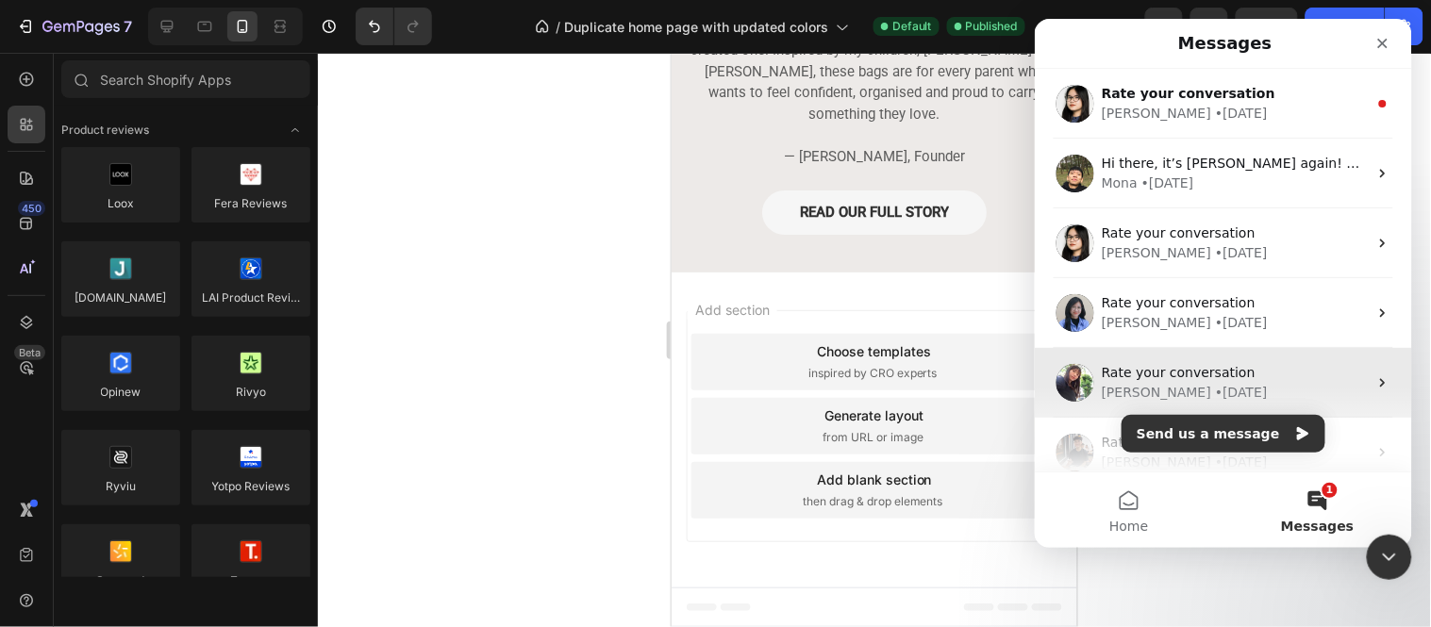
scroll to position [231, 0]
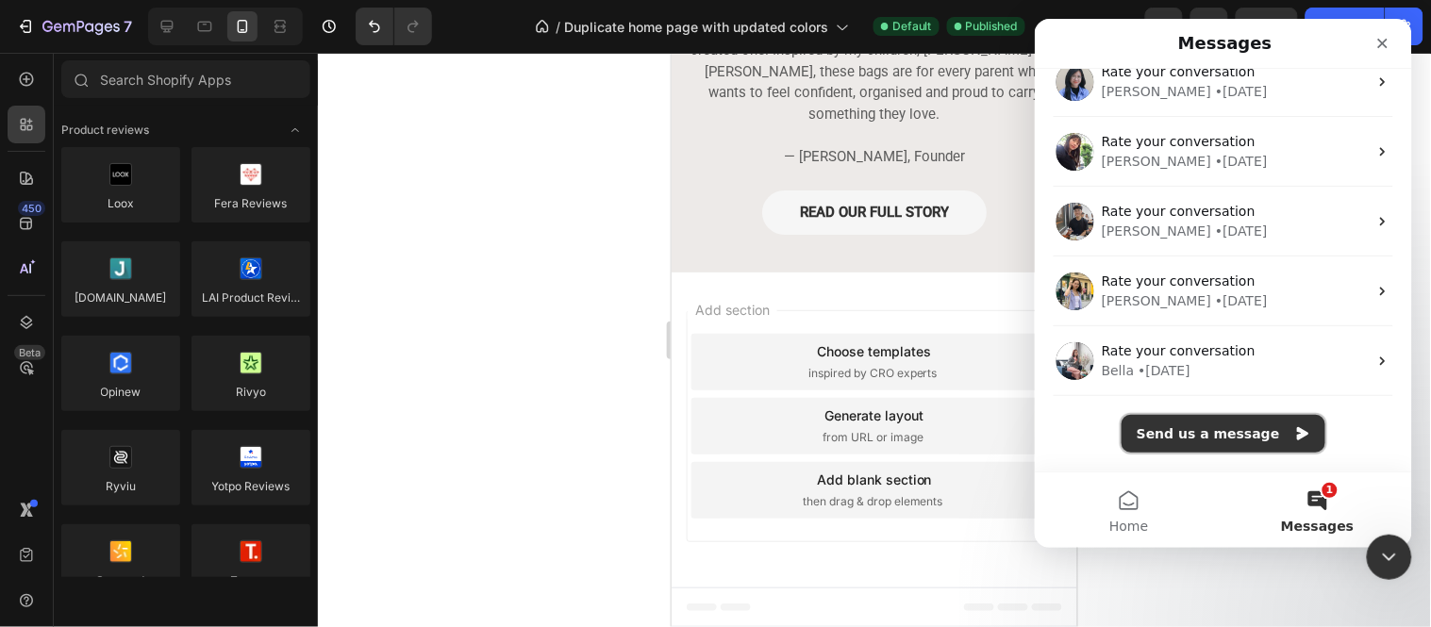
click at [1228, 424] on button "Send us a message" at bounding box center [1222, 433] width 204 height 38
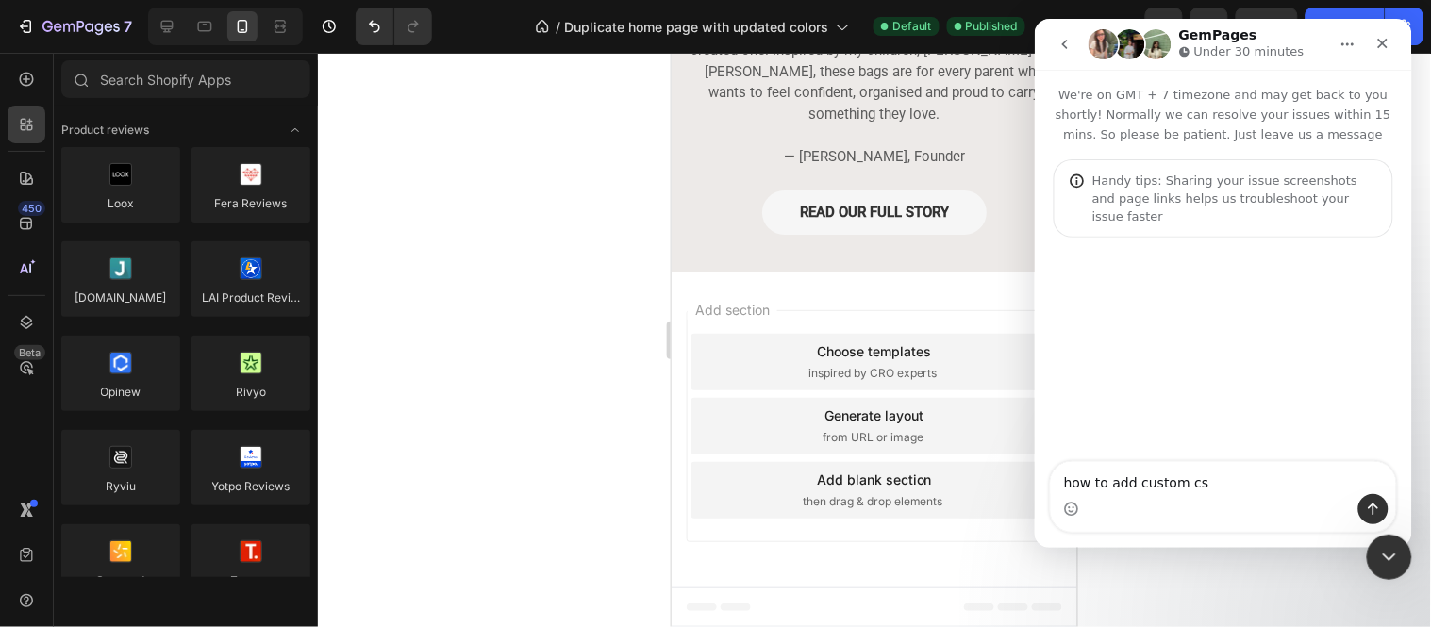
type textarea "how to add custom css"
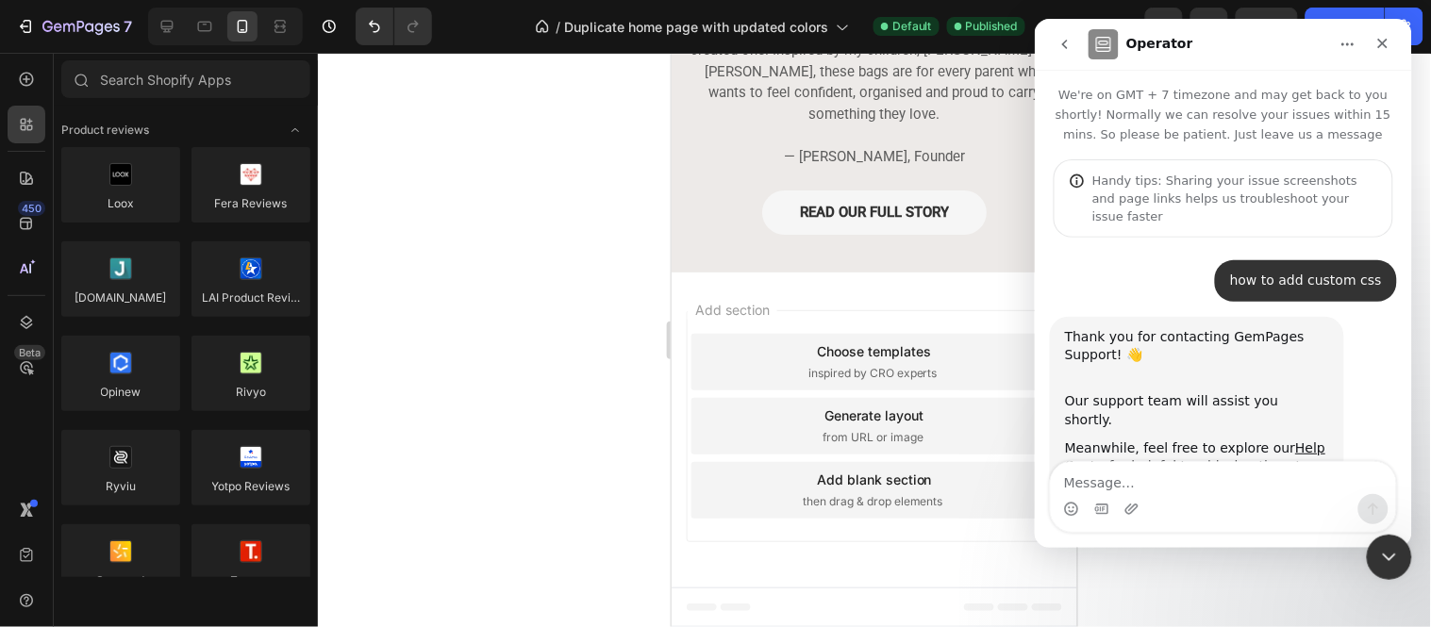
scroll to position [57, 0]
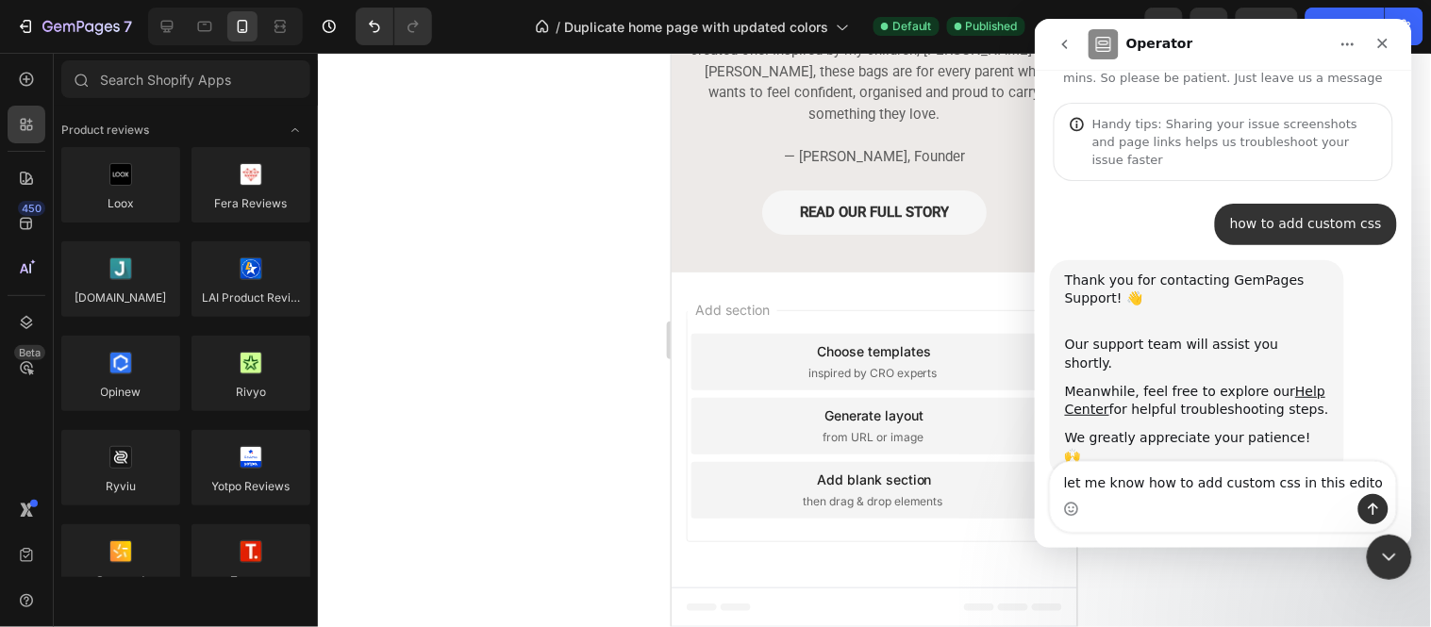
type textarea "let me know how to add custom css in this editor"
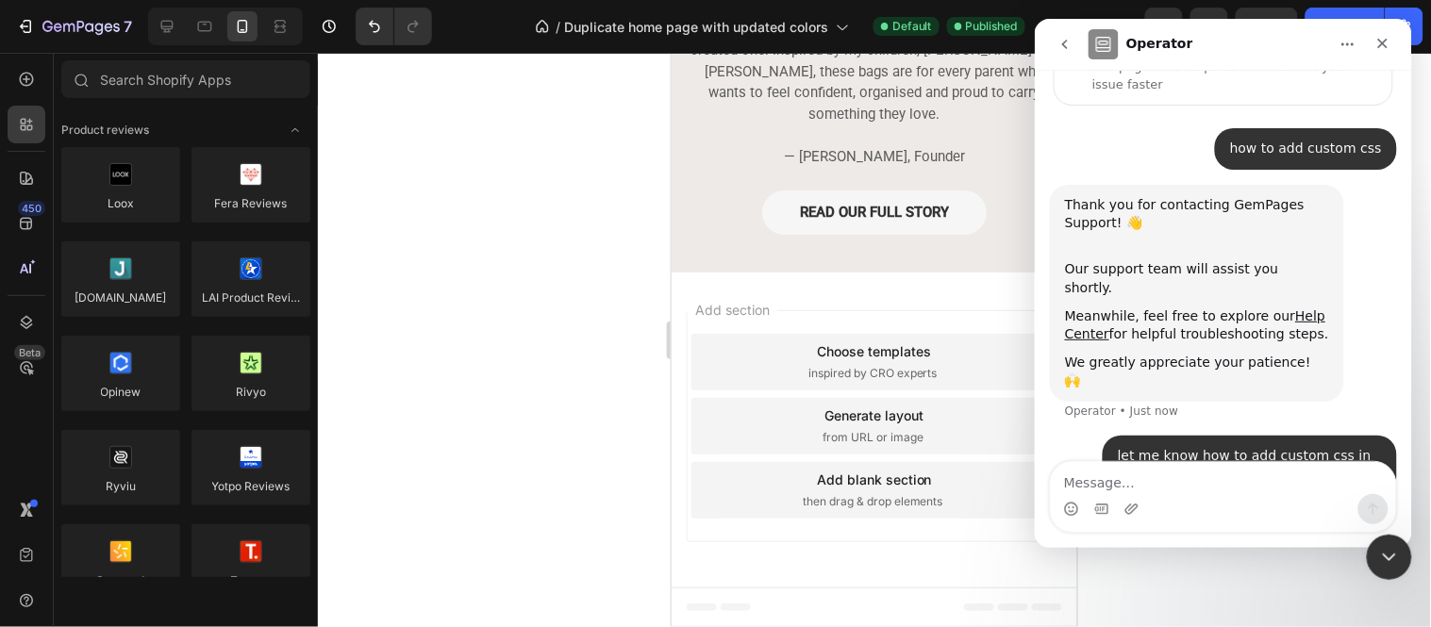
scroll to position [130, 0]
click at [520, 369] on div at bounding box center [874, 340] width 1113 height 574
click at [1378, 45] on icon "Close" at bounding box center [1382, 43] width 10 height 10
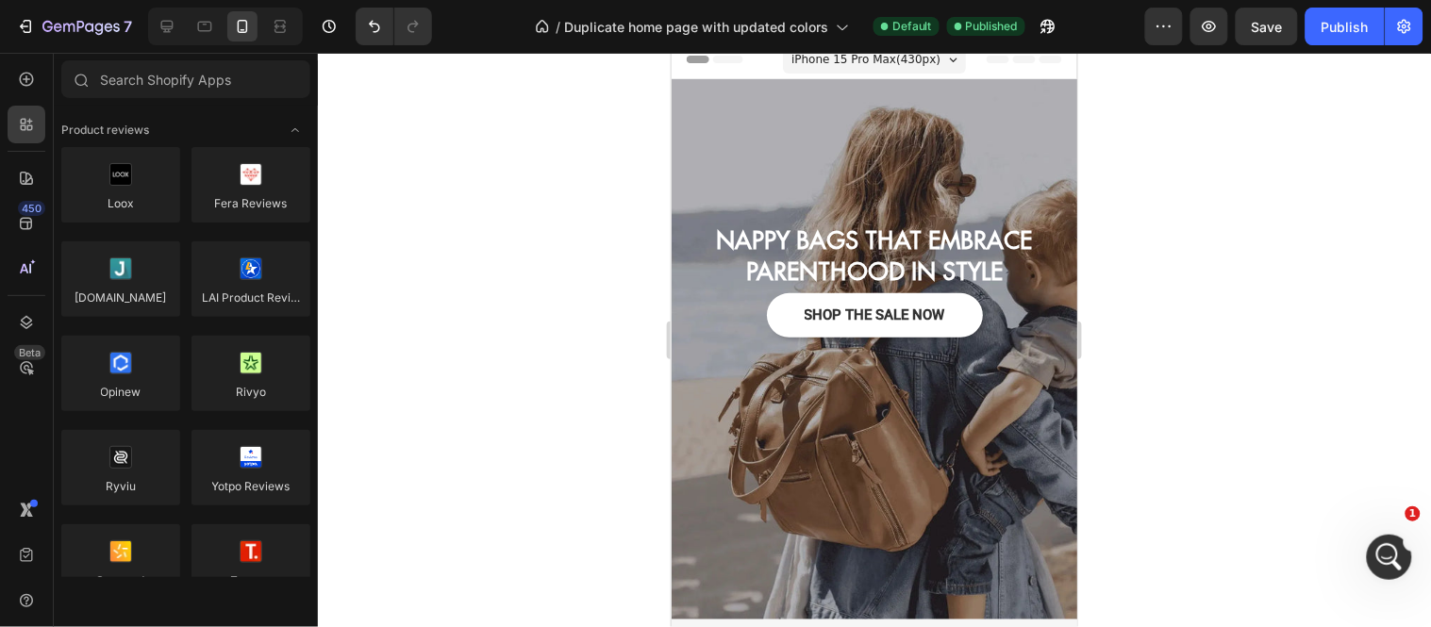
scroll to position [0, 0]
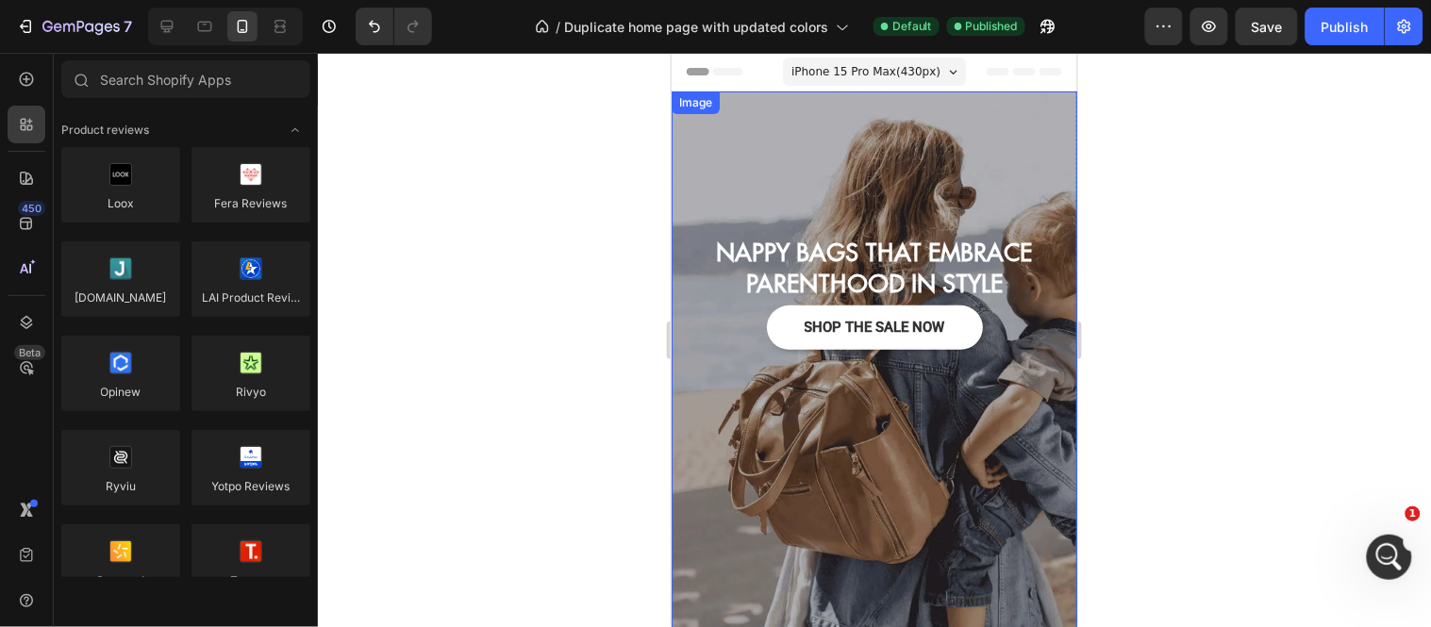
click at [691, 117] on div "Image" at bounding box center [874, 361] width 406 height 540
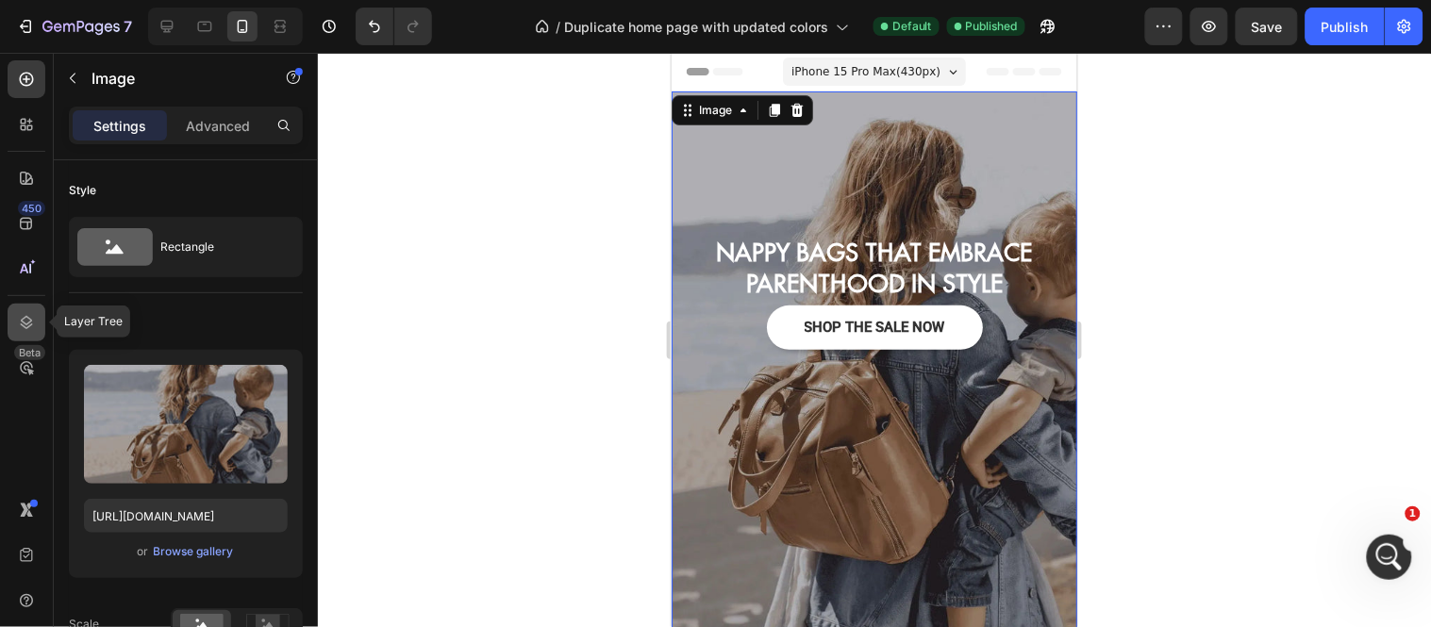
click at [25, 318] on icon at bounding box center [26, 322] width 19 height 19
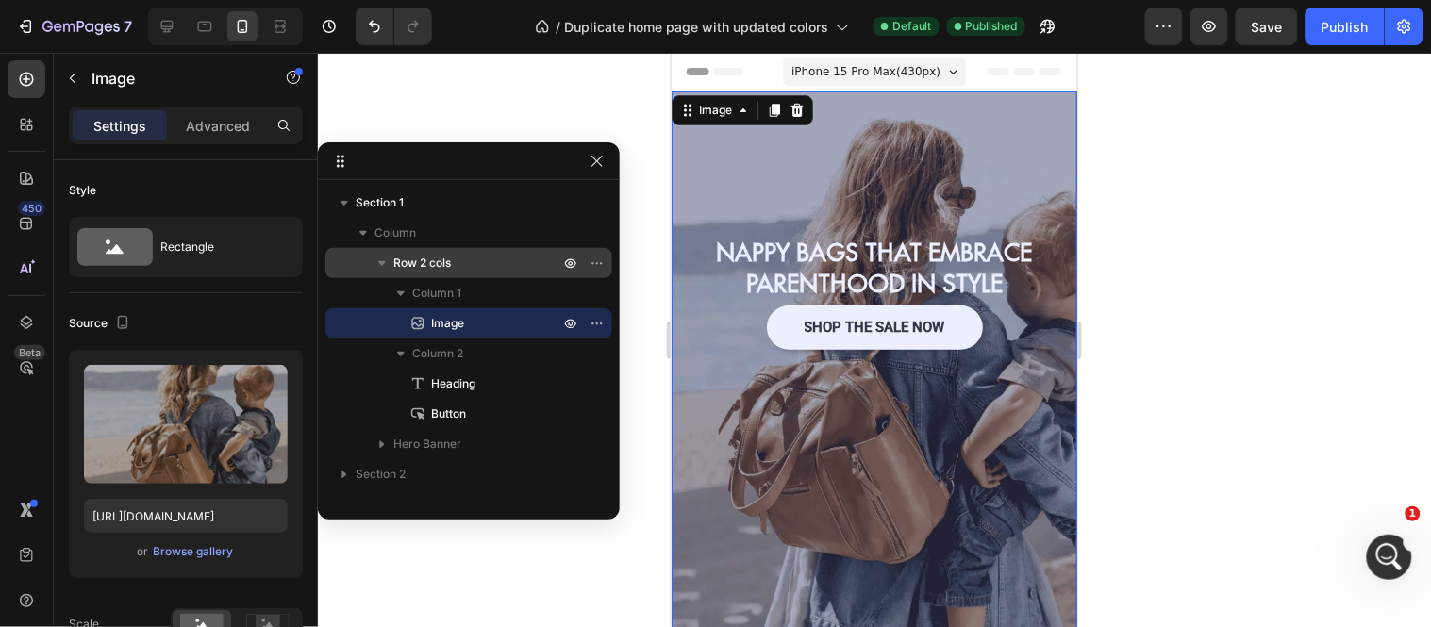
click at [383, 267] on icon "button" at bounding box center [382, 263] width 19 height 19
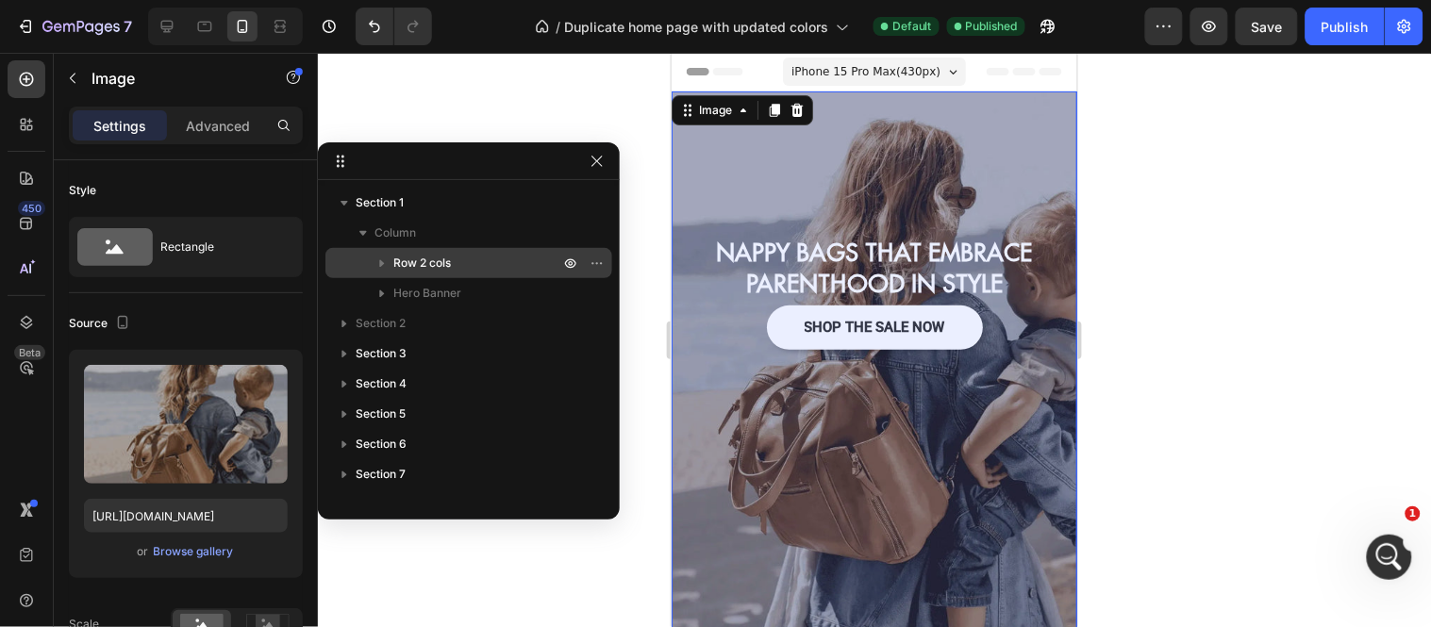
click at [430, 273] on div "Row 2 cols" at bounding box center [469, 263] width 272 height 30
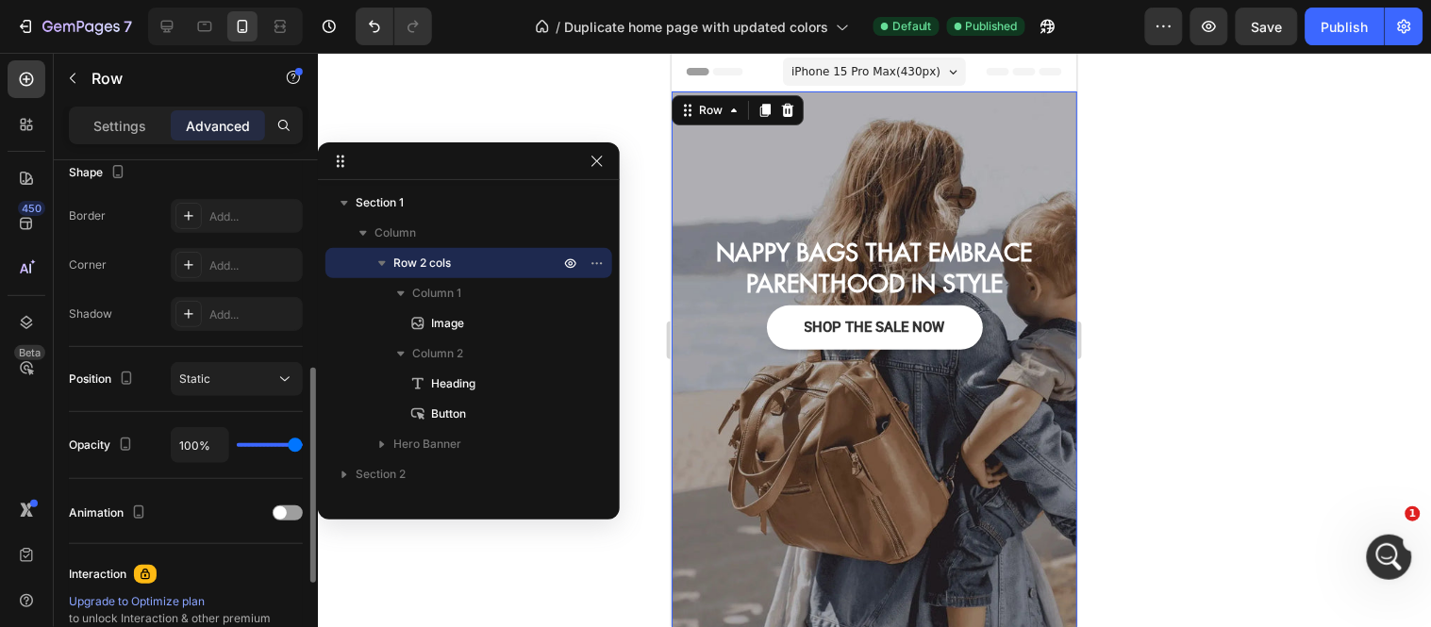
scroll to position [737, 0]
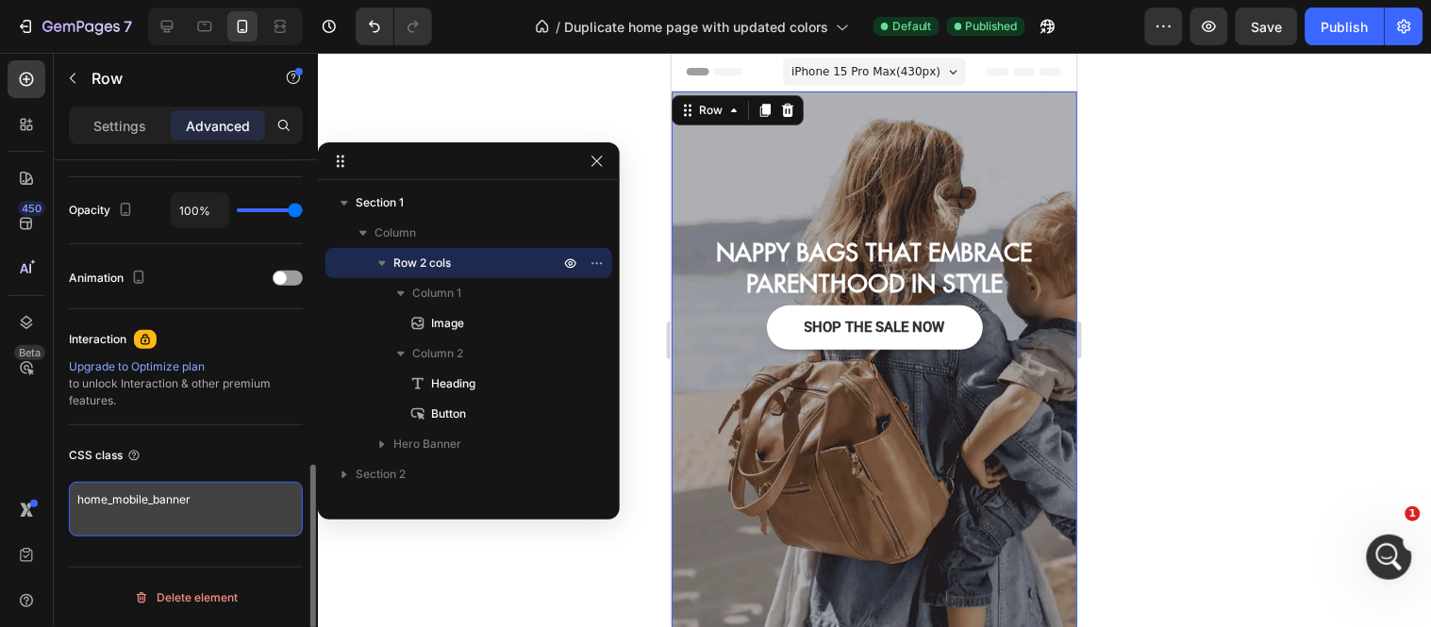
click at [201, 511] on textarea "home_mobile_banner" at bounding box center [186, 509] width 234 height 55
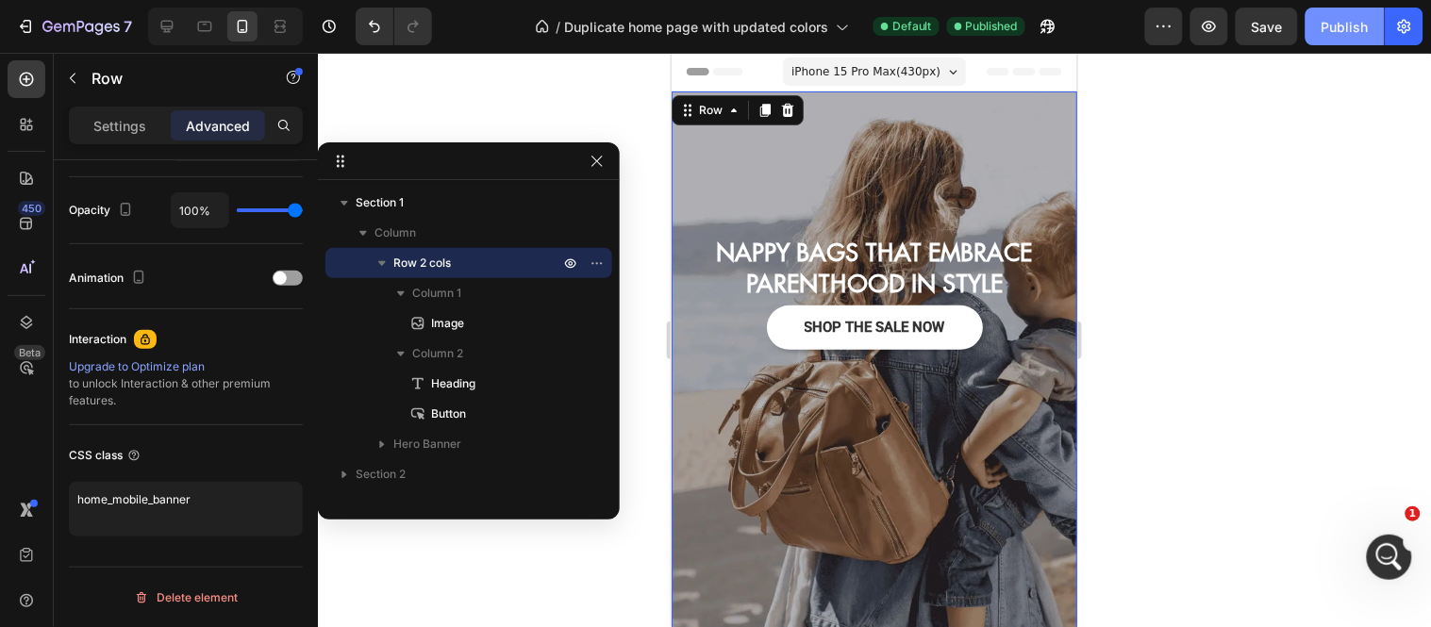
click at [1350, 33] on div "Publish" at bounding box center [1344, 27] width 47 height 20
click at [378, 273] on button "button" at bounding box center [382, 263] width 23 height 23
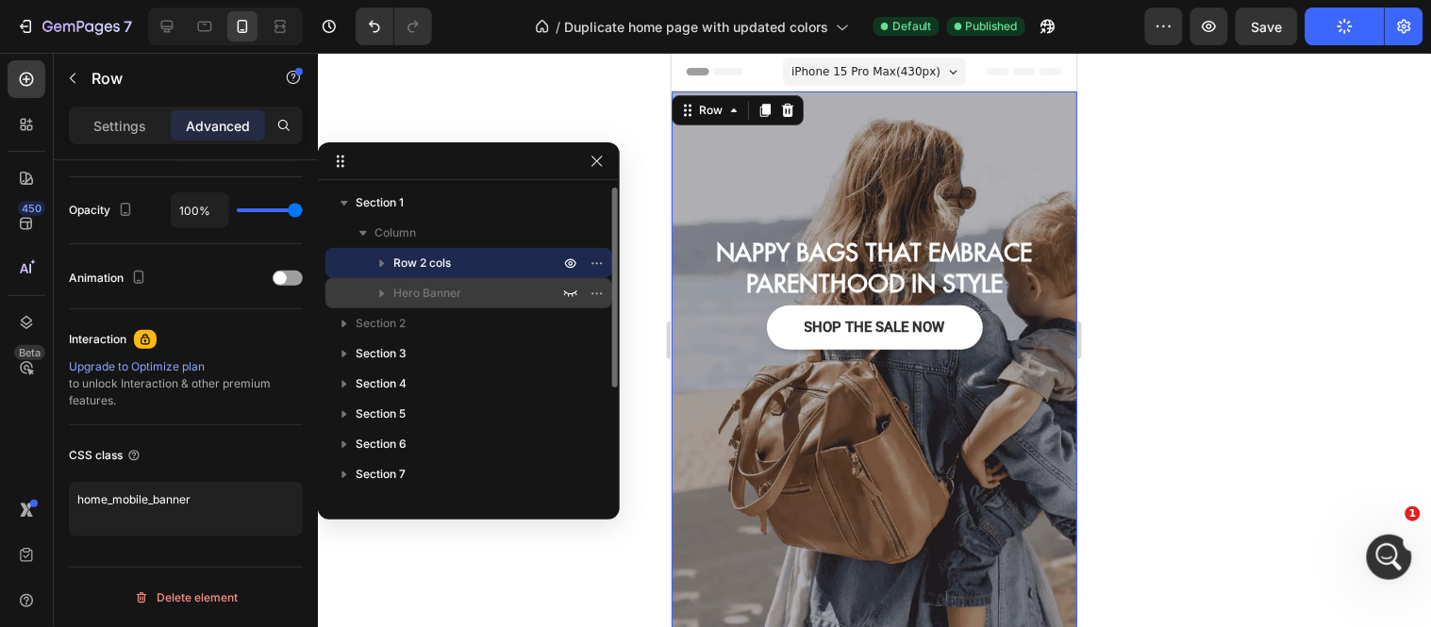
click at [415, 304] on div "Hero Banner" at bounding box center [469, 293] width 272 height 30
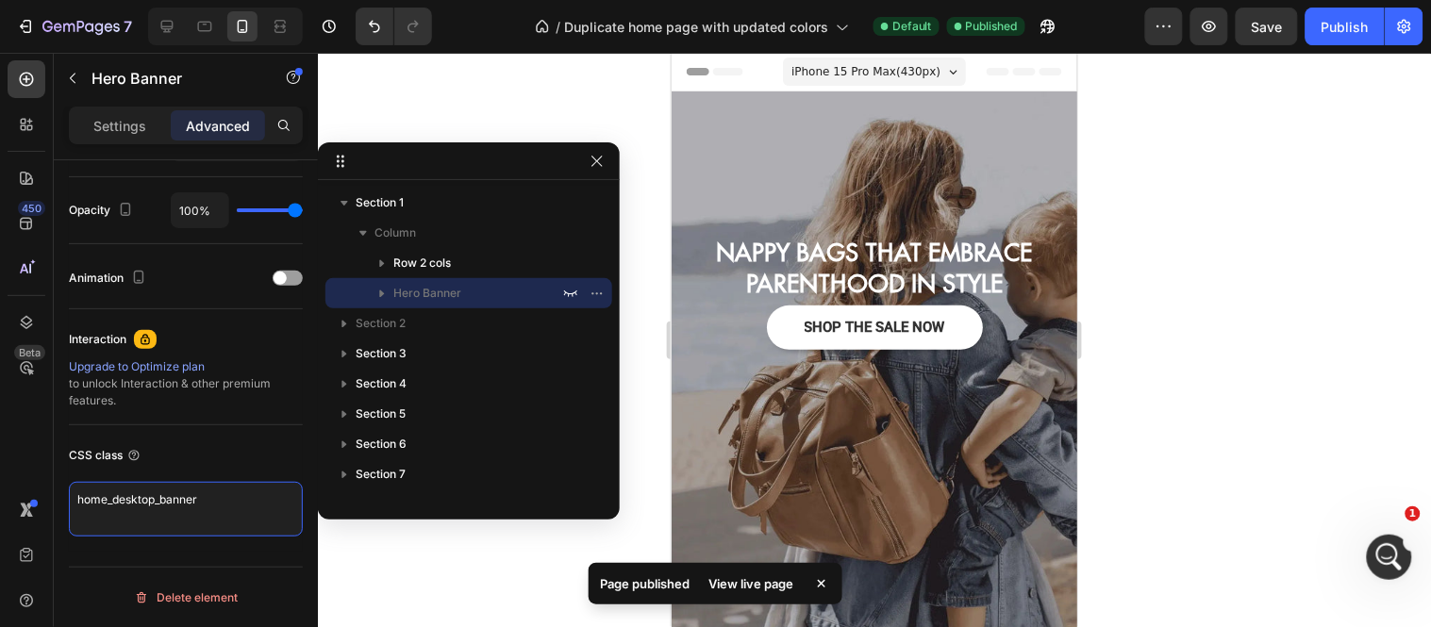
drag, startPoint x: 229, startPoint y: 514, endPoint x: 45, endPoint y: 500, distance: 184.4
click at [45, 500] on div "450 Beta Sections(18) Elements(83) Section Element Hero Section Product Detail …" at bounding box center [159, 340] width 318 height 574
click at [1341, 25] on div "Publish" at bounding box center [1344, 27] width 47 height 20
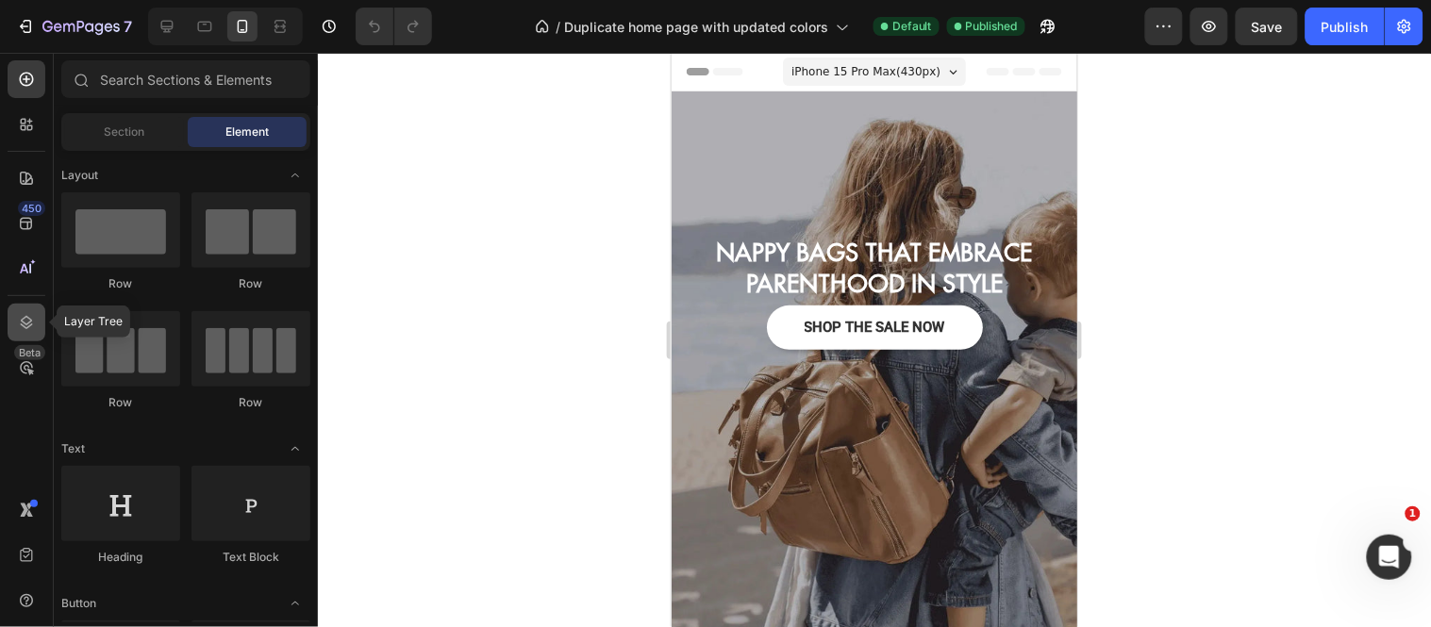
click at [12, 327] on div at bounding box center [27, 323] width 38 height 38
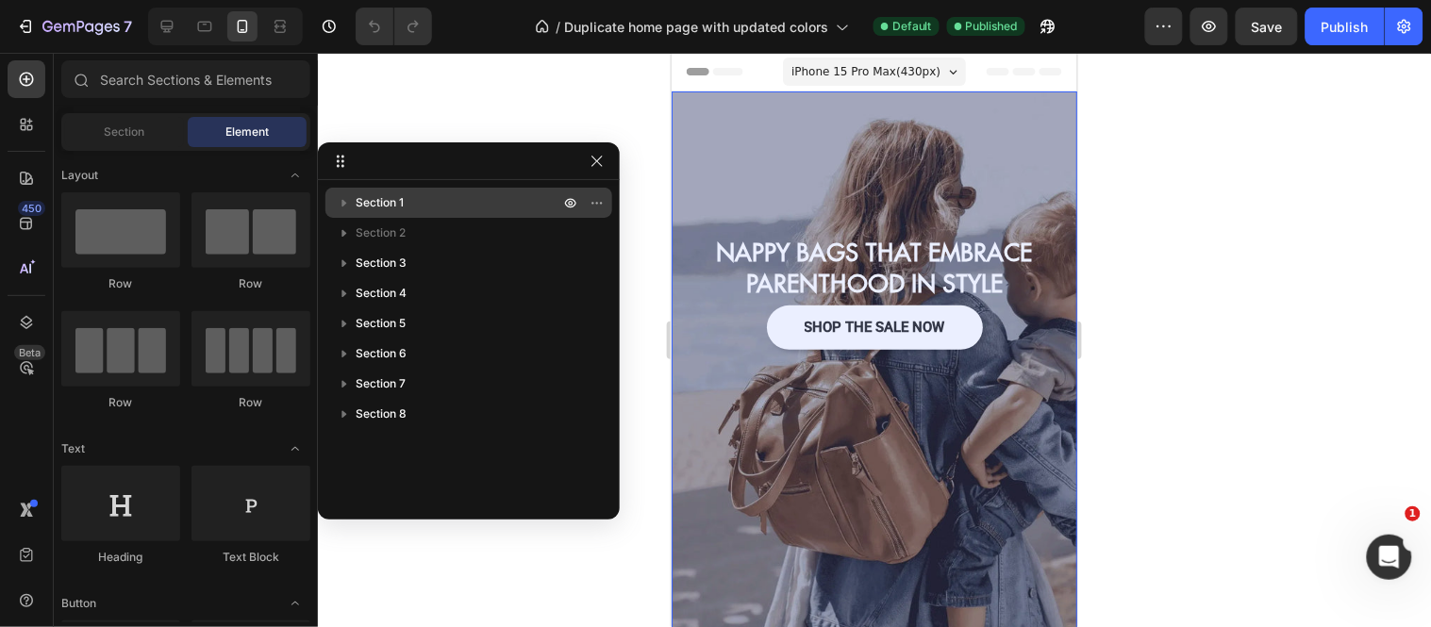
click at [341, 204] on icon "button" at bounding box center [344, 202] width 19 height 19
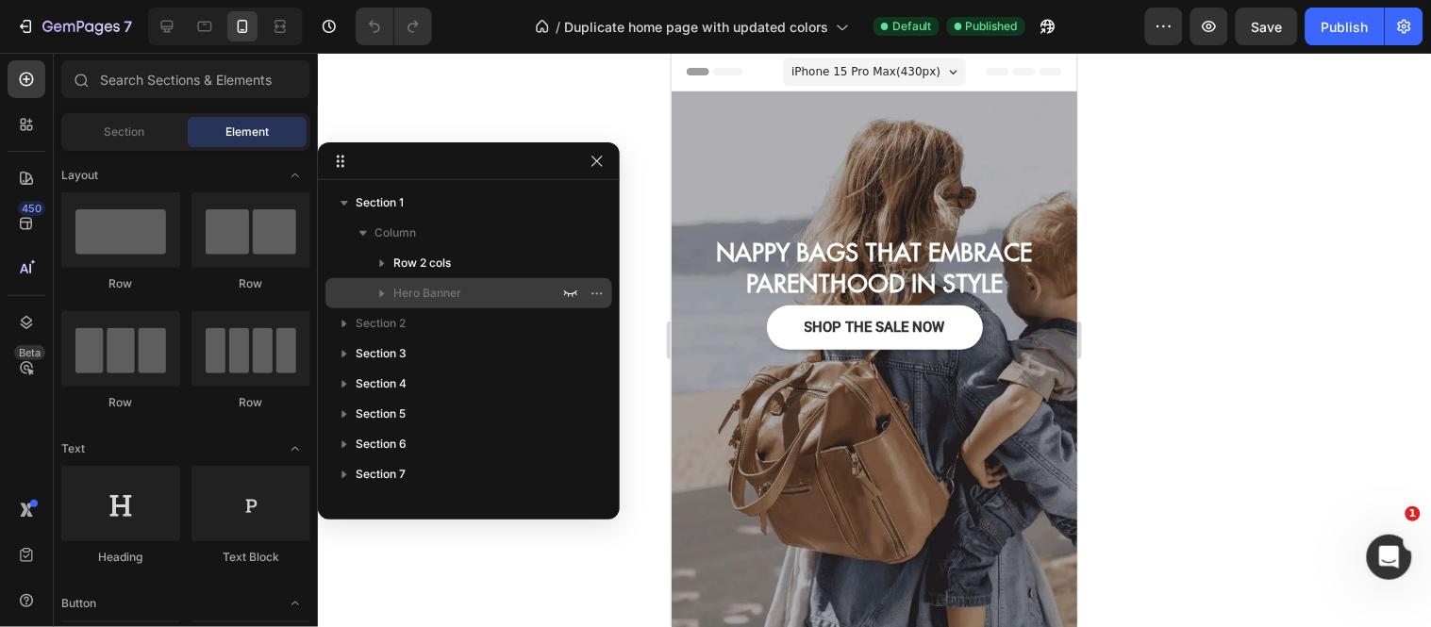
click at [435, 284] on span "Hero Banner" at bounding box center [427, 293] width 68 height 19
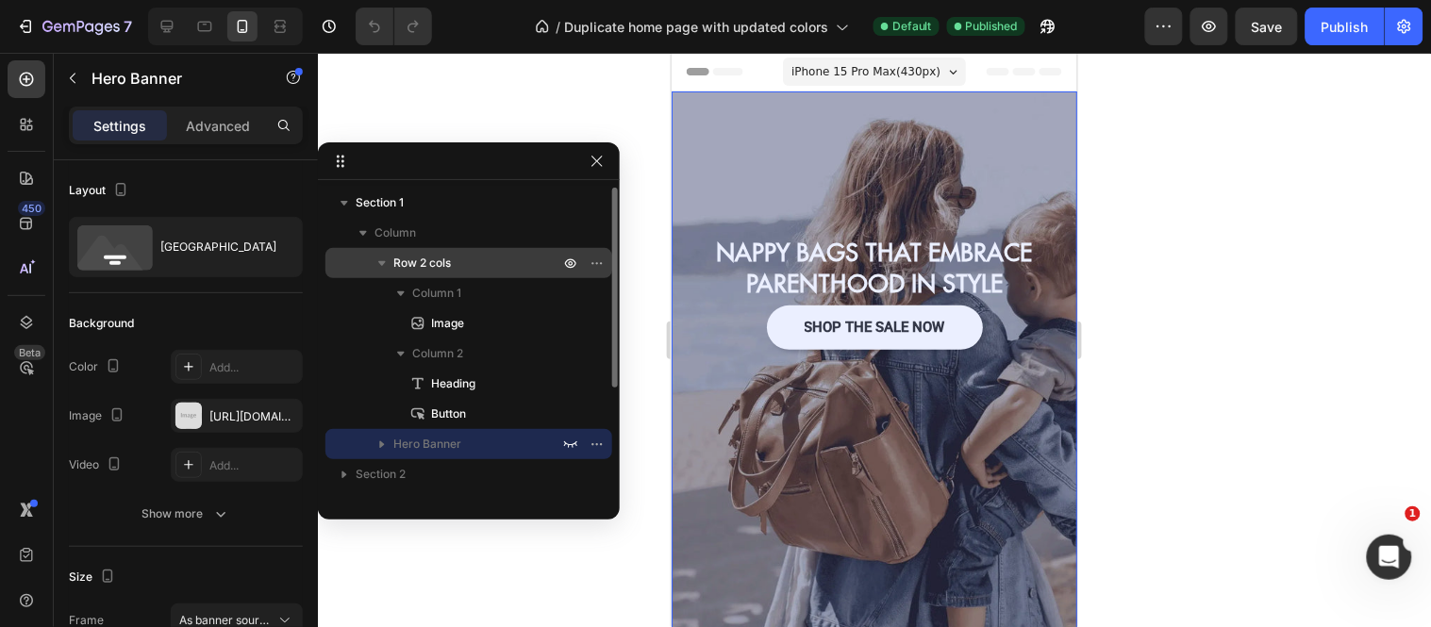
click at [382, 268] on icon "button" at bounding box center [382, 263] width 19 height 19
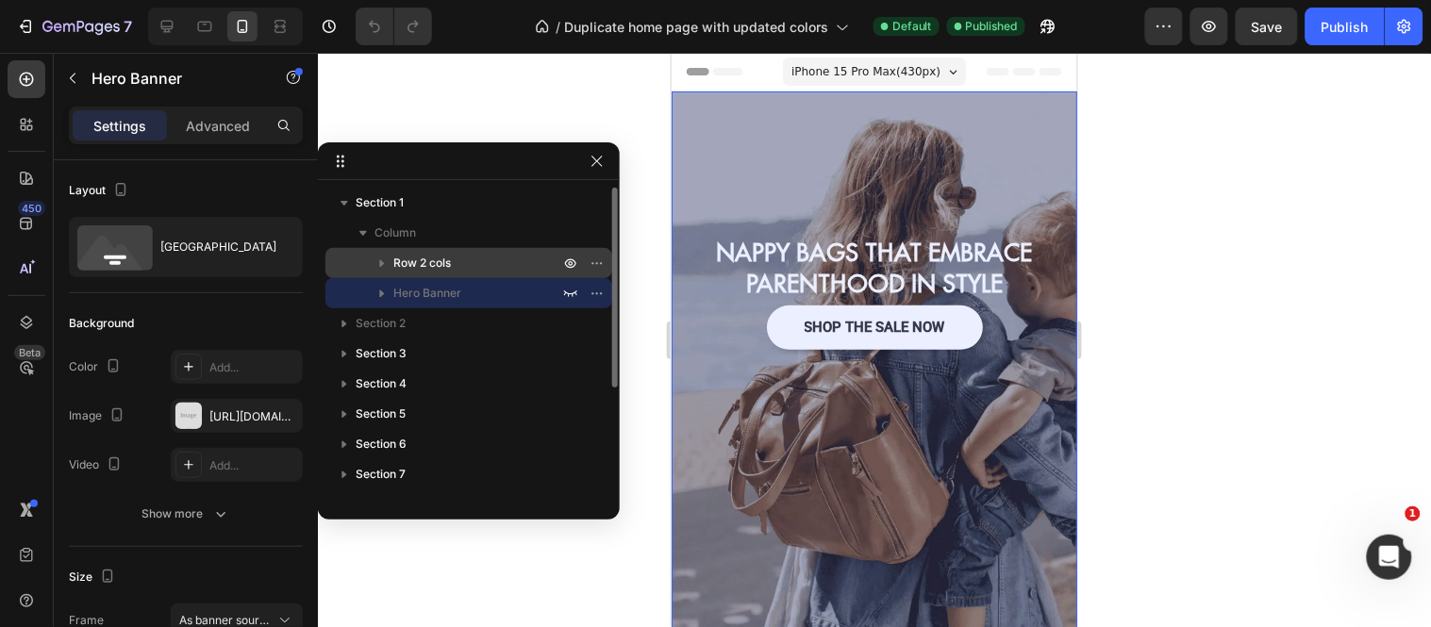
click at [440, 265] on span "Row 2 cols" at bounding box center [422, 263] width 58 height 19
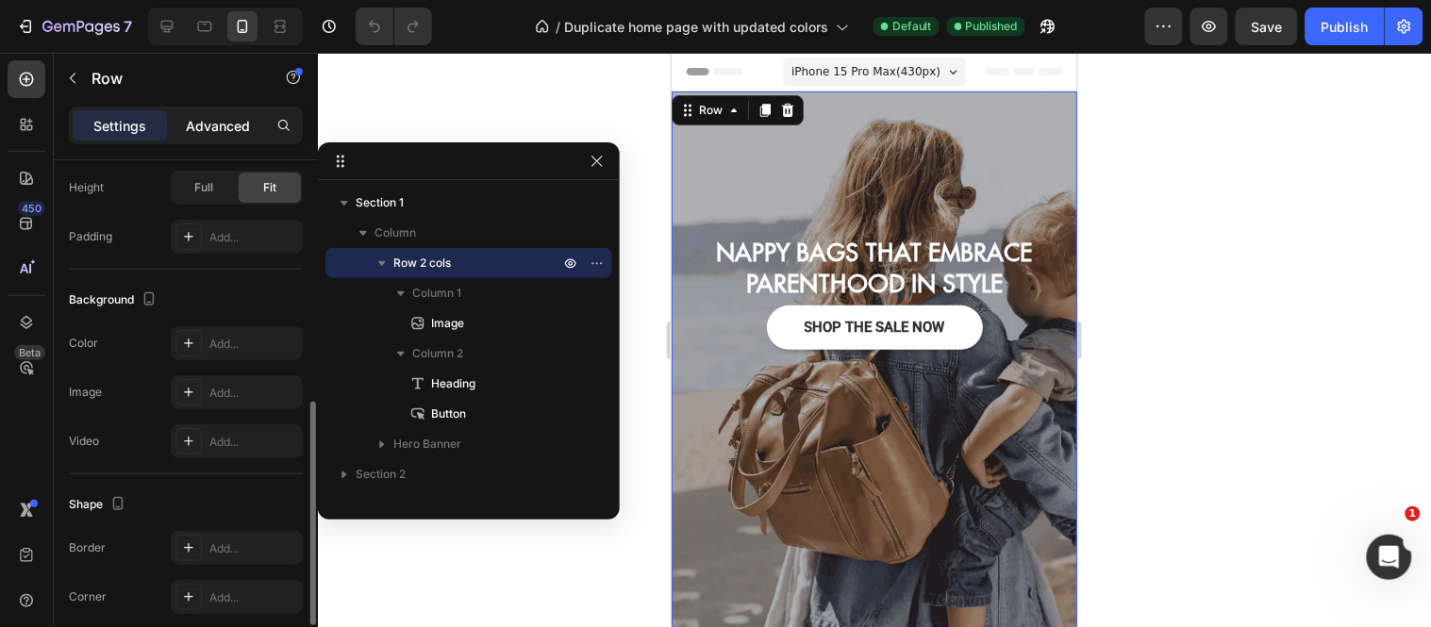
click at [191, 117] on p "Advanced" at bounding box center [218, 126] width 64 height 20
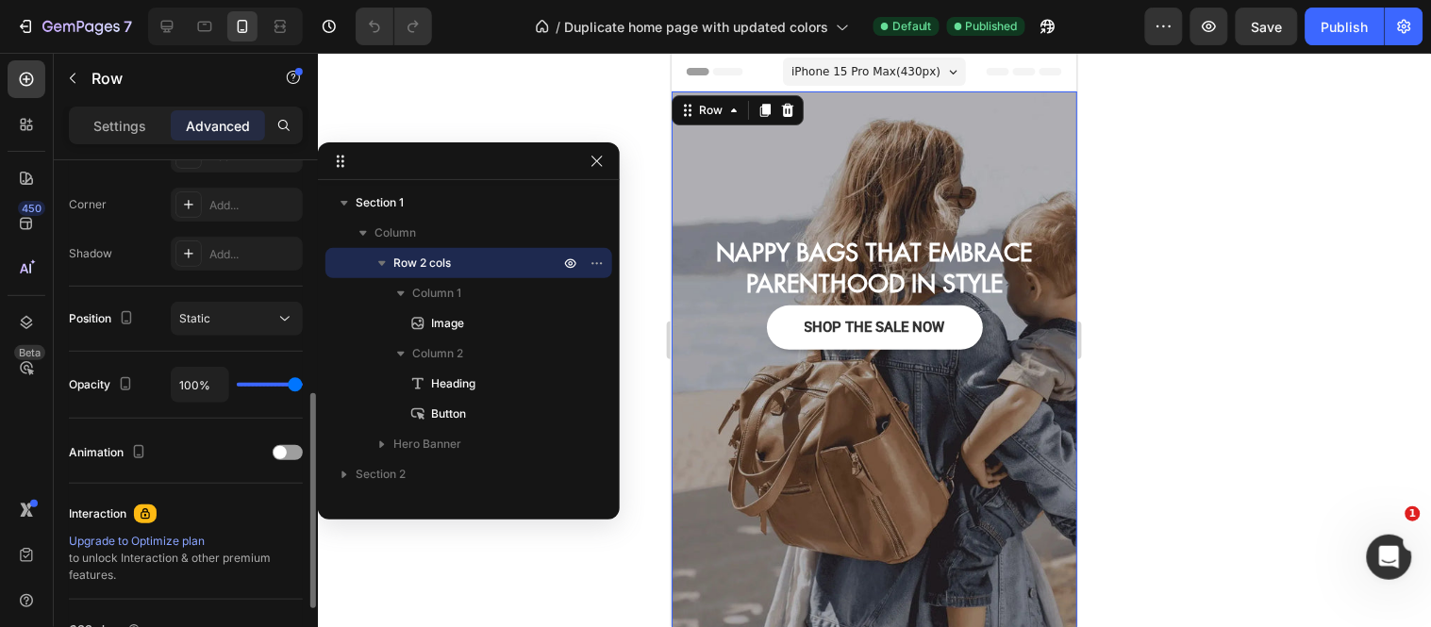
scroll to position [737, 0]
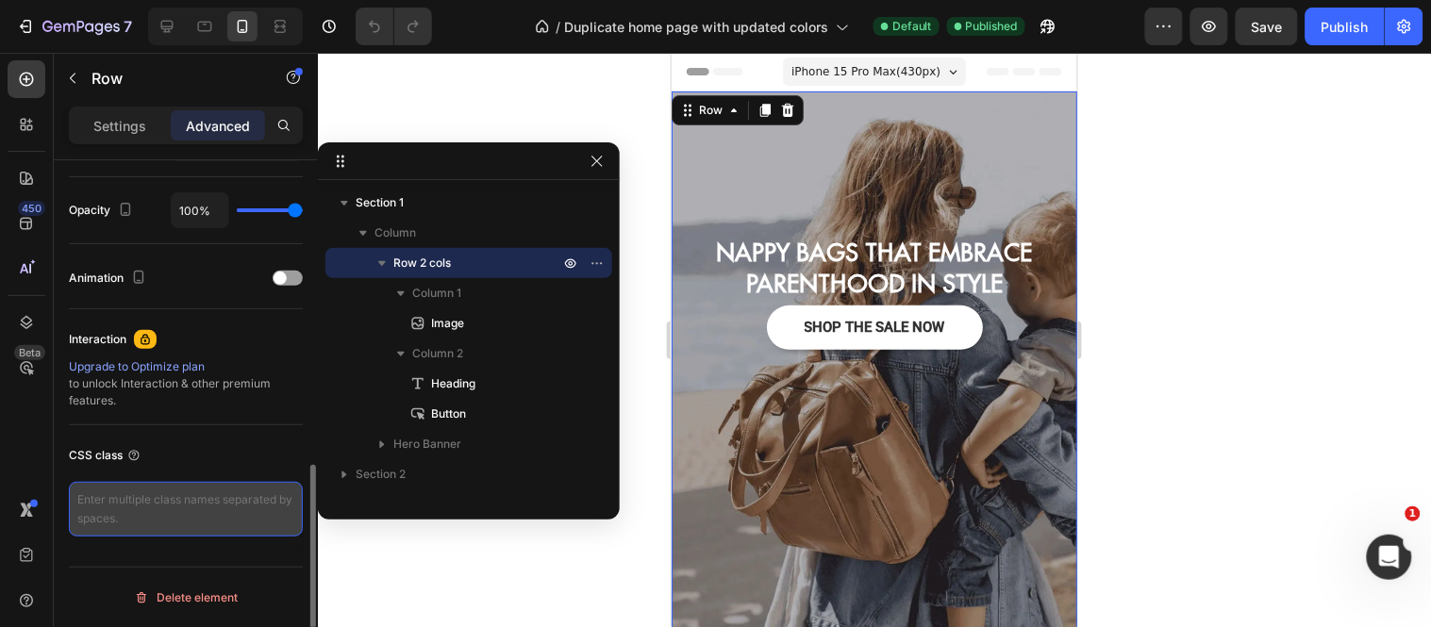
click at [89, 506] on textarea at bounding box center [186, 509] width 234 height 55
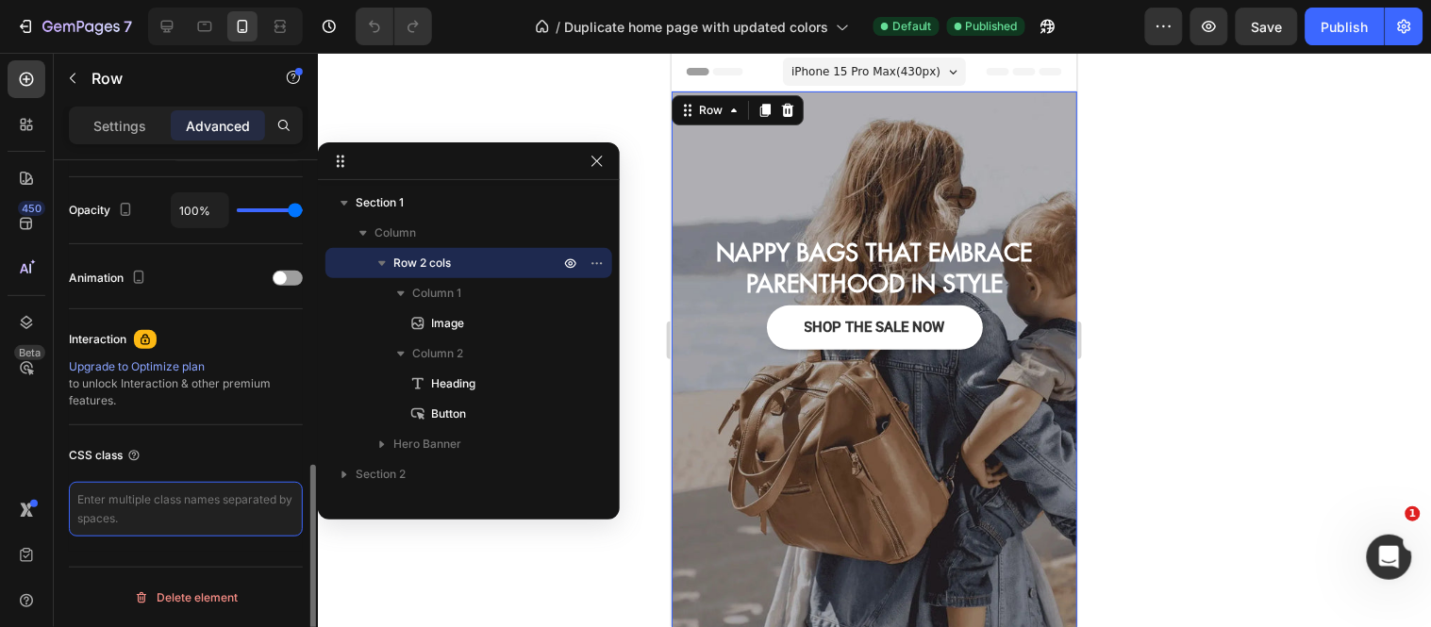
paste textarea "home_mobile_banner"
type textarea "home_mobile_banner"
click at [185, 462] on div "CSS class" at bounding box center [186, 455] width 234 height 30
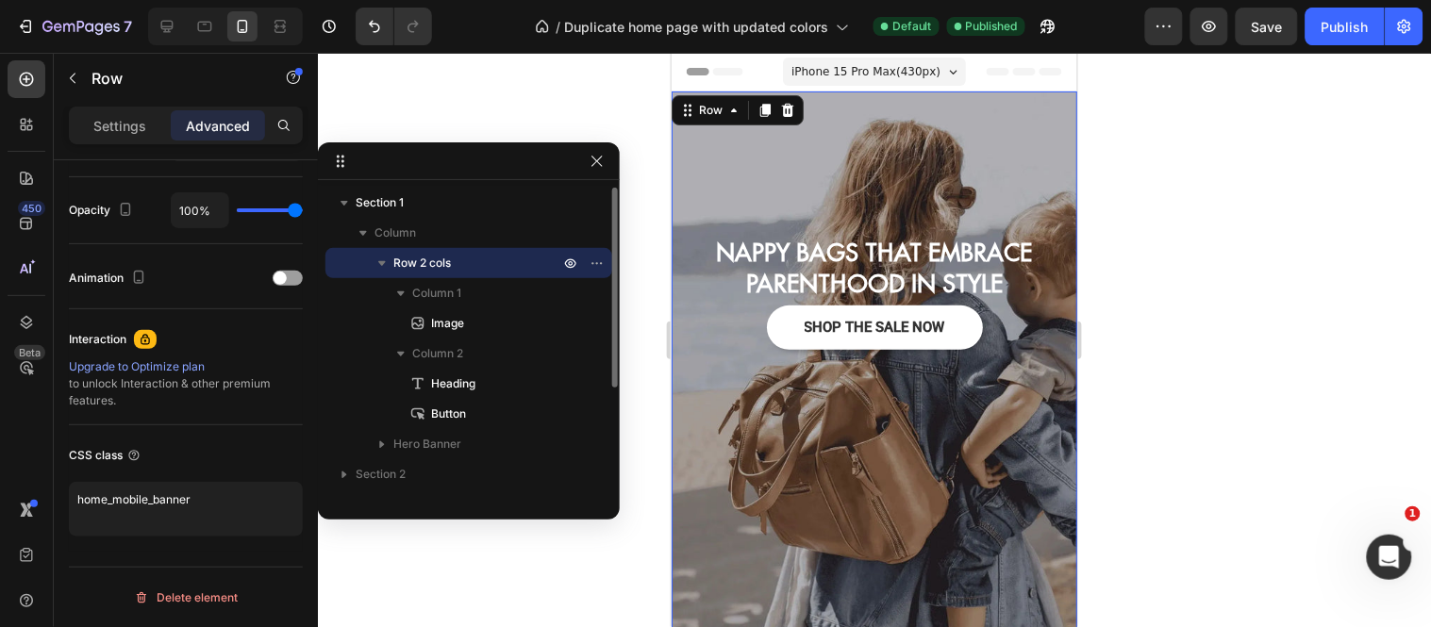
click at [381, 259] on icon "button" at bounding box center [382, 263] width 19 height 19
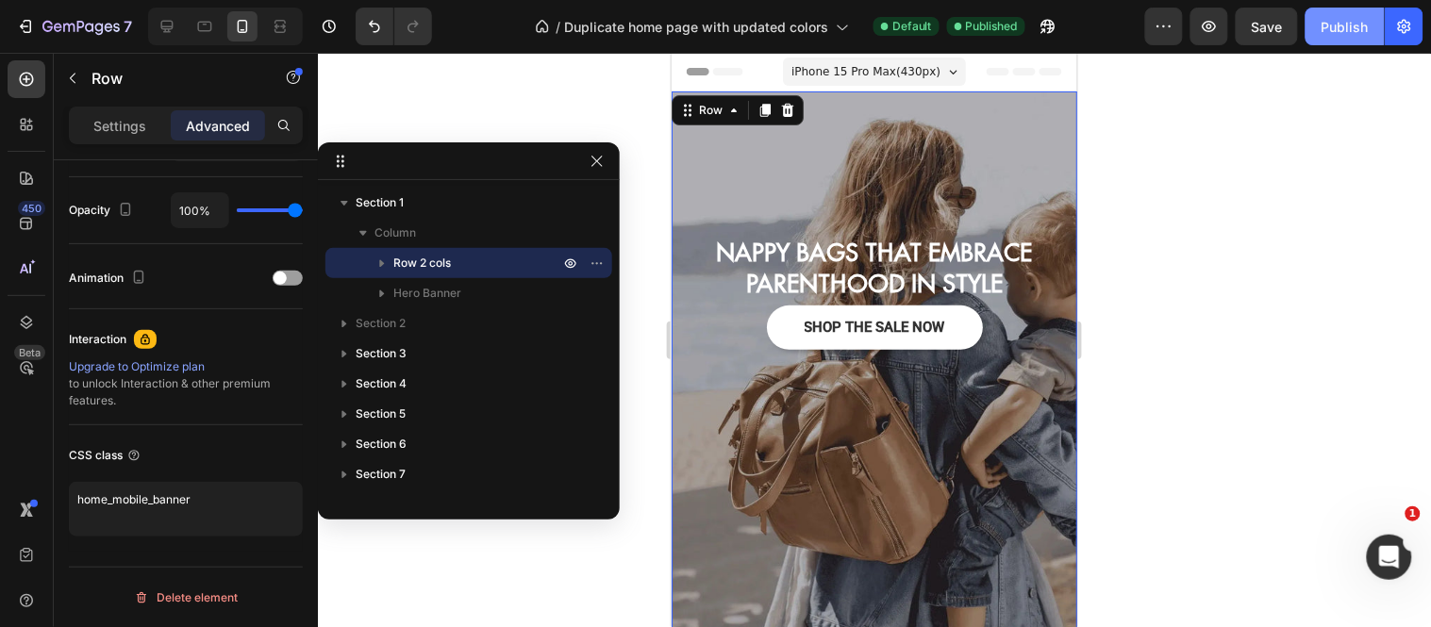
click at [1352, 20] on div "Publish" at bounding box center [1344, 27] width 47 height 20
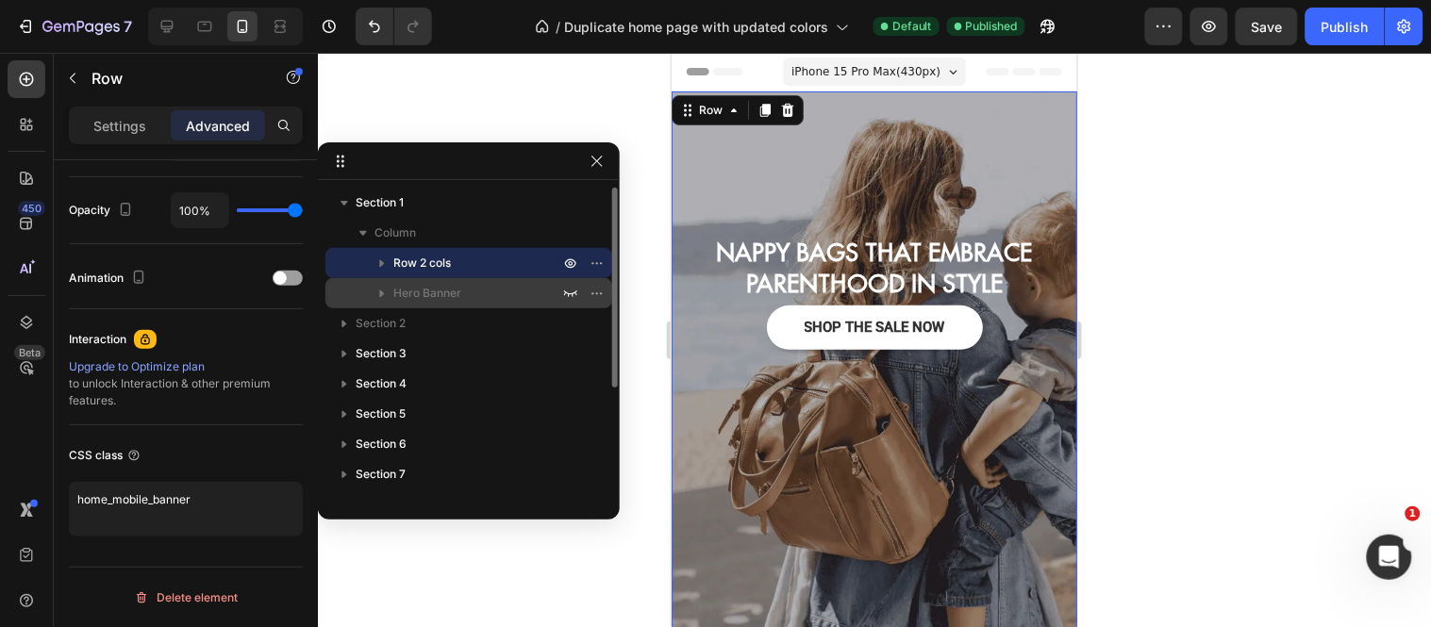
click at [427, 295] on span "Hero Banner" at bounding box center [427, 293] width 68 height 19
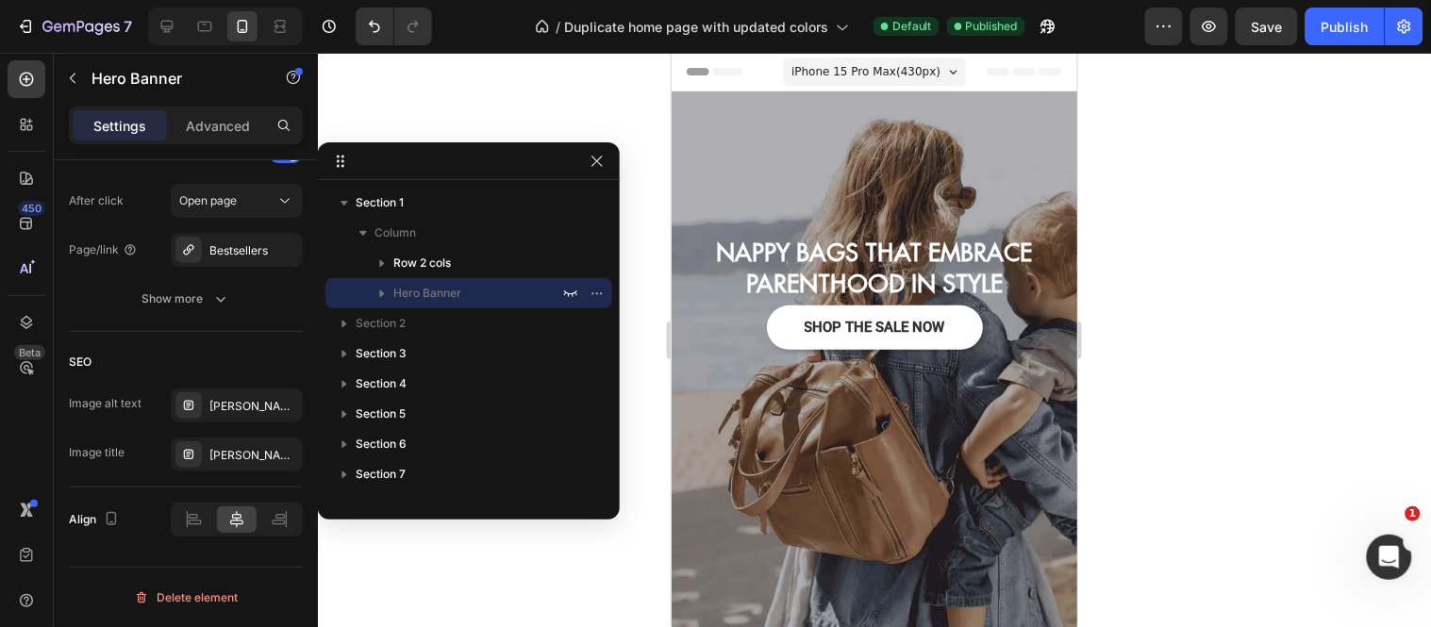
scroll to position [692, 0]
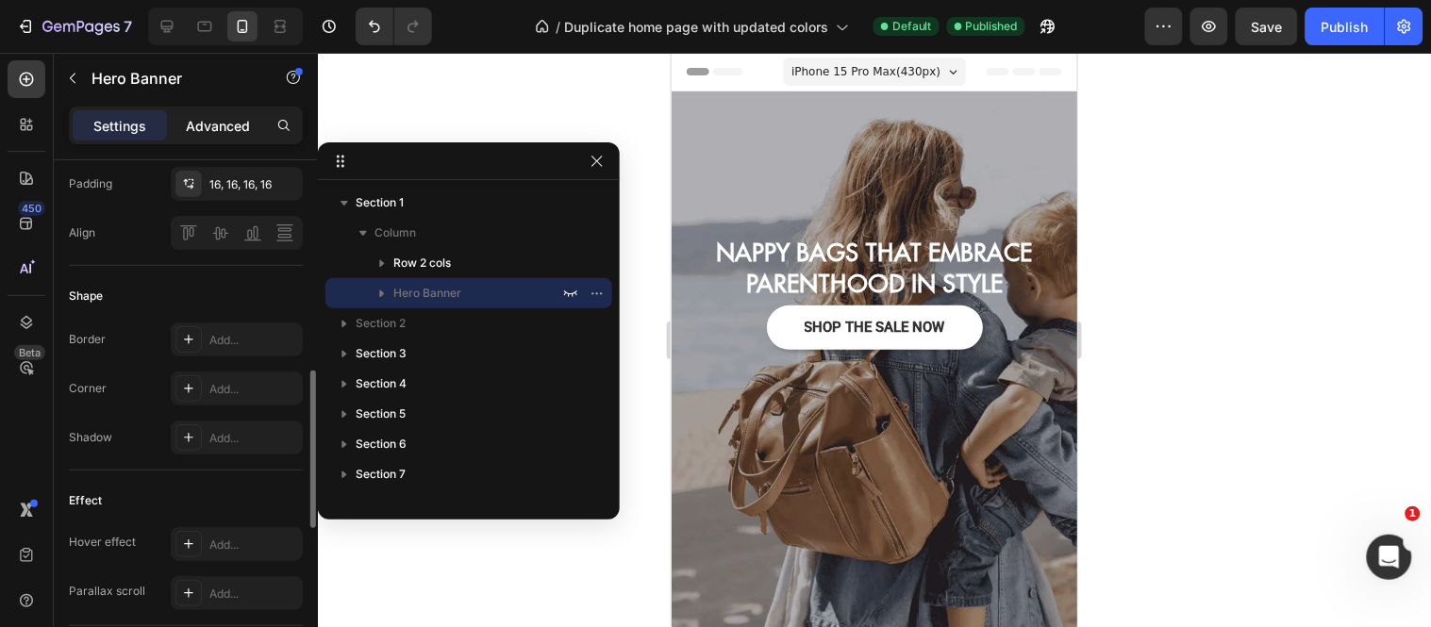
click at [228, 134] on p "Advanced" at bounding box center [218, 126] width 64 height 20
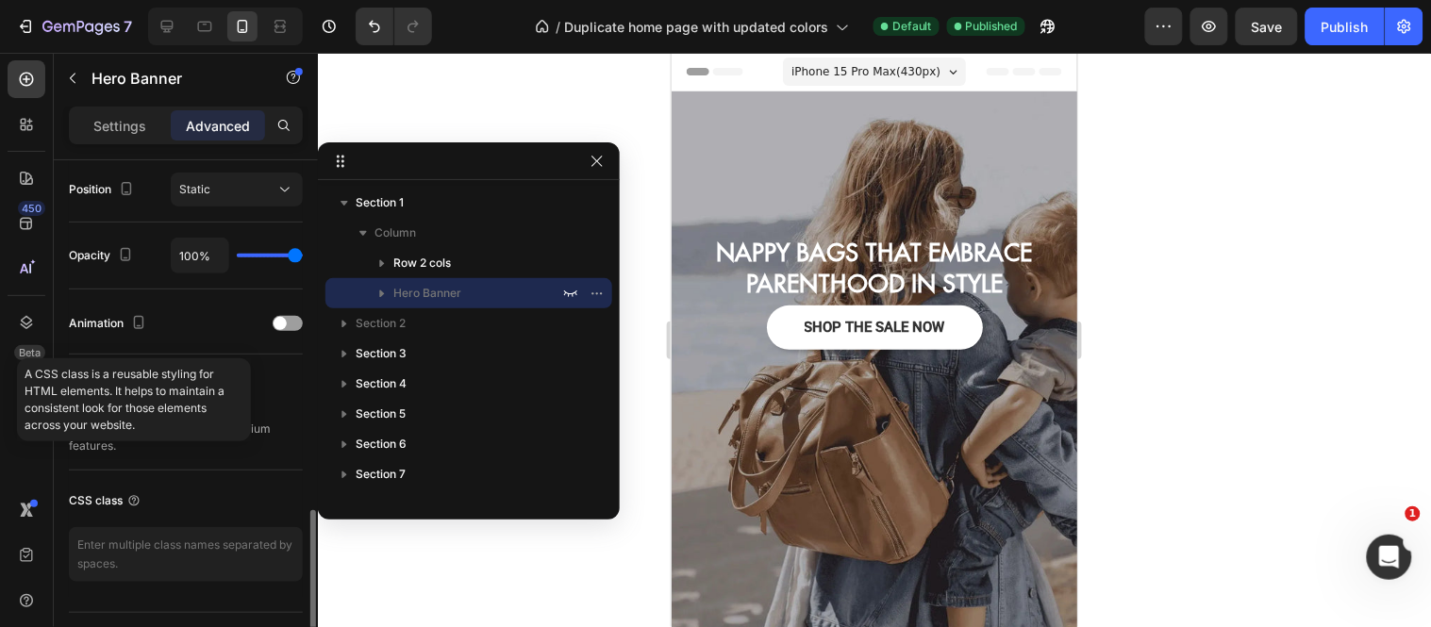
scroll to position [737, 0]
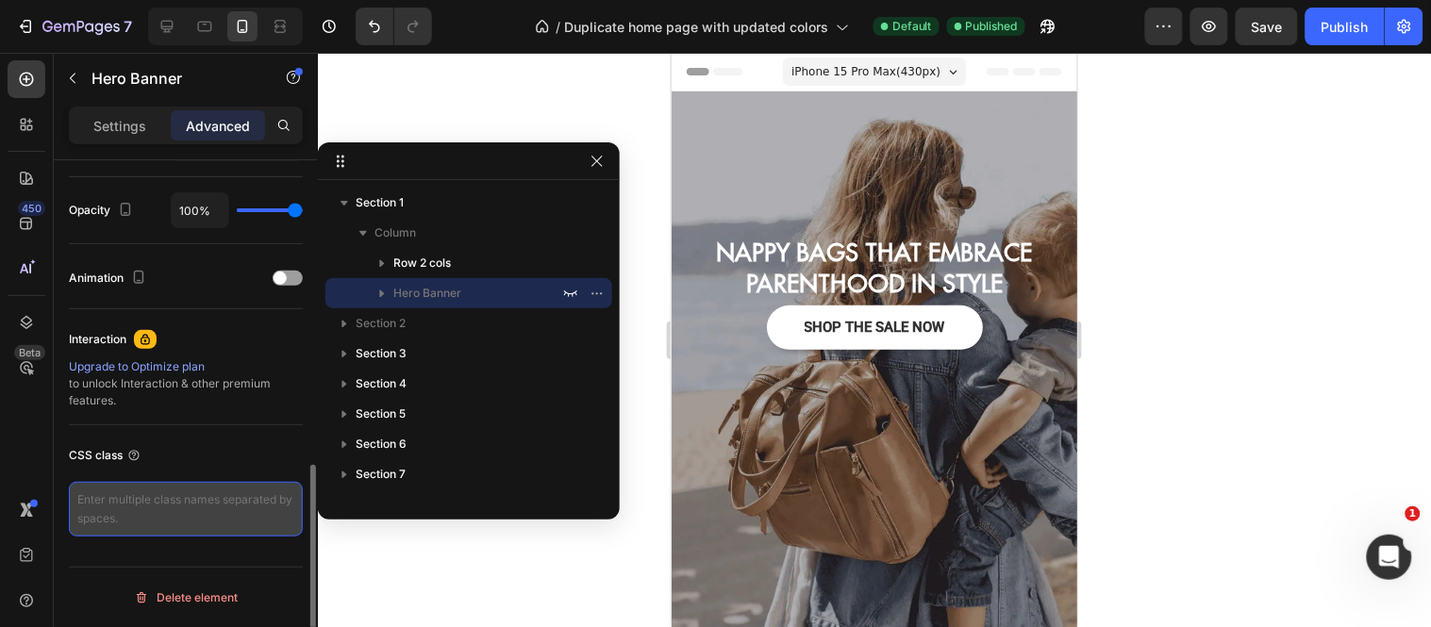
click at [100, 504] on textarea at bounding box center [186, 509] width 234 height 55
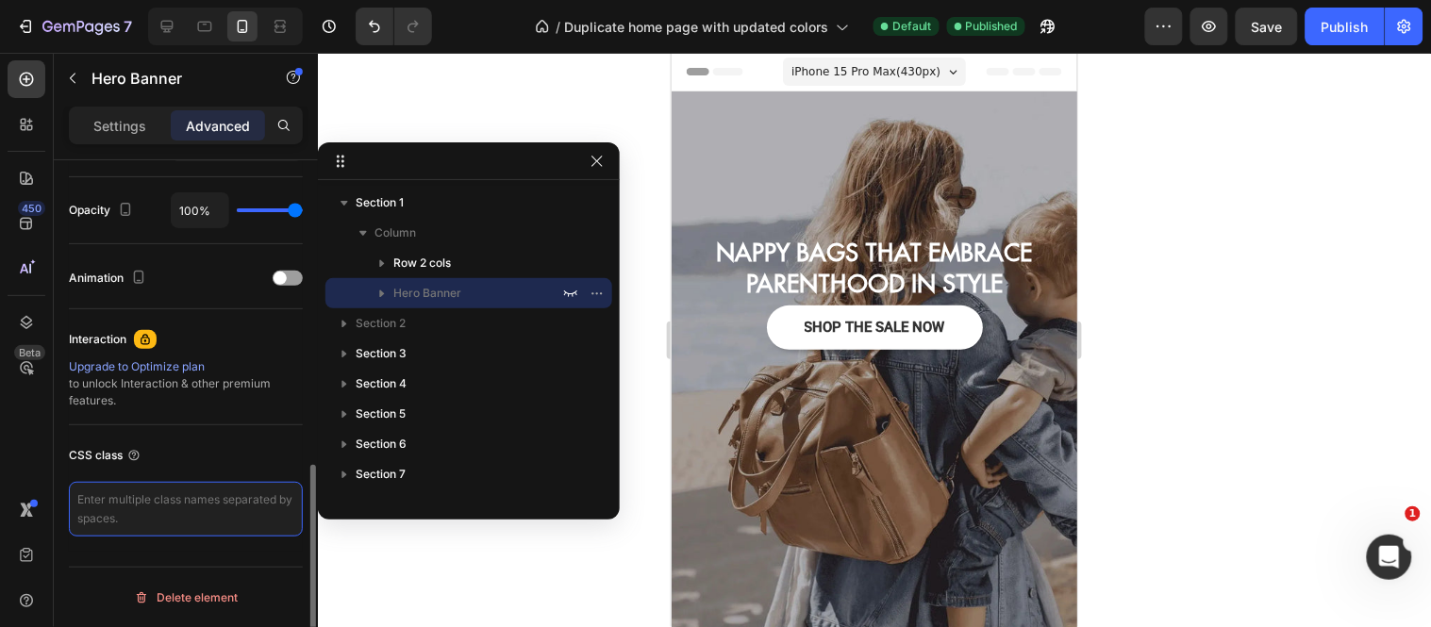
paste textarea "home_desktop_banner"
type textarea "home_desktop_banner"
click at [117, 557] on div "Display on Desktop Yes No Tablet Yes No Mobile Yes No Spacing (px) 0 0 0 0 5 0 …" at bounding box center [186, 52] width 264 height 1258
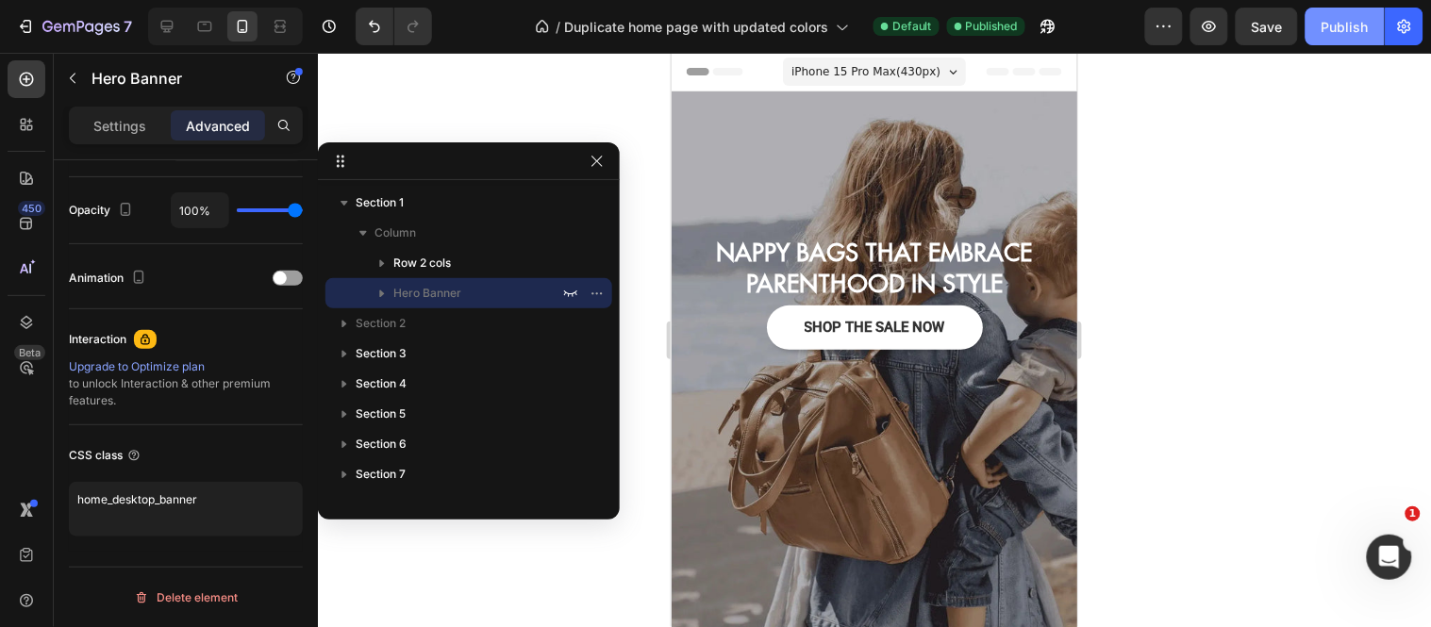
click at [1358, 36] on button "Publish" at bounding box center [1344, 27] width 79 height 38
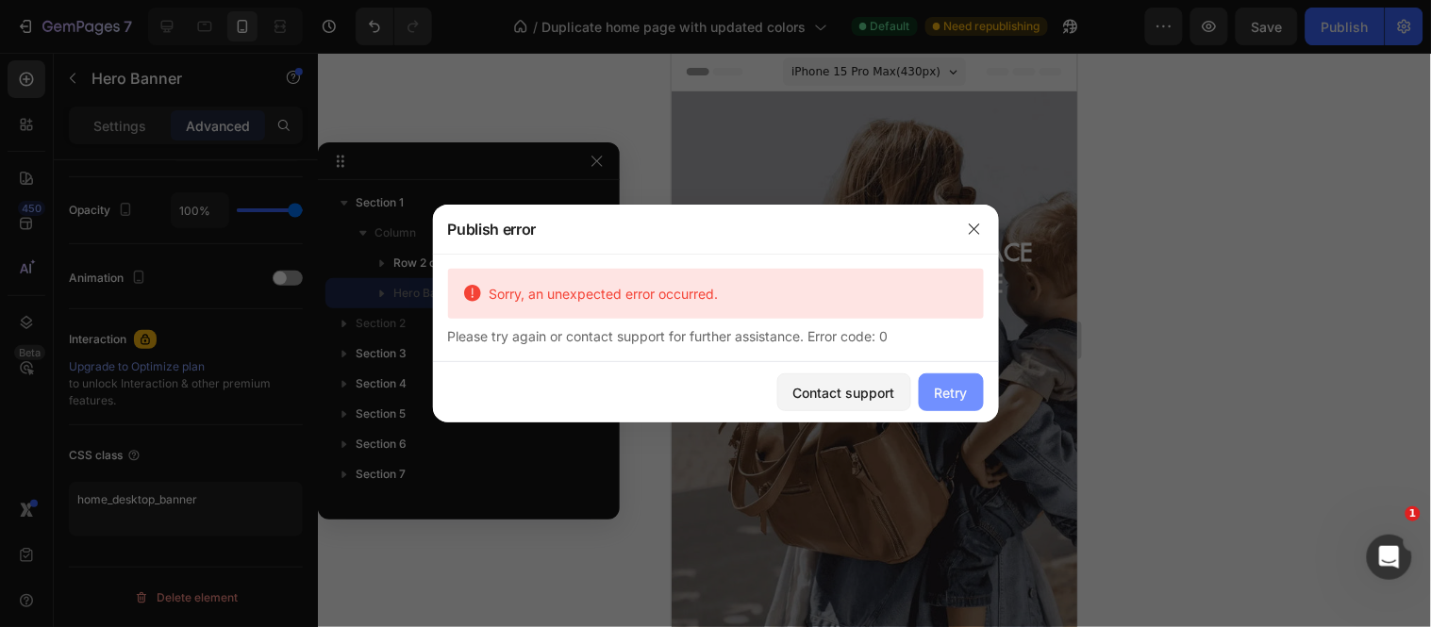
click at [958, 397] on div "Retry" at bounding box center [951, 393] width 33 height 20
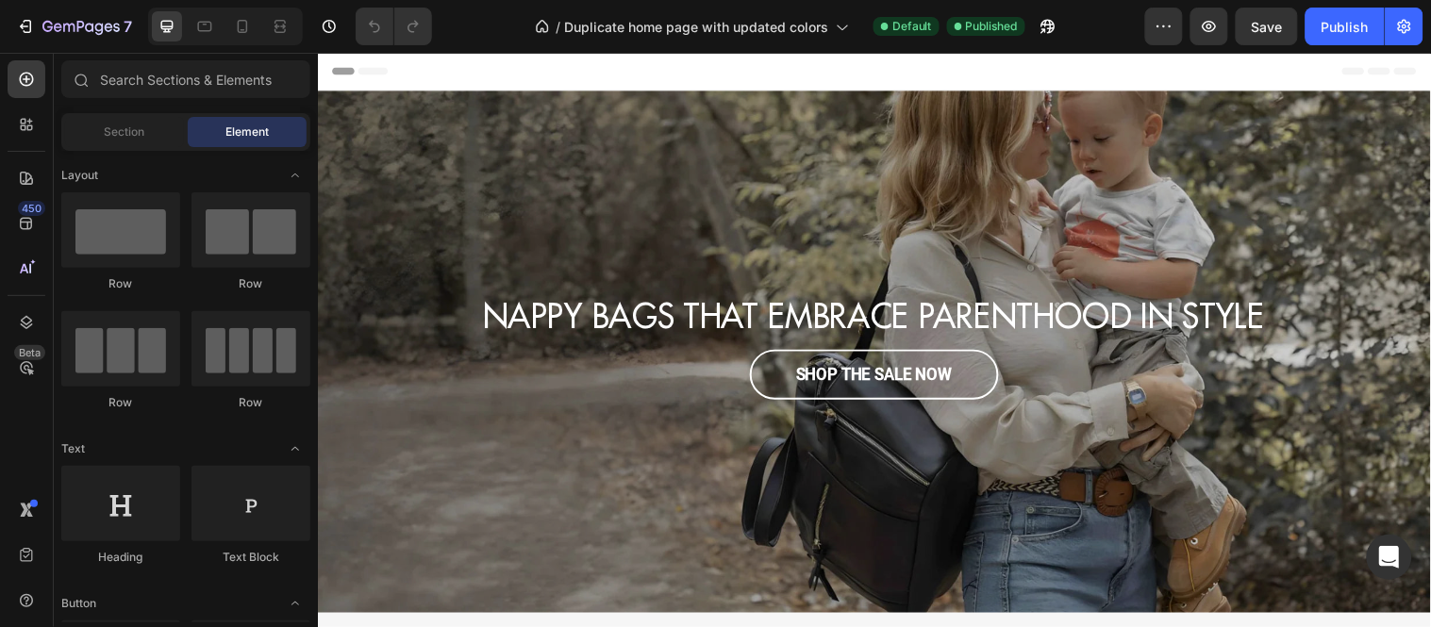
scroll to position [0, 25]
click at [30, 313] on icon at bounding box center [26, 322] width 19 height 19
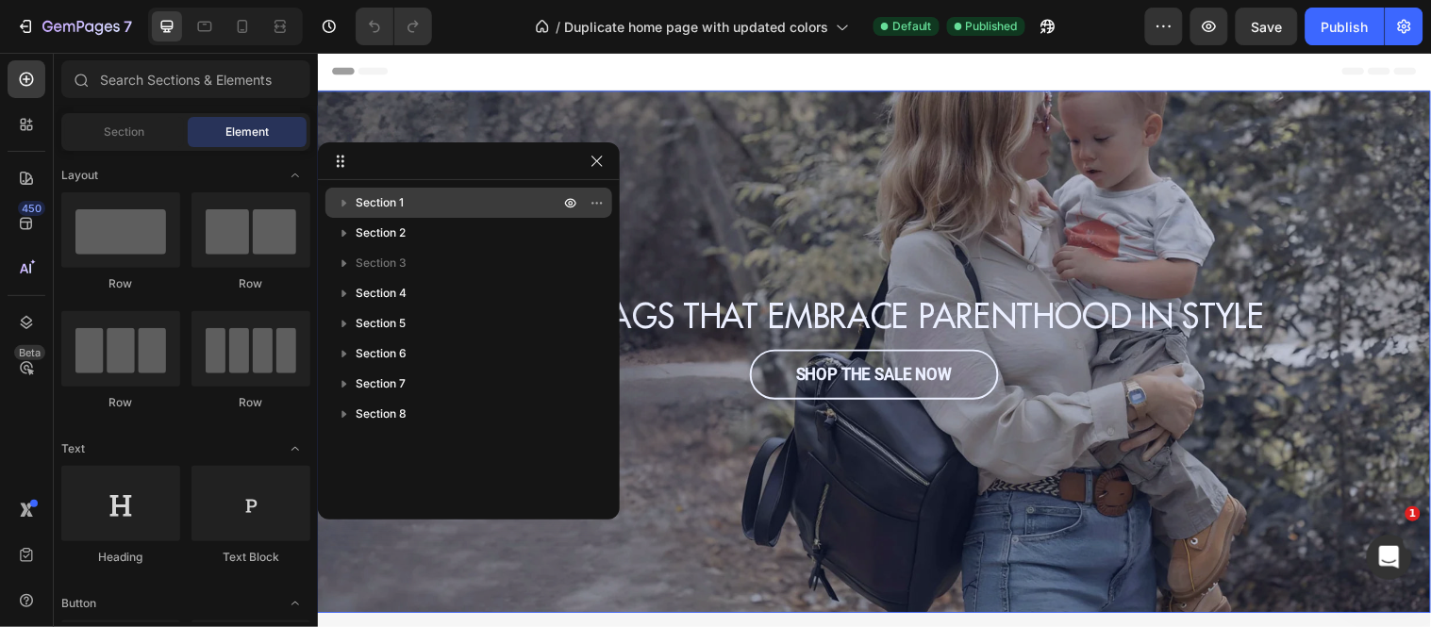
click at [338, 199] on icon "button" at bounding box center [344, 202] width 19 height 19
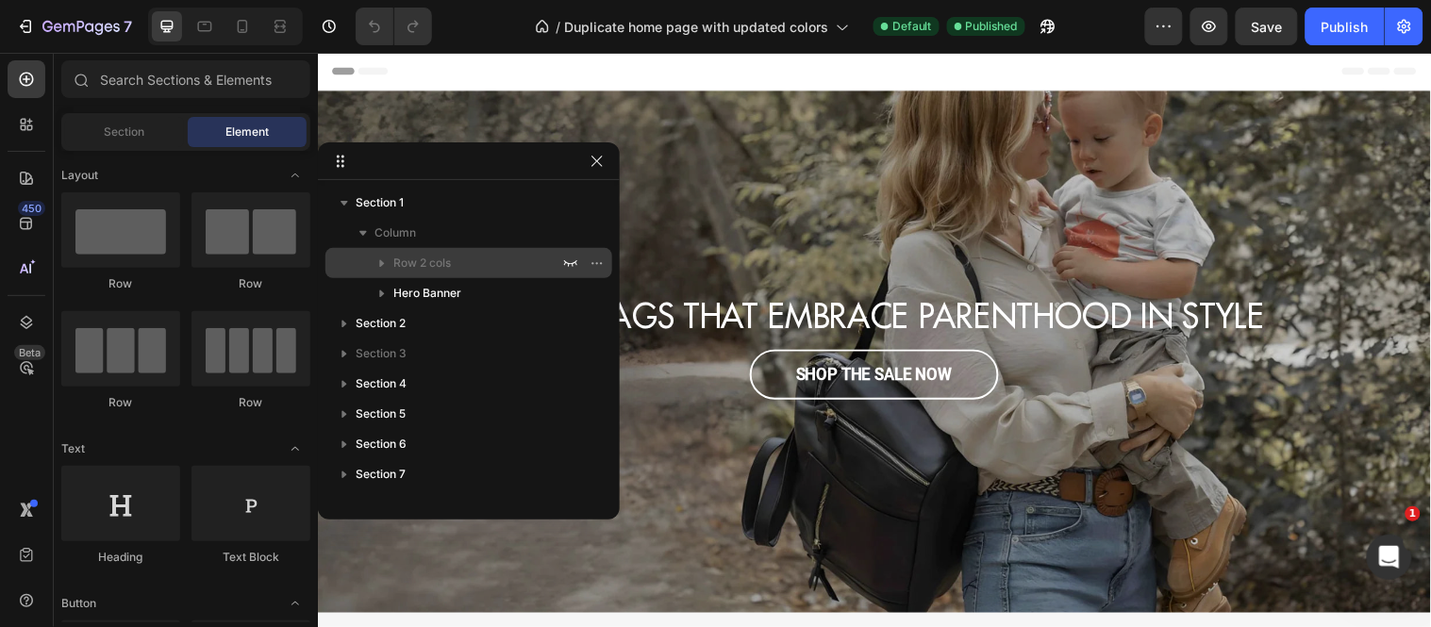
click at [415, 262] on span "Row 2 cols" at bounding box center [422, 263] width 58 height 19
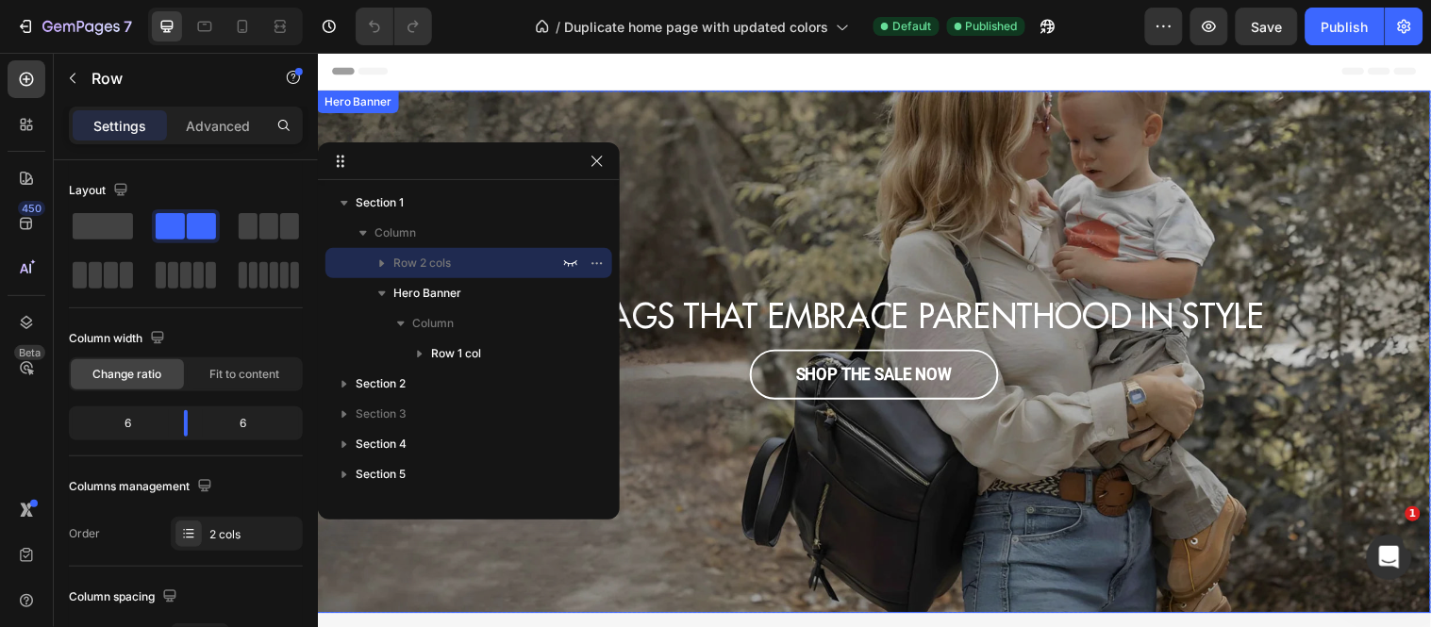
click at [799, 180] on div "Overlay" at bounding box center [883, 356] width 1132 height 531
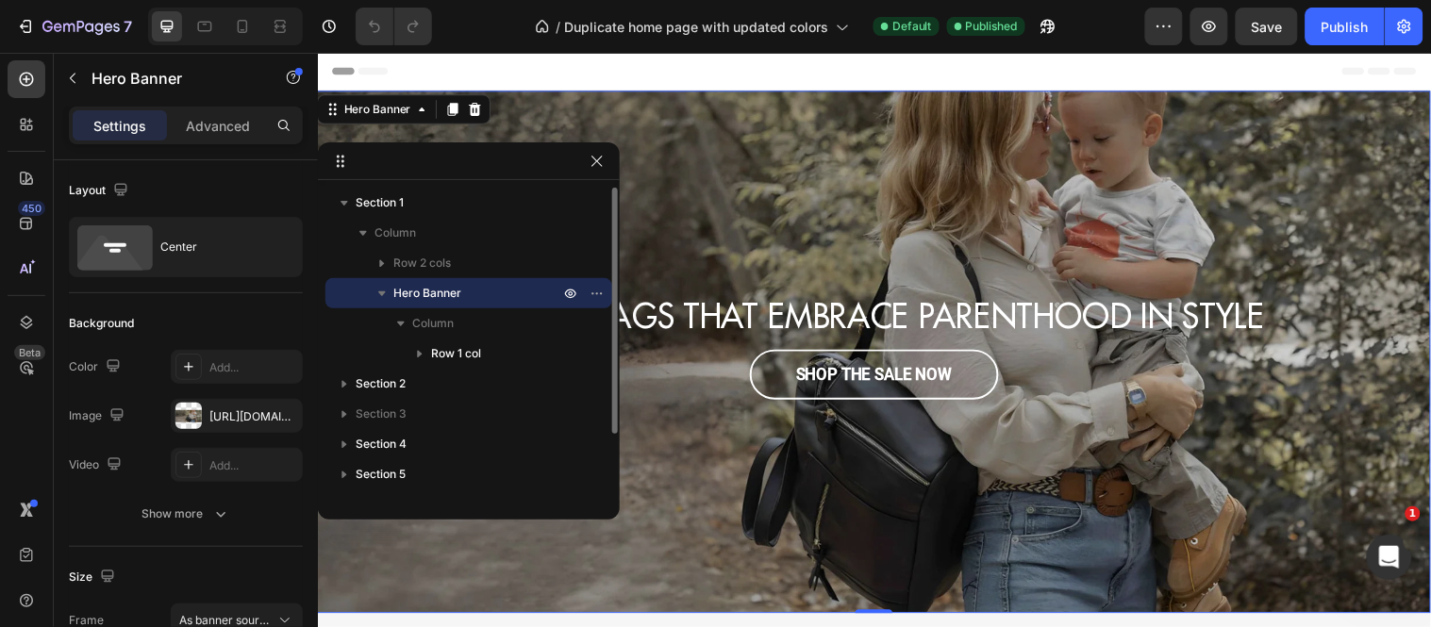
click at [373, 294] on icon "button" at bounding box center [382, 293] width 19 height 19
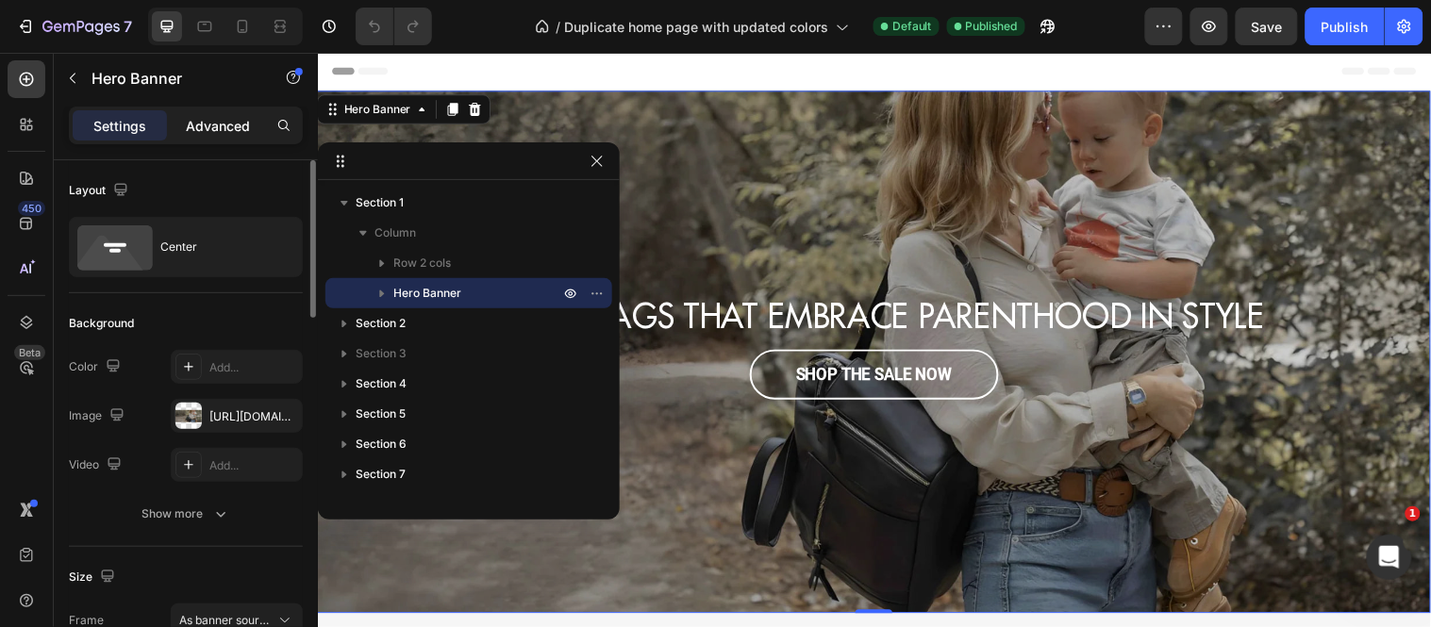
click at [191, 138] on div "Advanced" at bounding box center [218, 125] width 94 height 30
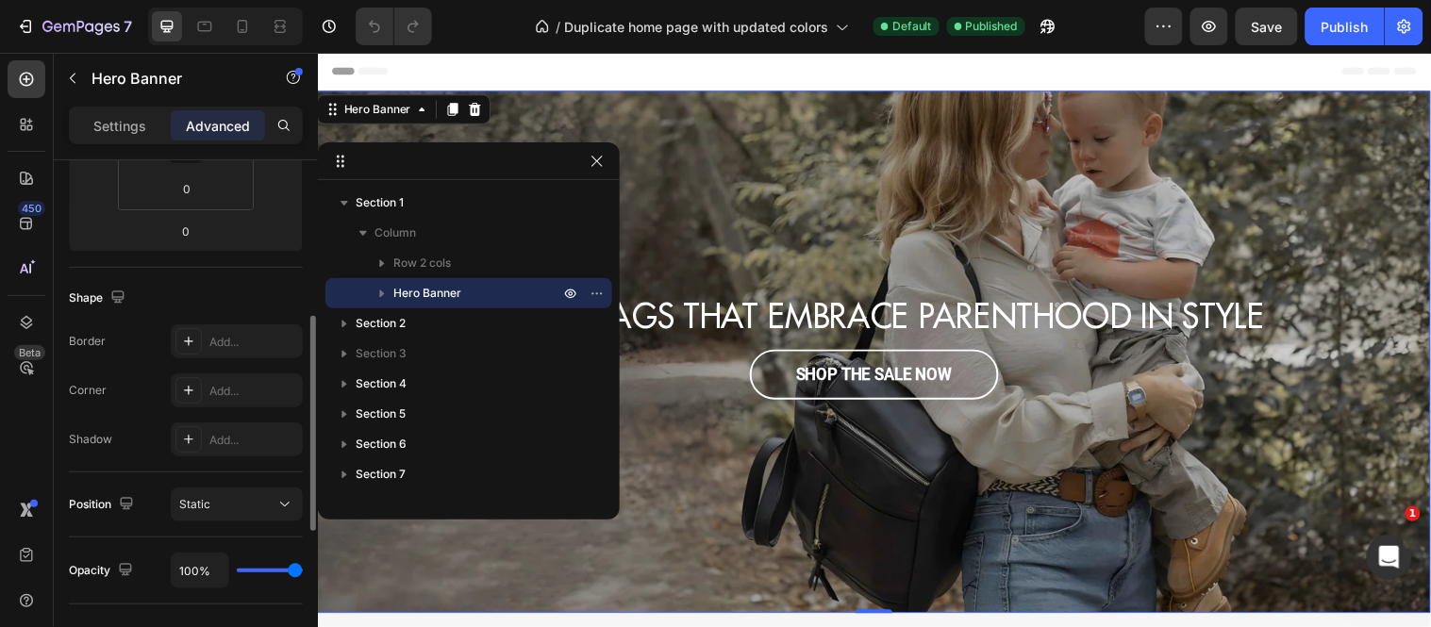
scroll to position [737, 0]
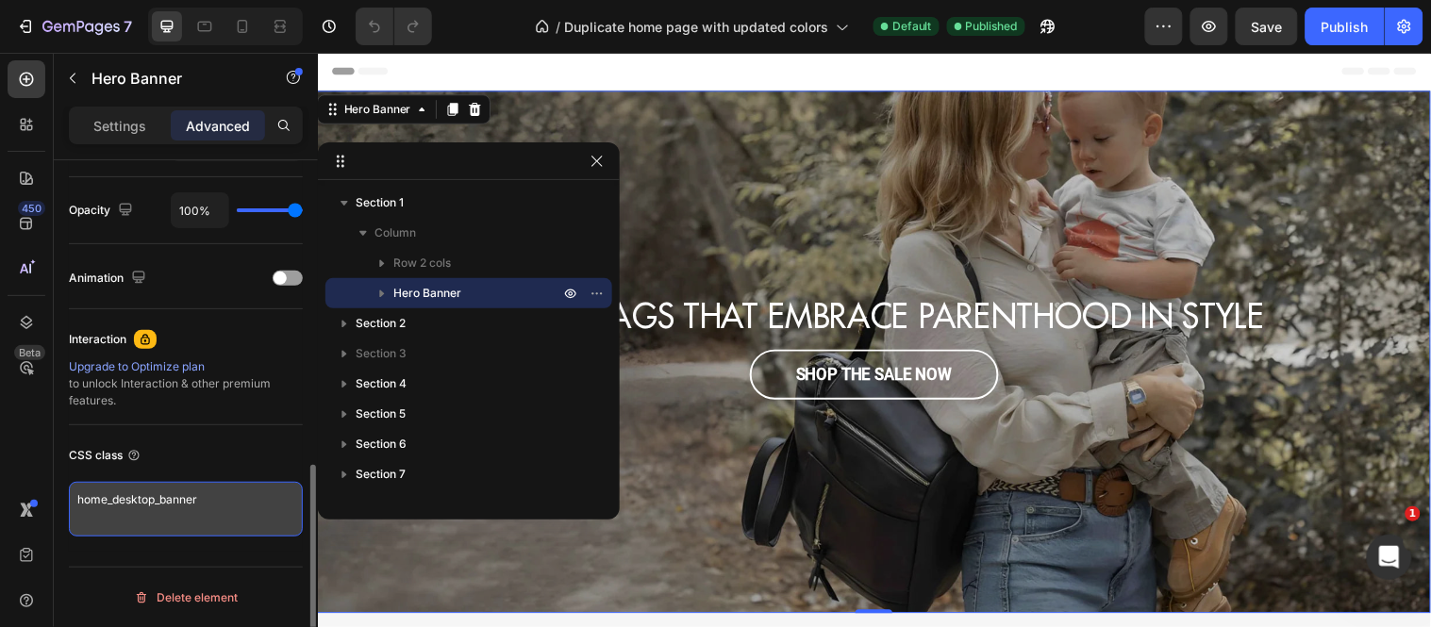
click at [213, 511] on textarea "home_desktop_banner" at bounding box center [186, 509] width 234 height 55
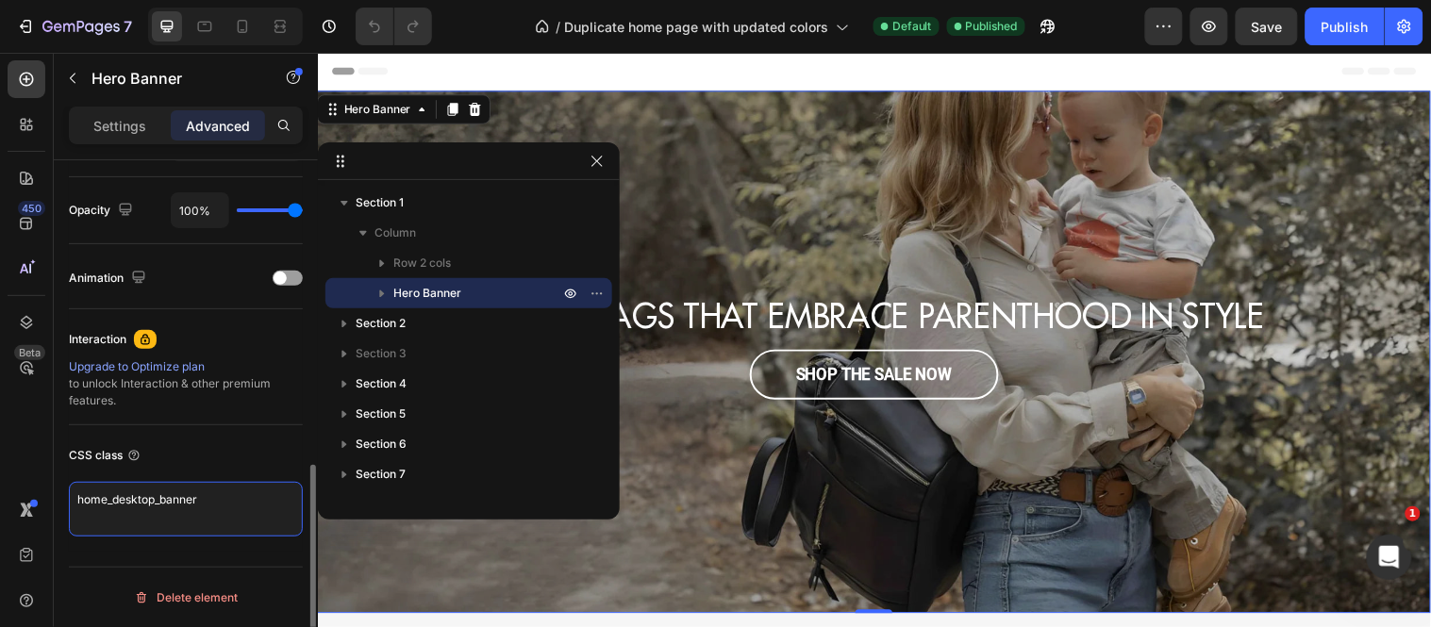
click at [213, 511] on textarea "home_desktop_banner" at bounding box center [186, 509] width 234 height 55
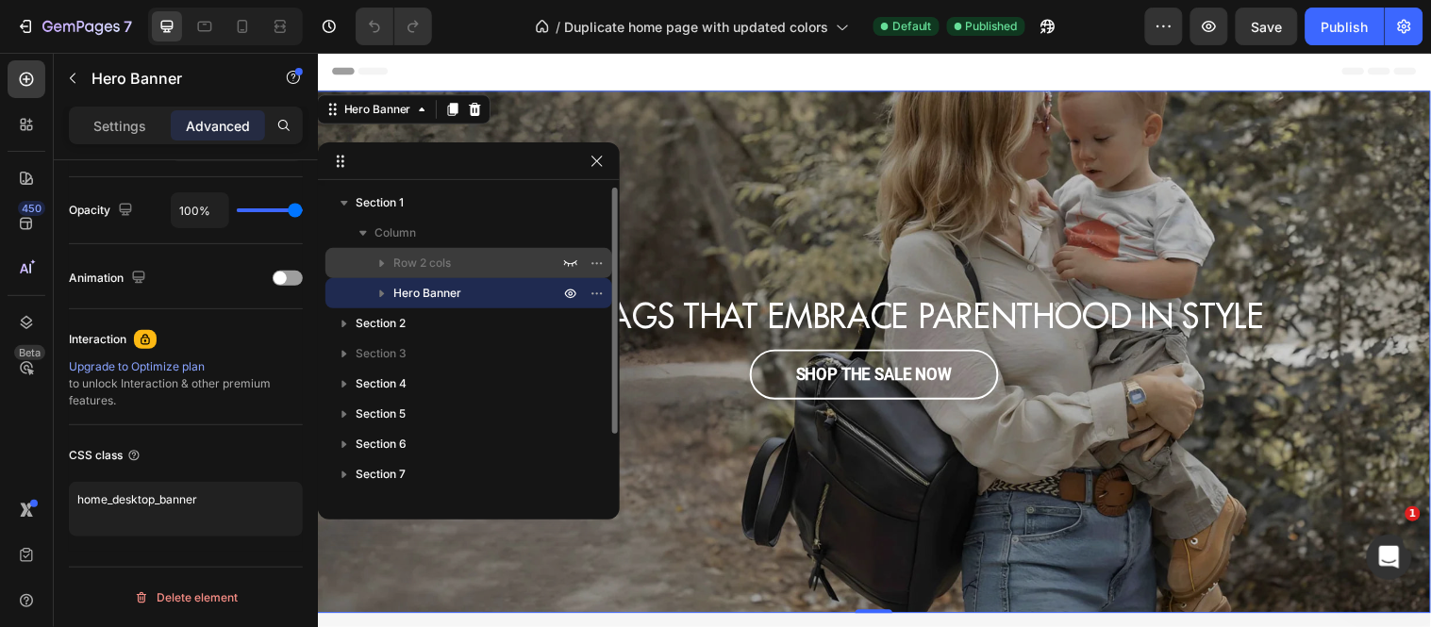
click at [402, 267] on span "Row 2 cols" at bounding box center [422, 263] width 58 height 19
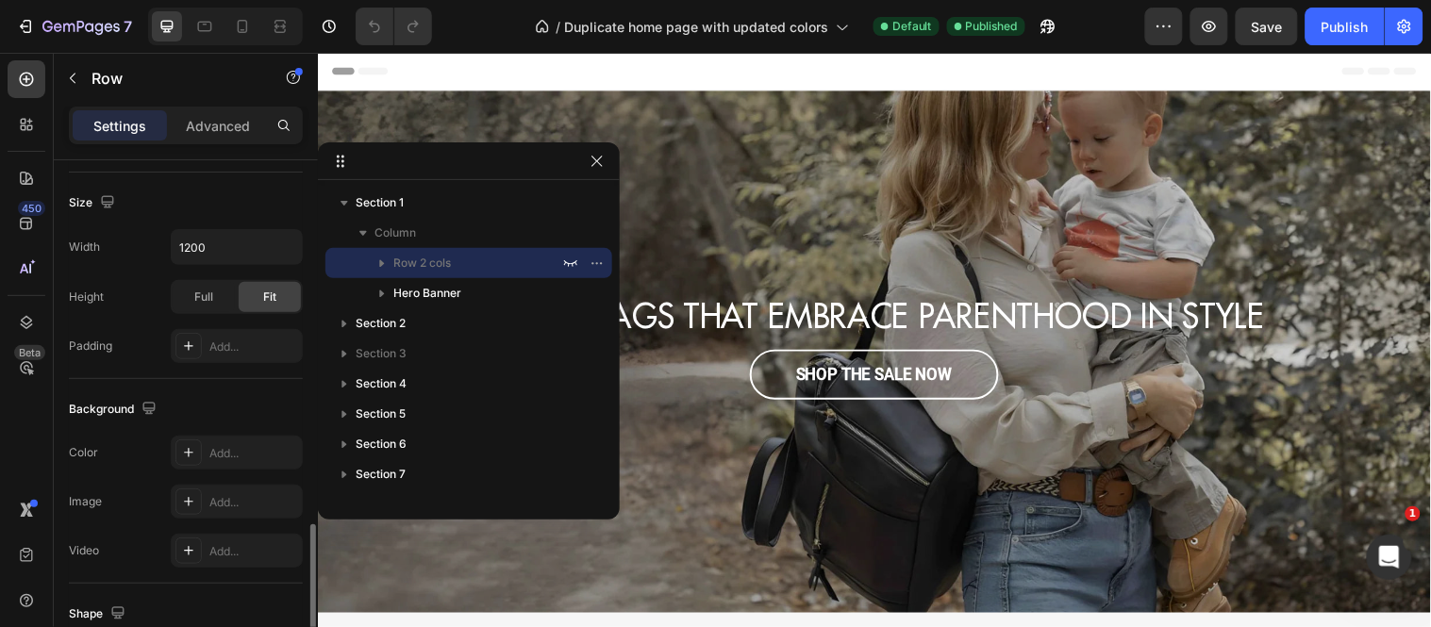
scroll to position [754, 0]
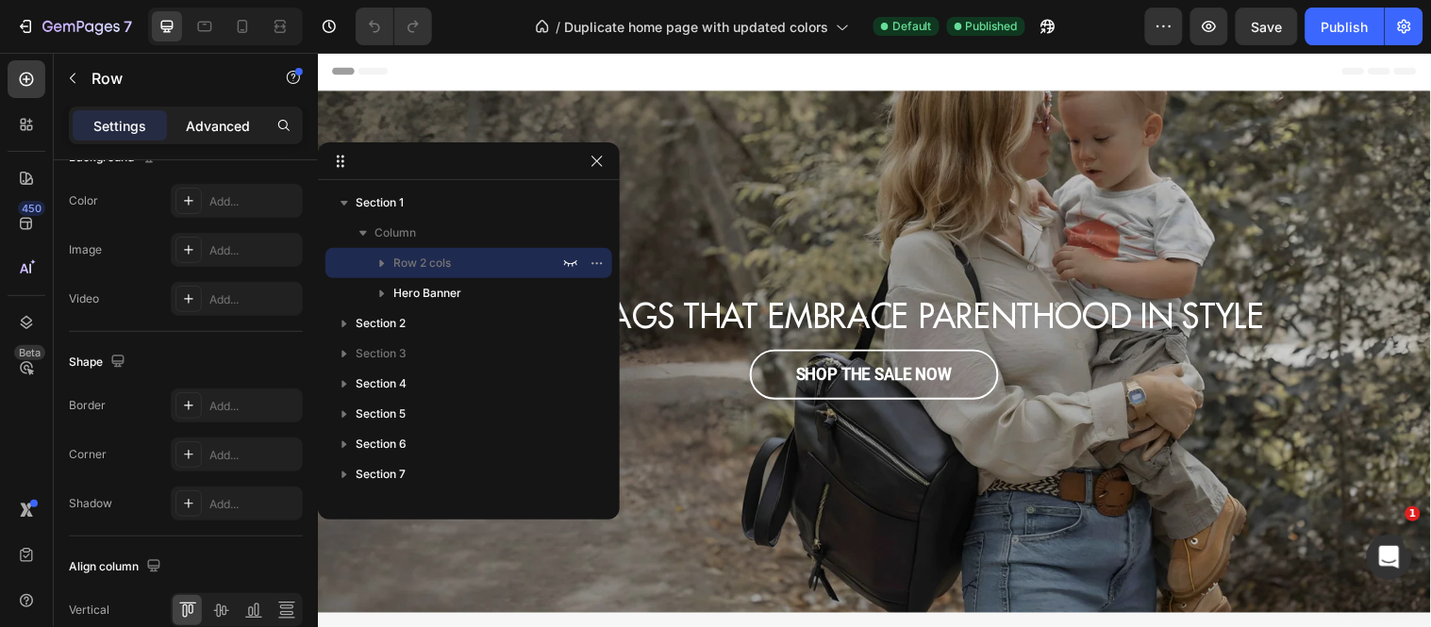
click at [245, 127] on p "Advanced" at bounding box center [218, 126] width 64 height 20
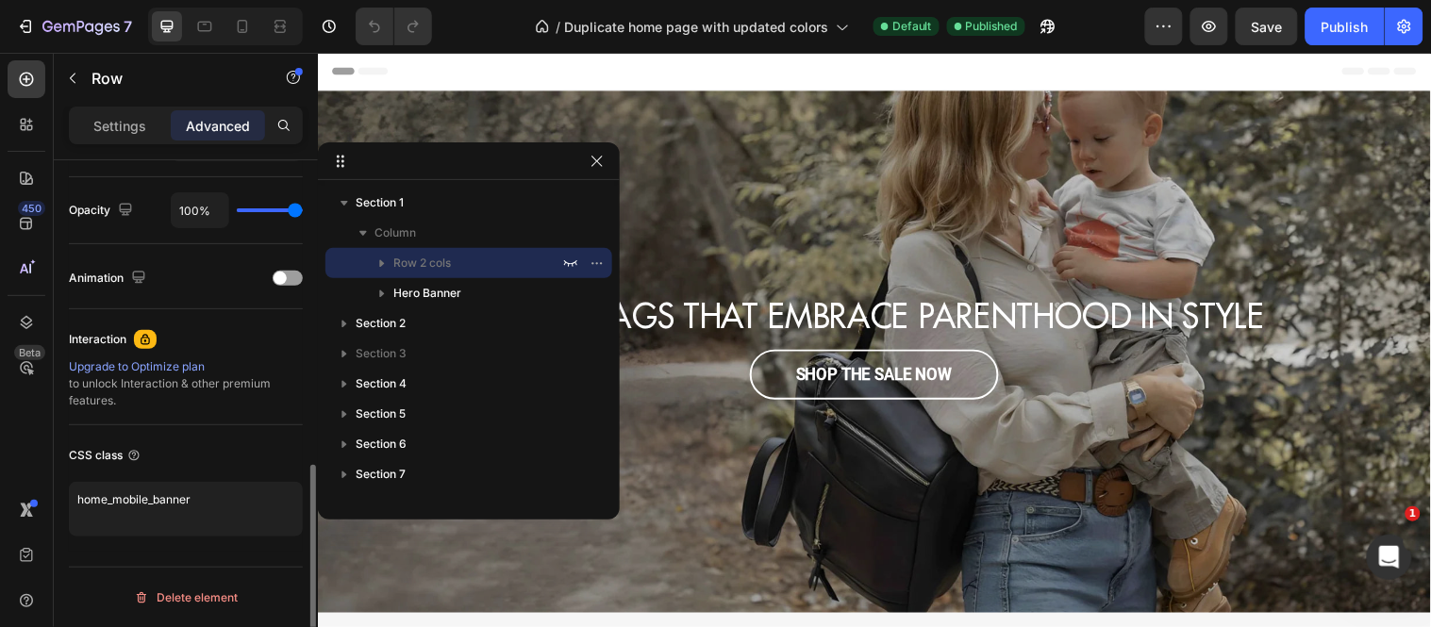
scroll to position [737, 0]
click at [1352, 34] on div "Publish" at bounding box center [1344, 27] width 47 height 20
click at [1374, 546] on div "Open Intercom Messenger" at bounding box center [1385, 554] width 62 height 62
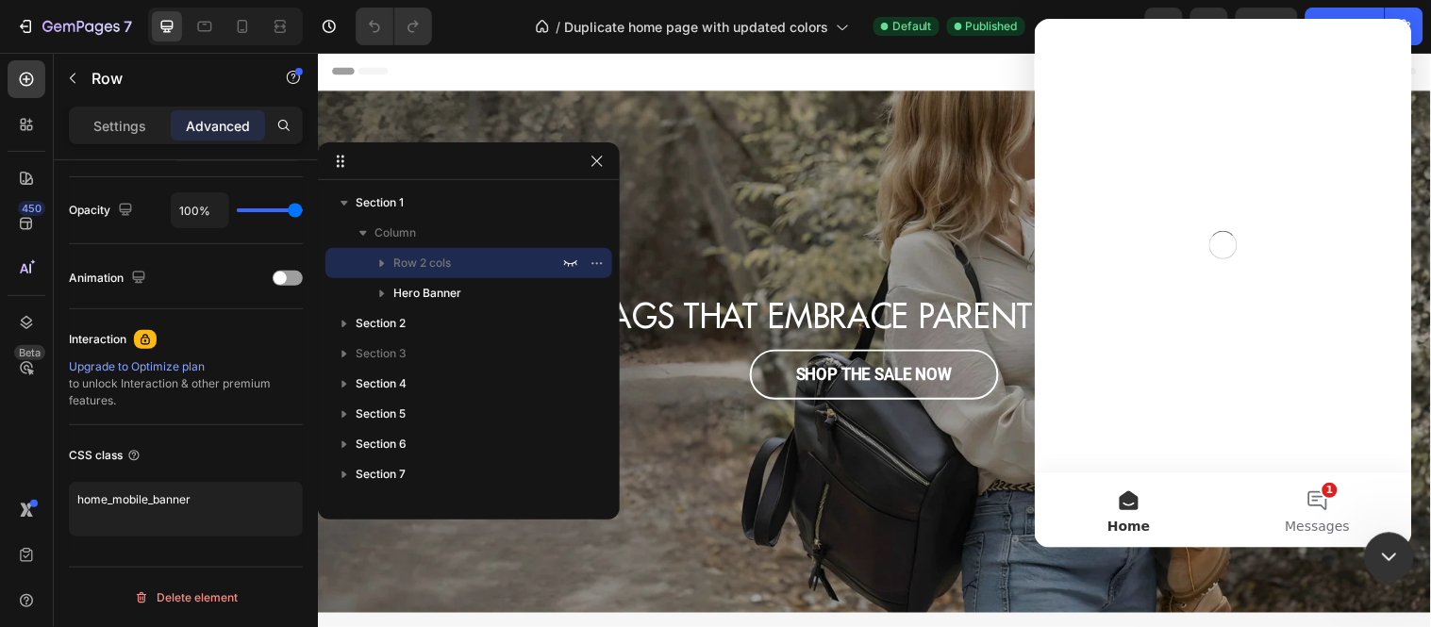
scroll to position [0, 0]
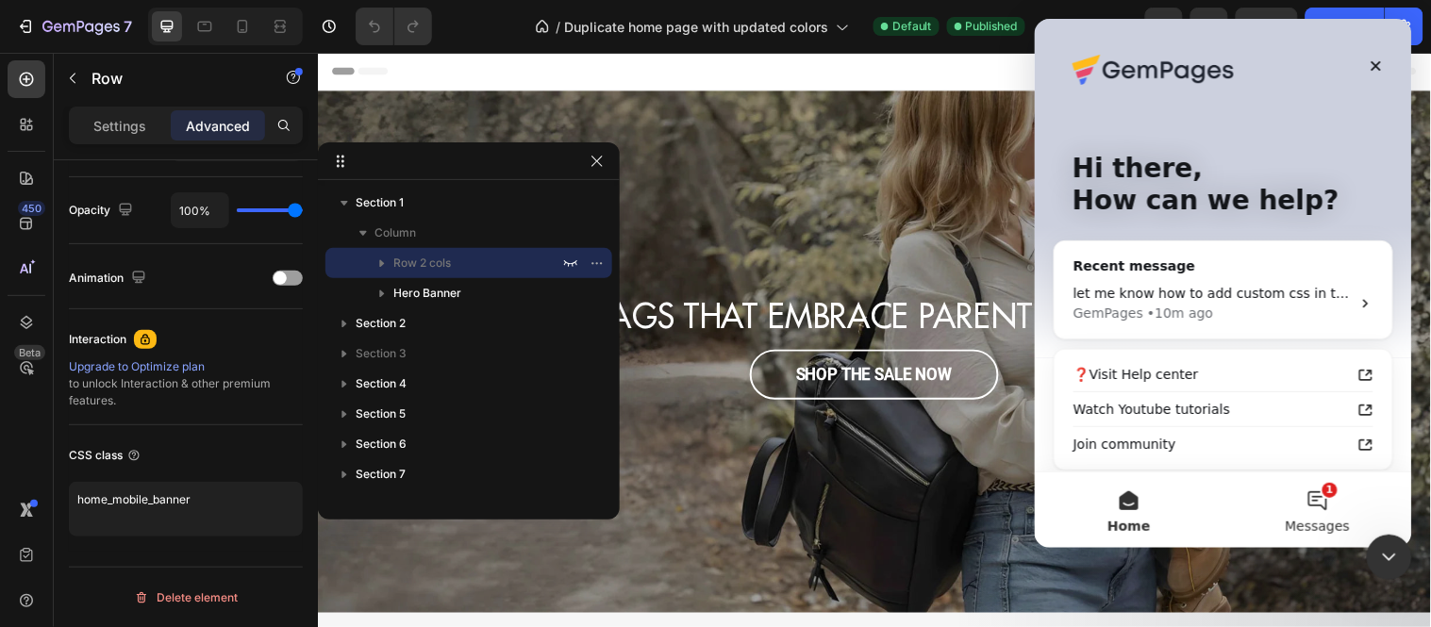
click at [1314, 503] on button "1 Messages" at bounding box center [1316, 509] width 189 height 75
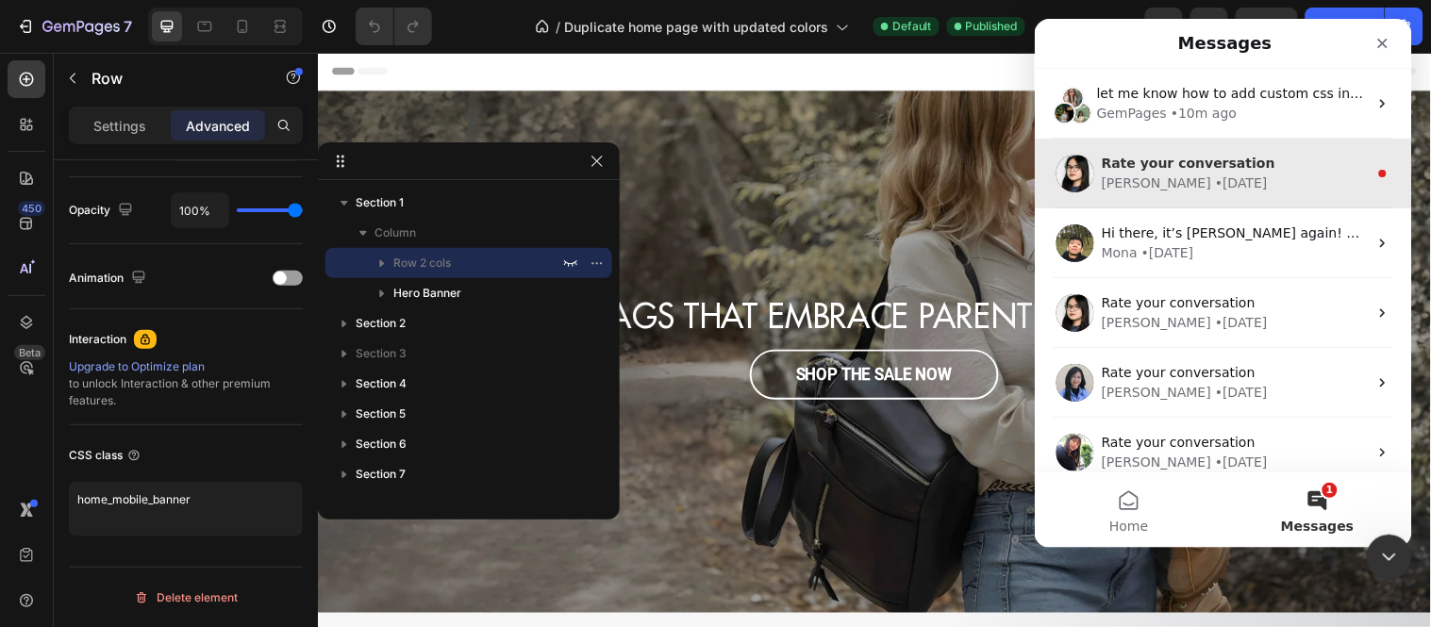
click at [1270, 171] on div "Rate your conversation" at bounding box center [1234, 163] width 266 height 20
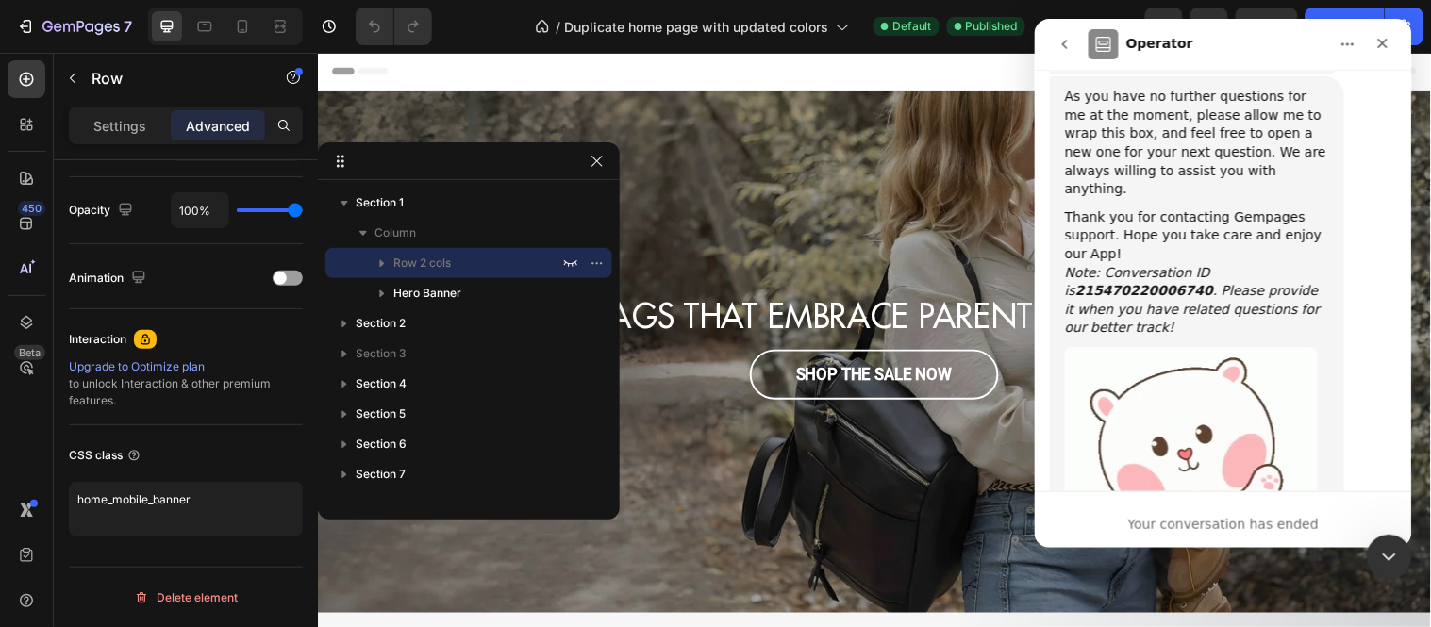
scroll to position [832, 0]
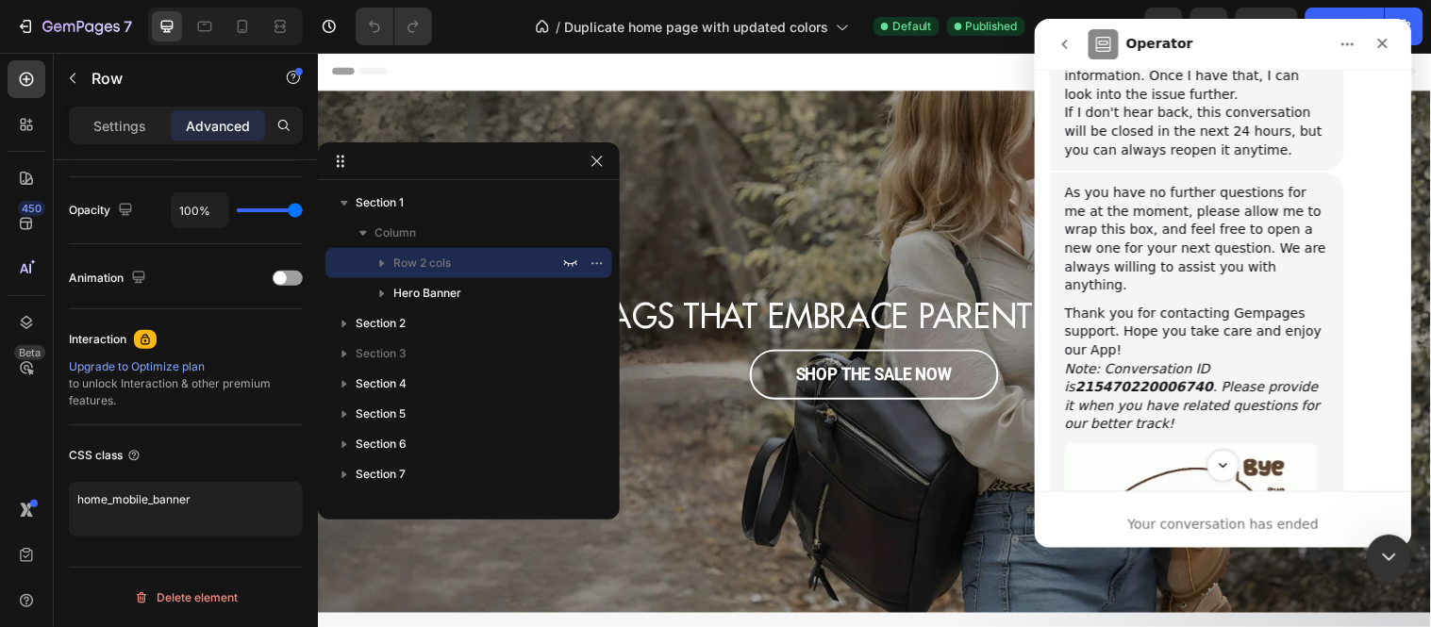
click at [1063, 42] on icon "go back" at bounding box center [1064, 43] width 6 height 9
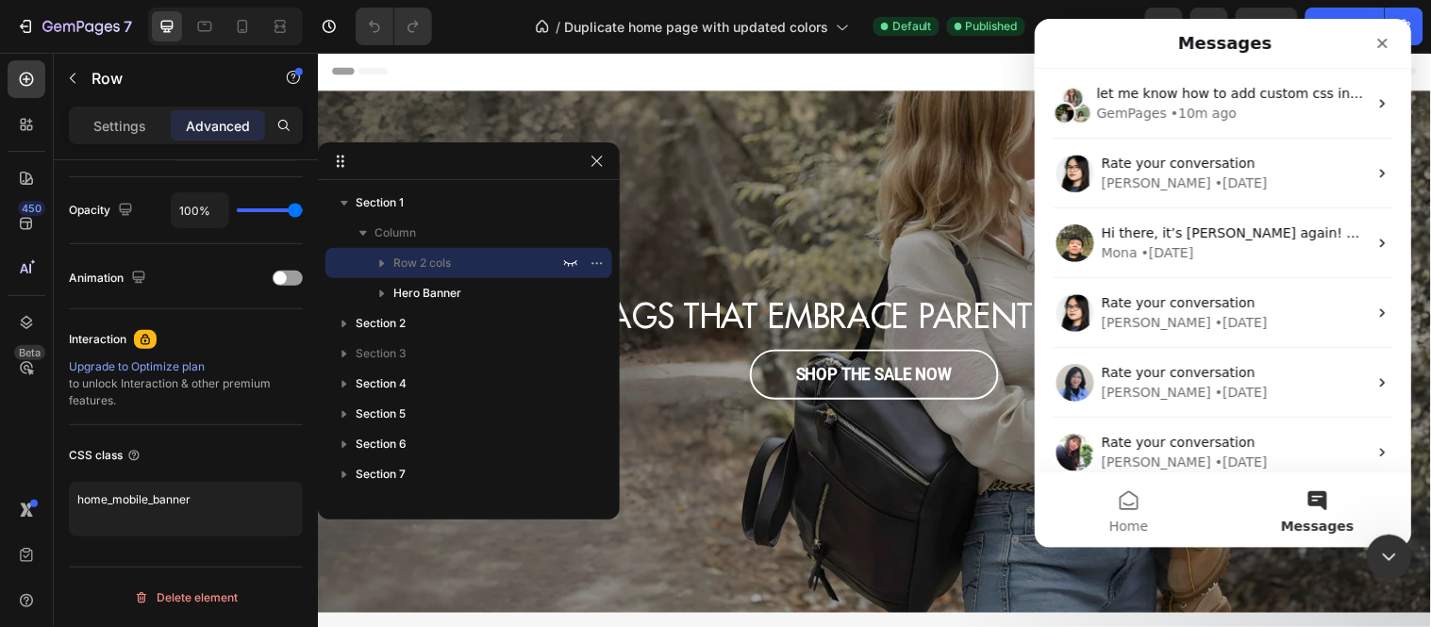
scroll to position [0, 0]
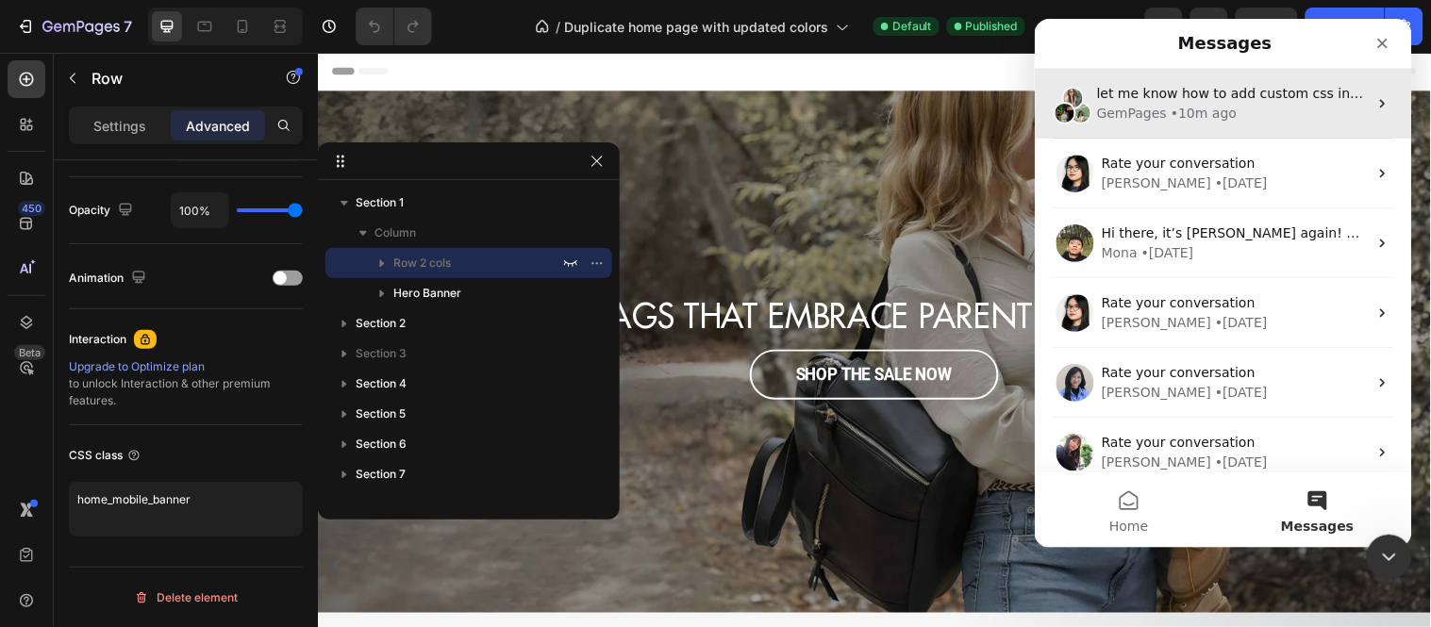
click at [1223, 97] on span "let me know how to add custom css in this editor" at bounding box center [1258, 92] width 324 height 15
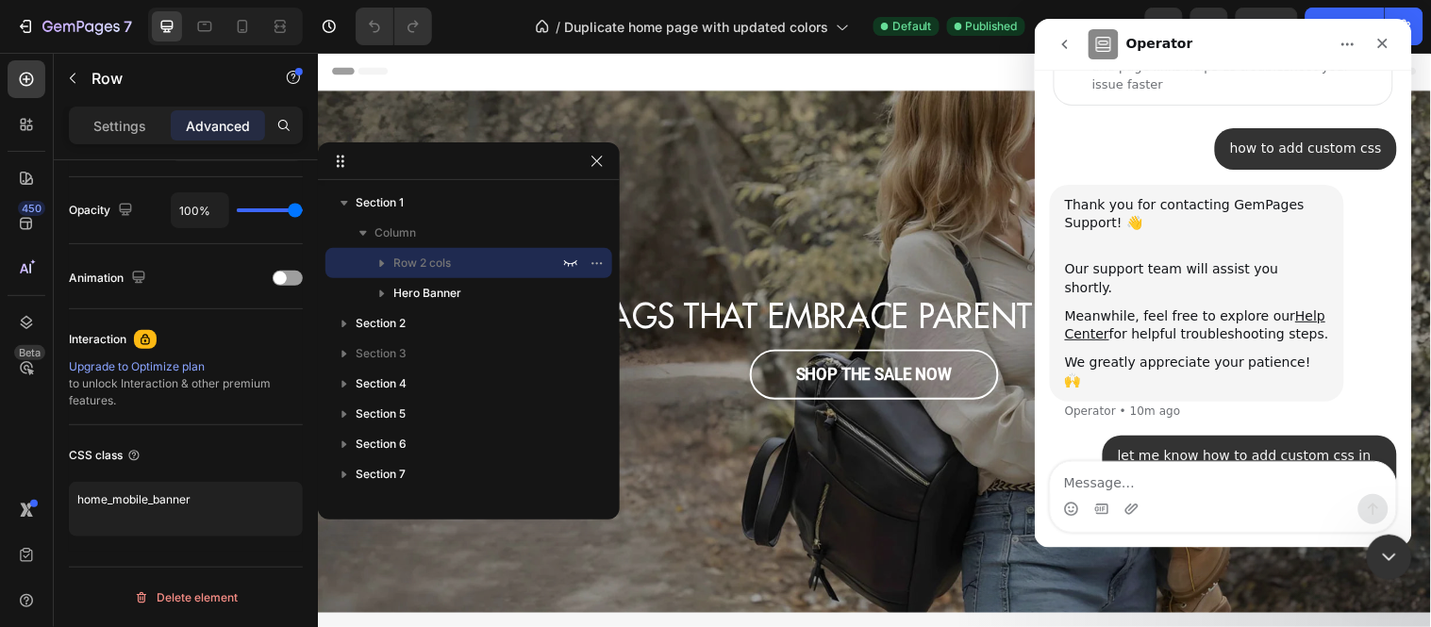
scroll to position [130, 0]
click at [1090, 481] on textarea "Message…" at bounding box center [1222, 477] width 345 height 32
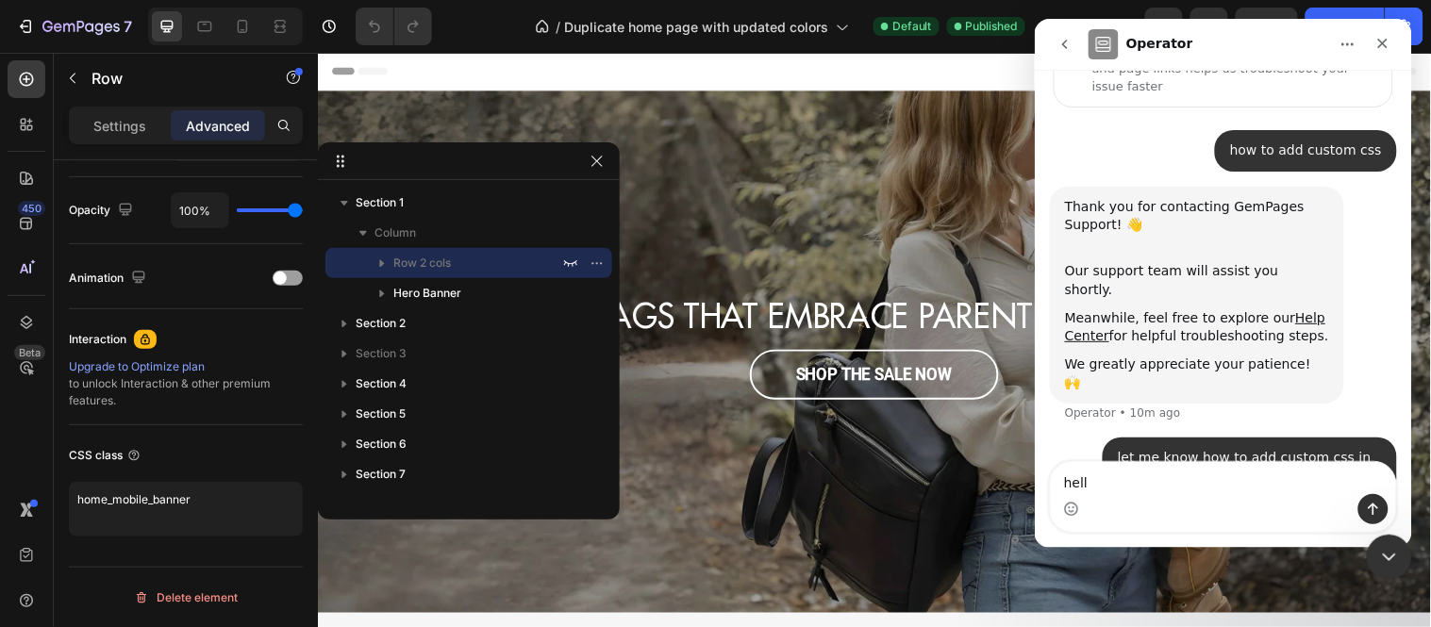
type textarea "hello"
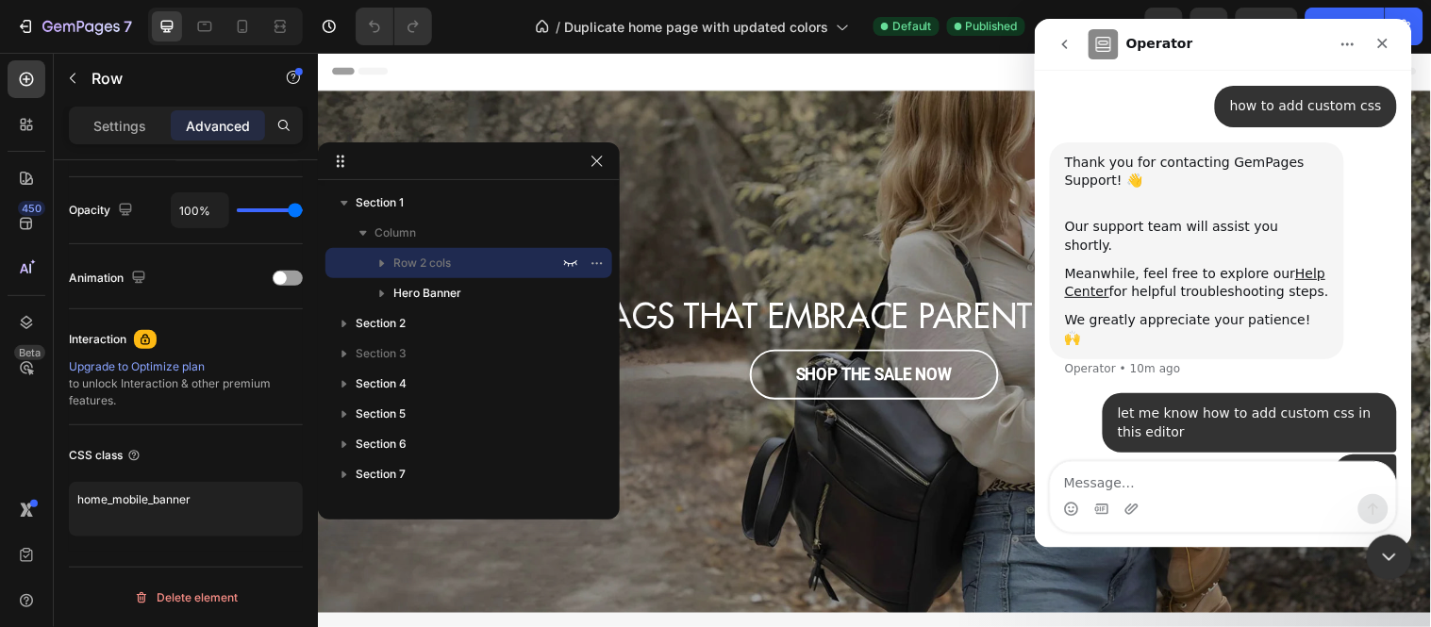
scroll to position [174, 0]
click at [1342, 42] on icon "Home" at bounding box center [1347, 43] width 12 height 3
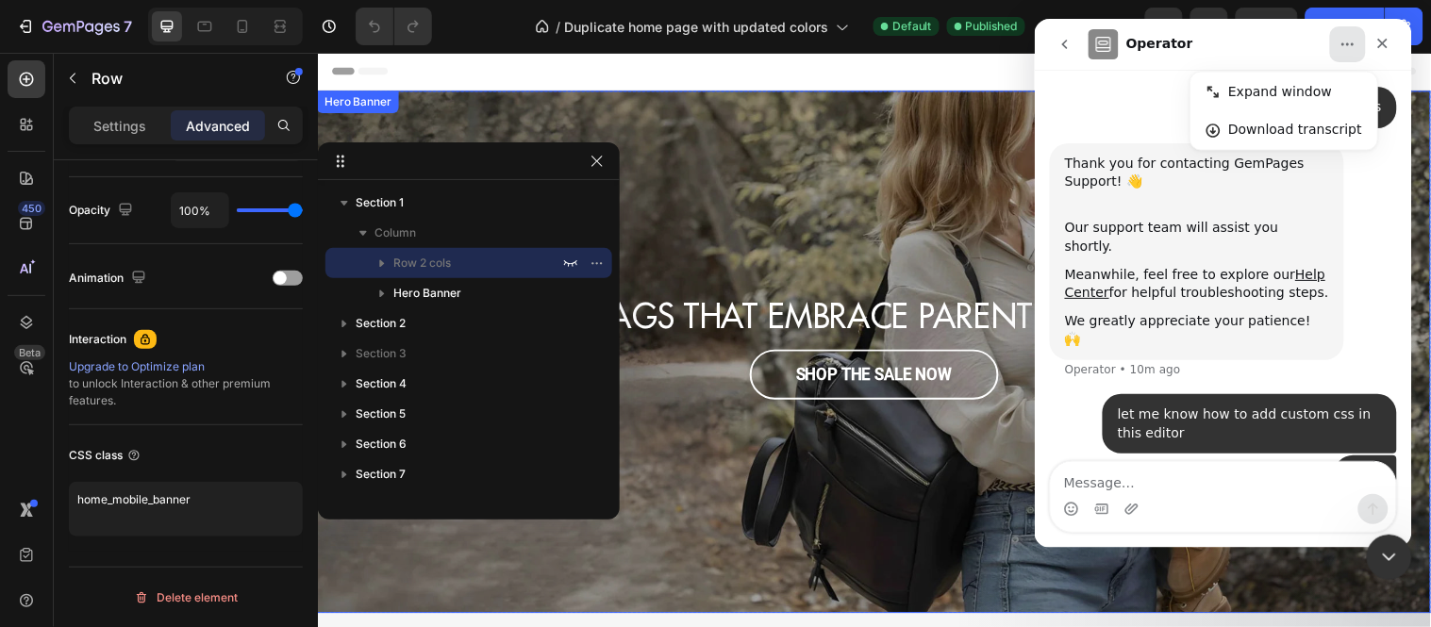
click at [812, 505] on div "Overlay" at bounding box center [883, 356] width 1132 height 531
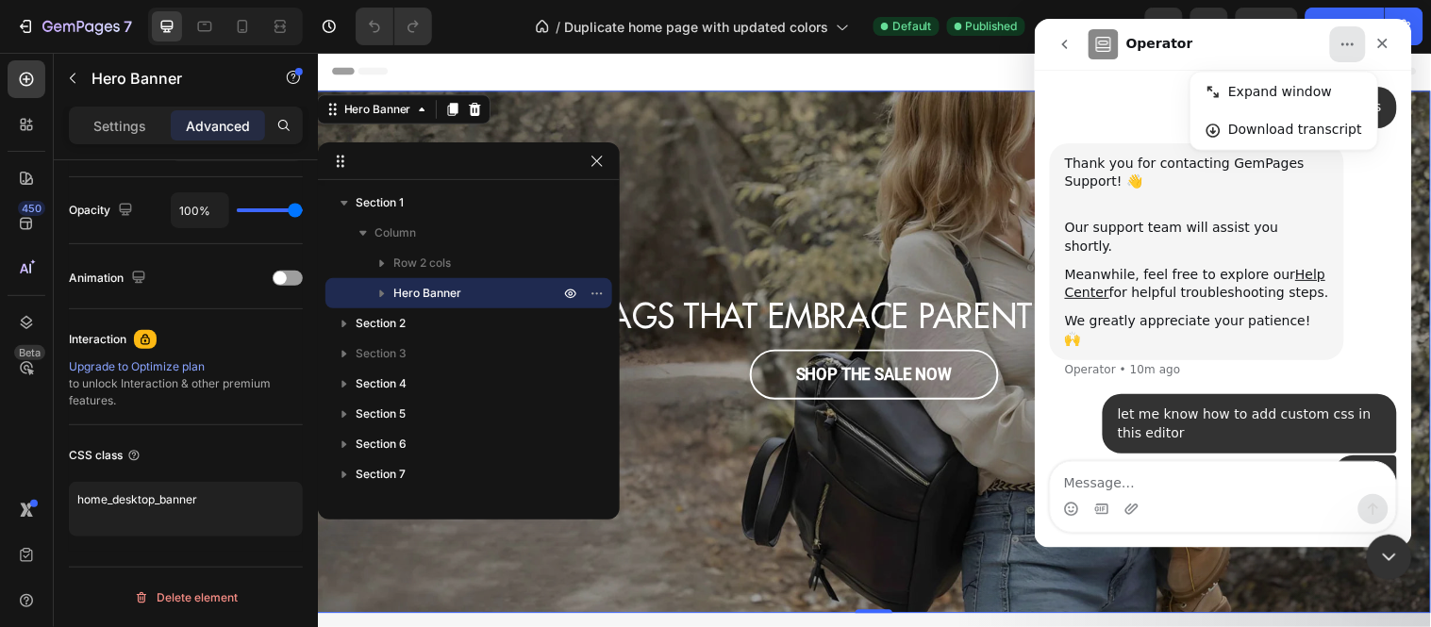
scroll to position [0, 0]
